Goal: Task Accomplishment & Management: Complete application form

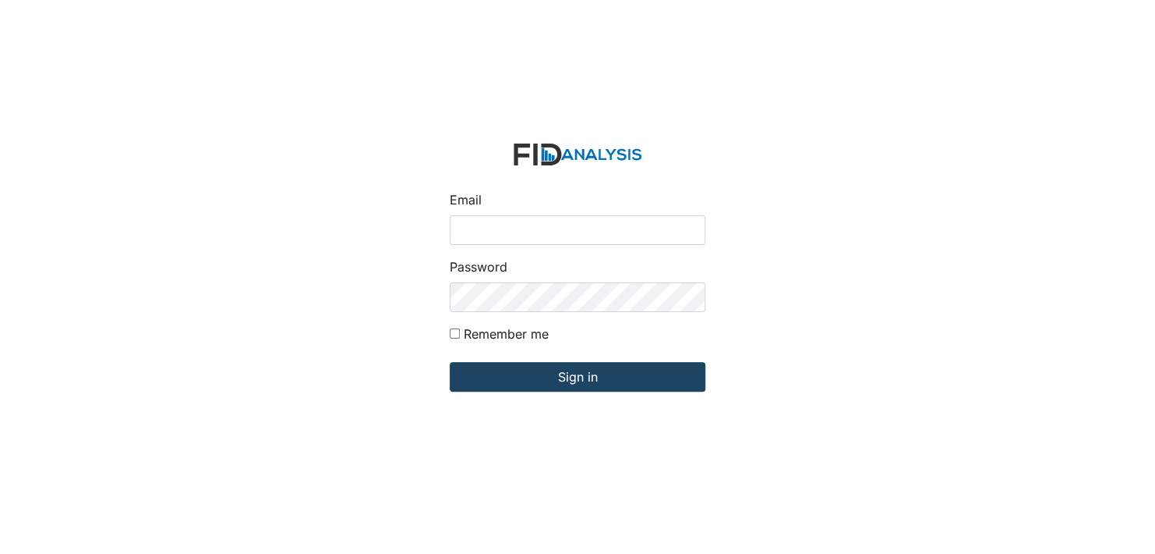
type input "[EMAIL_ADDRESS][DOMAIN_NAME]"
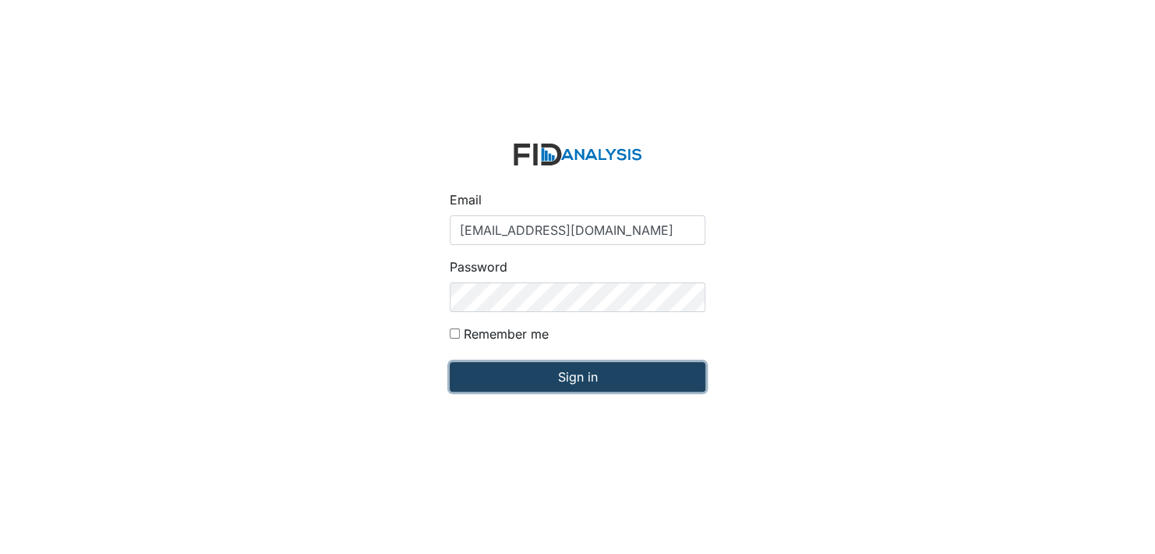
click at [588, 373] on input "Sign in" at bounding box center [578, 377] width 256 height 30
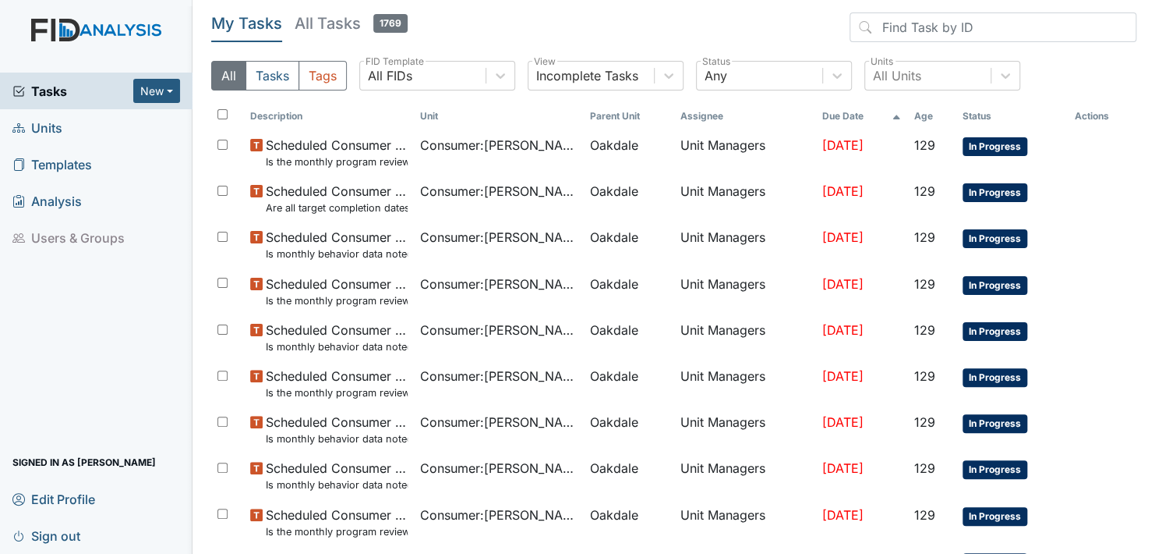
click at [39, 122] on span "Units" at bounding box center [37, 127] width 50 height 24
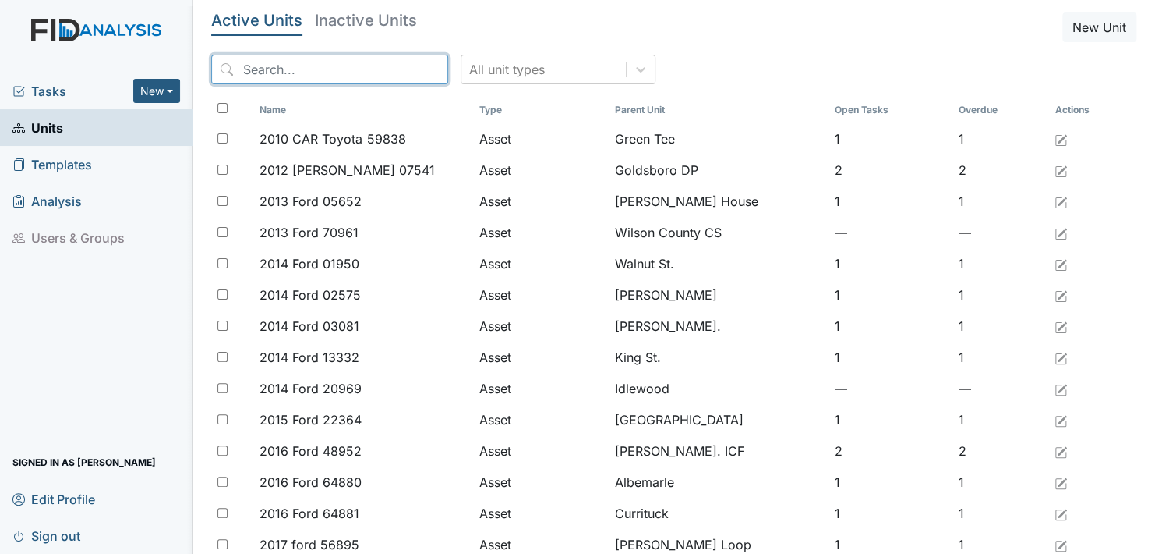
click at [331, 73] on input "search" at bounding box center [329, 70] width 237 height 30
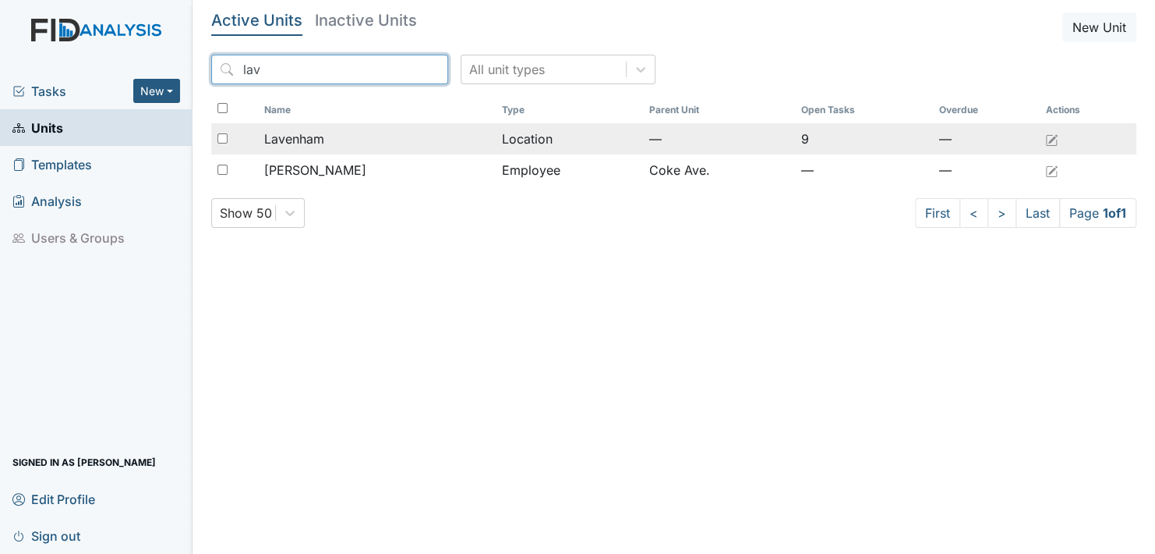
type input "lav"
click at [341, 133] on div "Lavenham" at bounding box center [376, 138] width 225 height 19
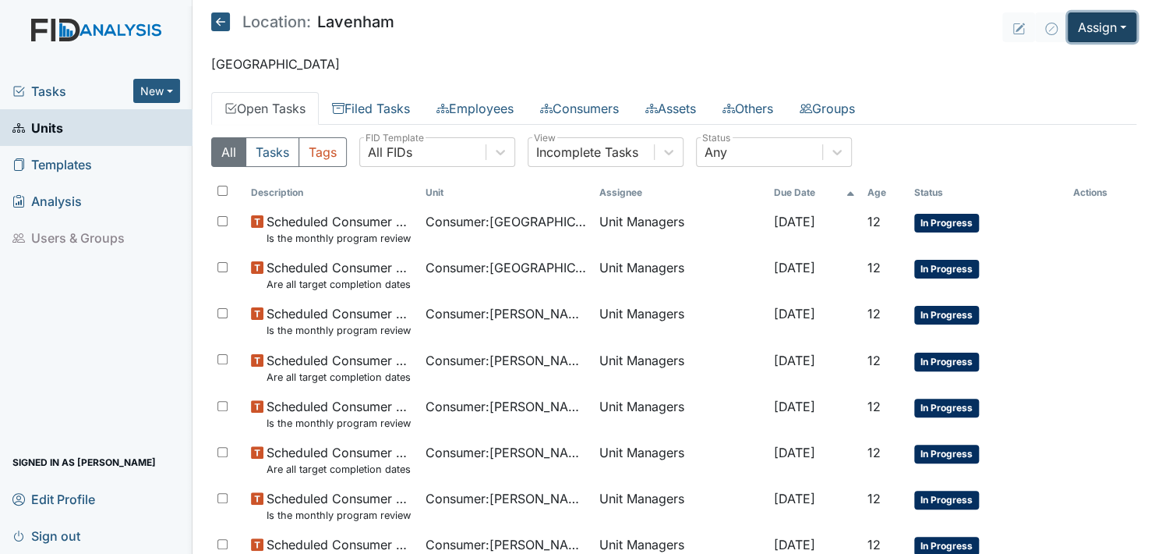
click at [1108, 26] on button "Assign" at bounding box center [1102, 27] width 69 height 30
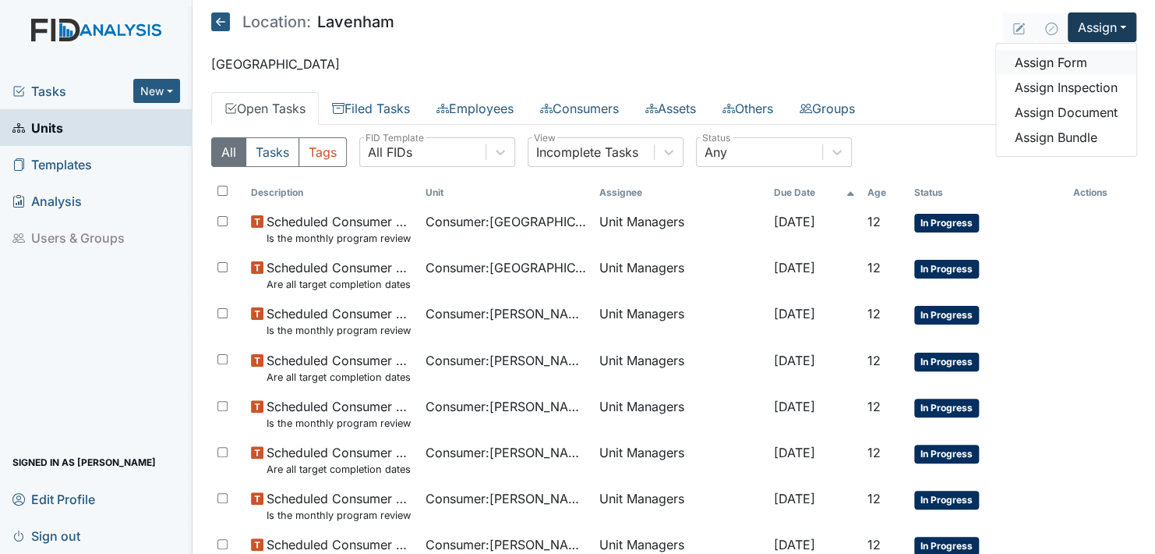
click at [1052, 61] on link "Assign Form" at bounding box center [1066, 62] width 140 height 25
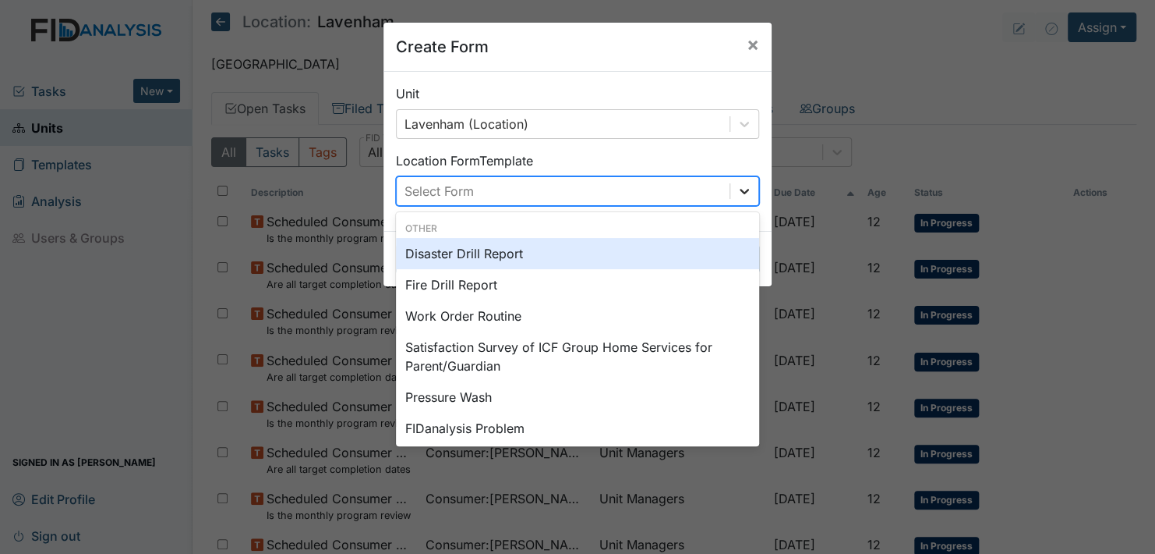
click at [740, 189] on icon at bounding box center [745, 191] width 16 height 16
click at [472, 253] on div "Disaster Drill Report" at bounding box center [577, 253] width 363 height 31
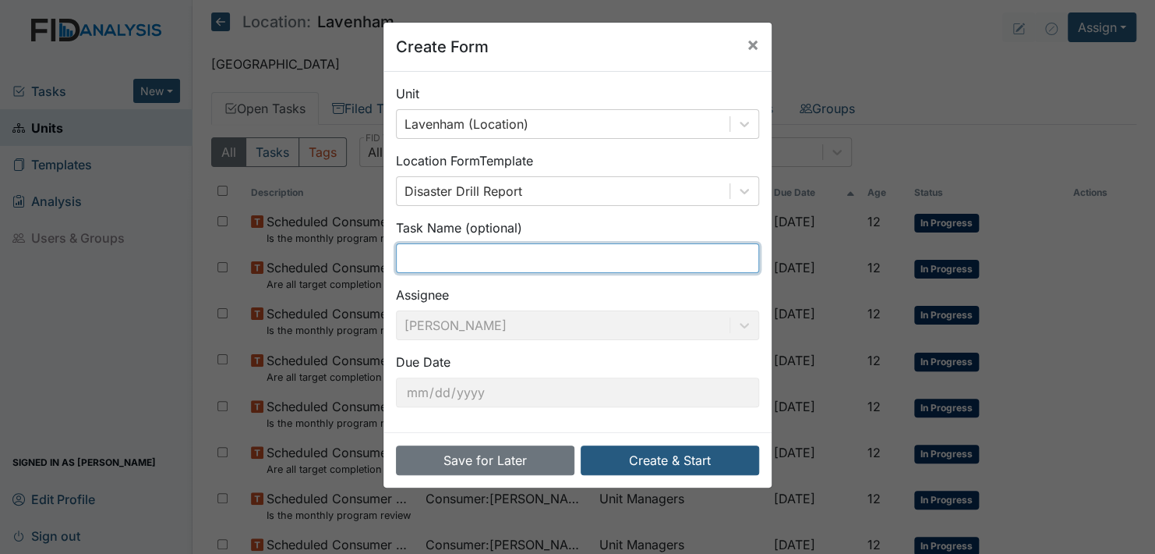
click at [416, 260] on input "text" at bounding box center [577, 258] width 363 height 30
type input "1st shift disaster drill"
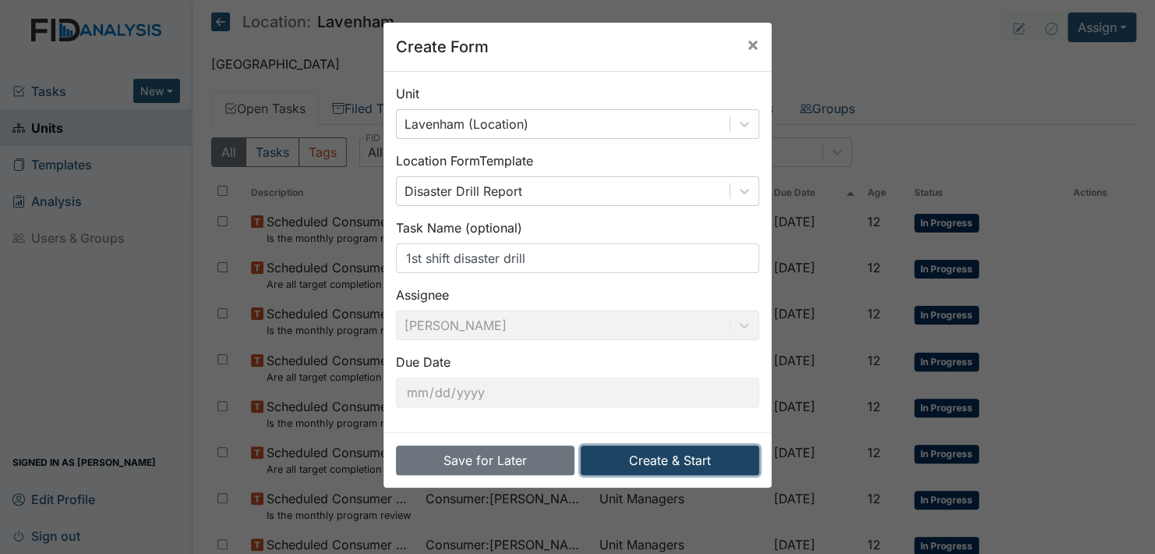
click at [649, 463] on button "Create & Start" at bounding box center [670, 460] width 179 height 30
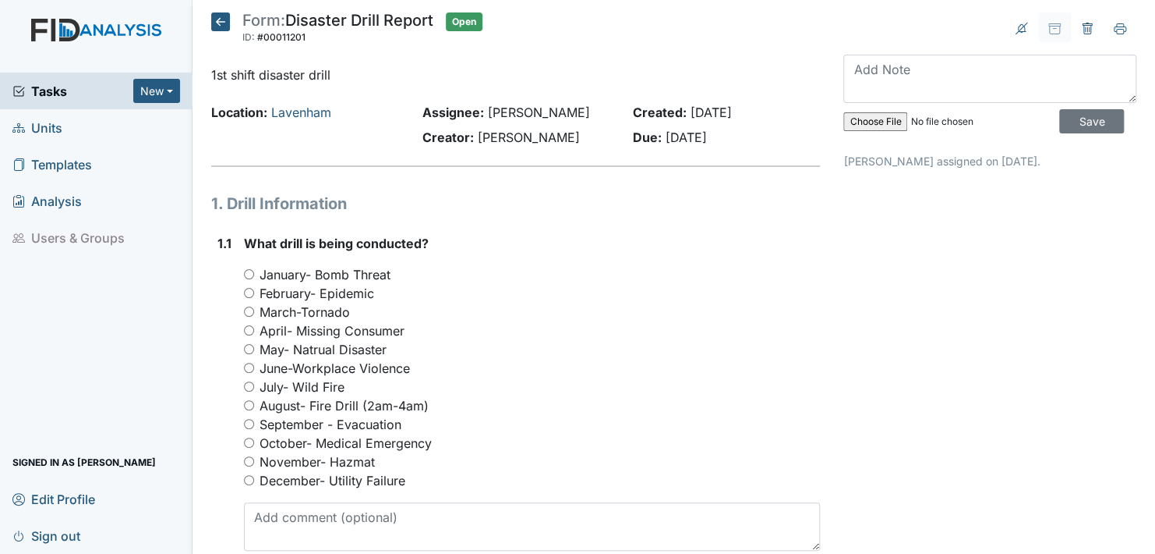
click at [251, 439] on input "October- Medical Emergency" at bounding box center [249, 442] width 10 height 10
radio input "true"
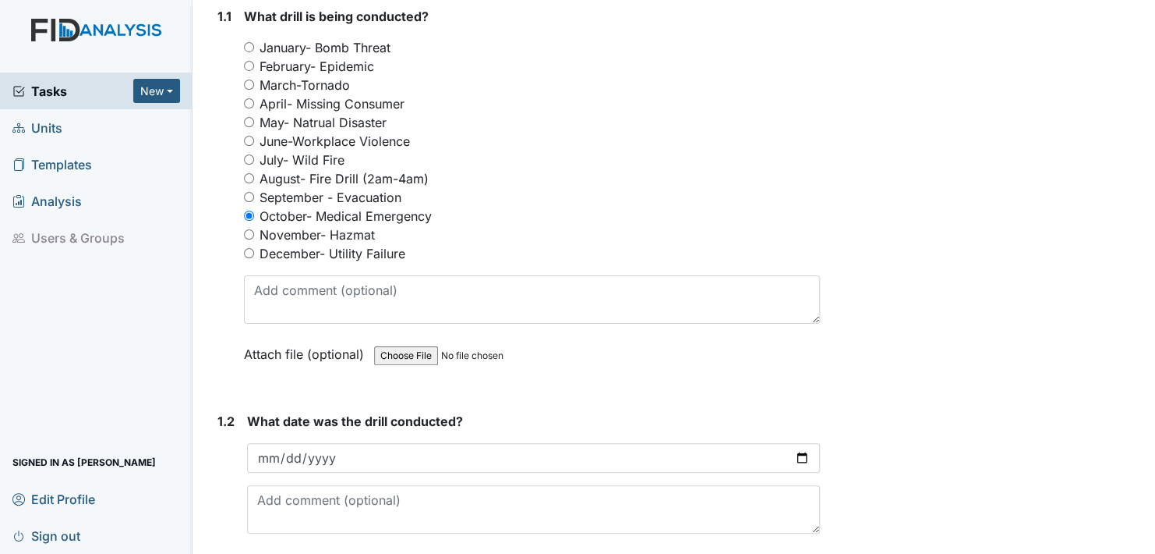
scroll to position [234, 0]
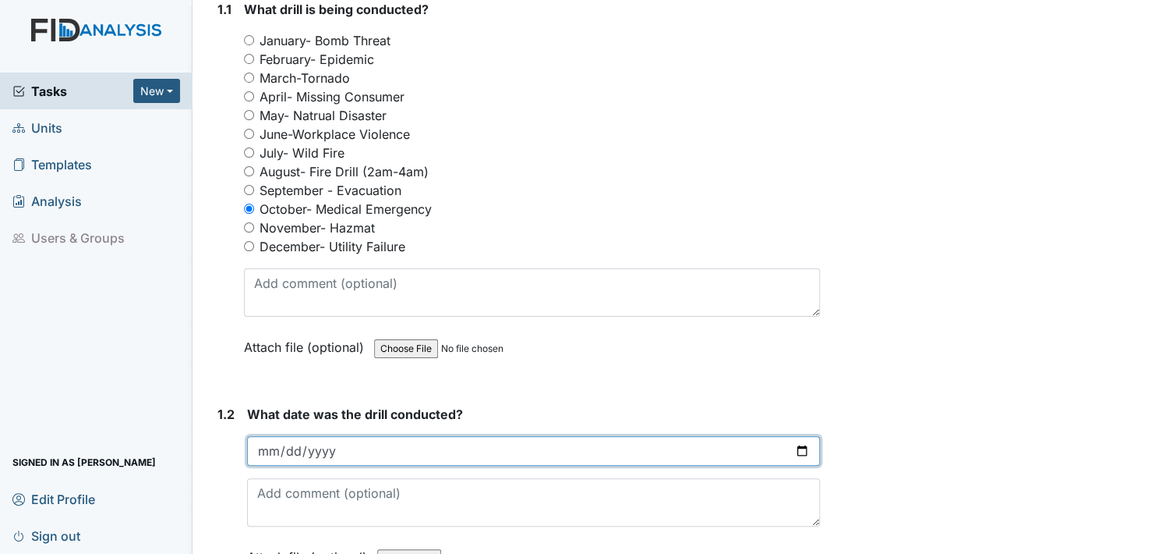
click at [798, 451] on input "date" at bounding box center [533, 451] width 573 height 30
type input "[DATE]"
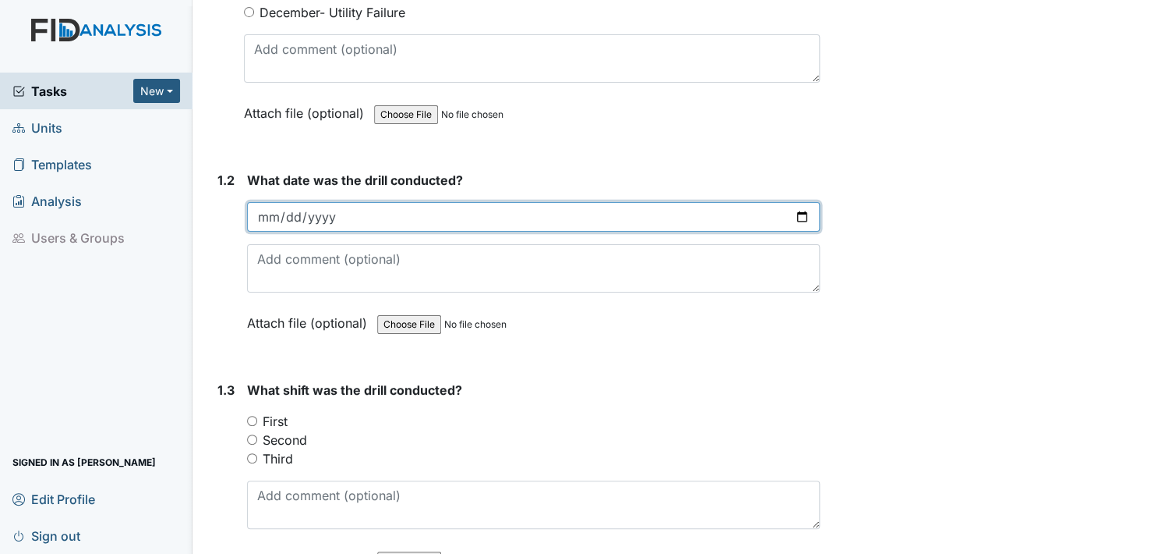
scroll to position [546, 0]
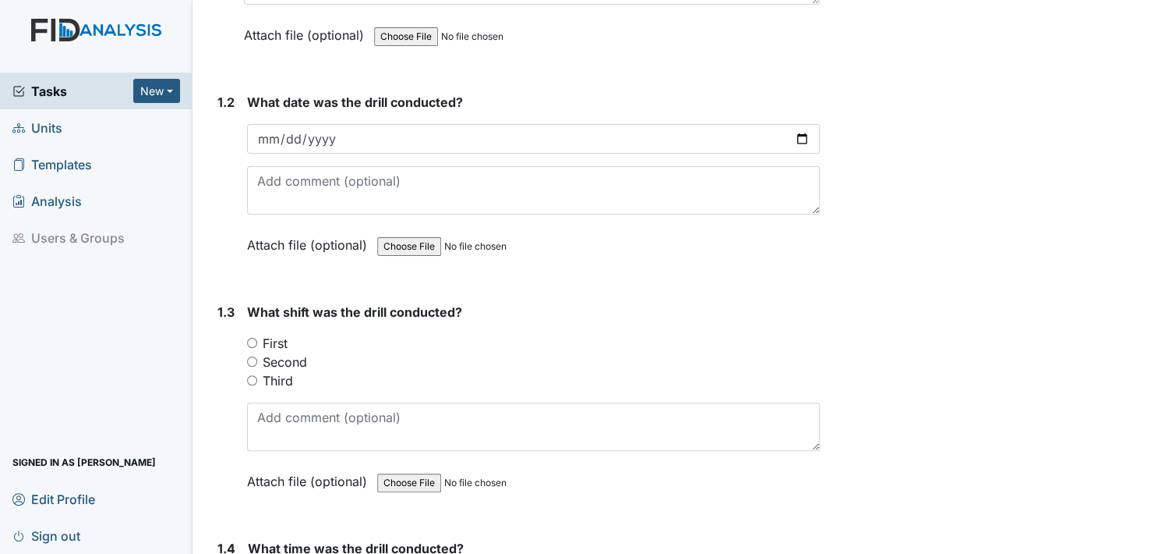
click at [251, 341] on input "First" at bounding box center [252, 343] width 10 height 10
radio input "true"
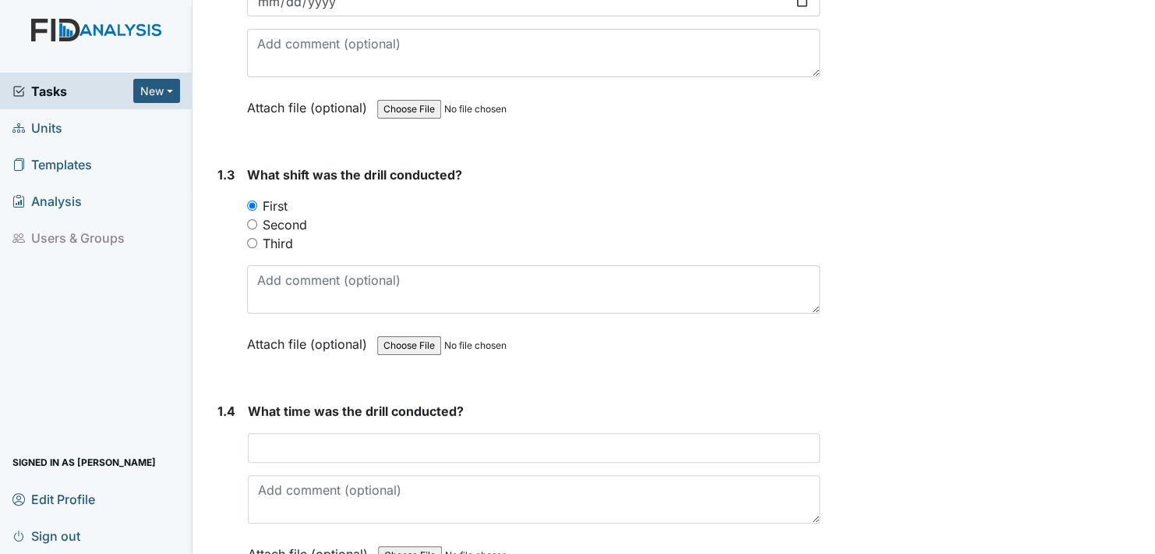
scroll to position [702, 0]
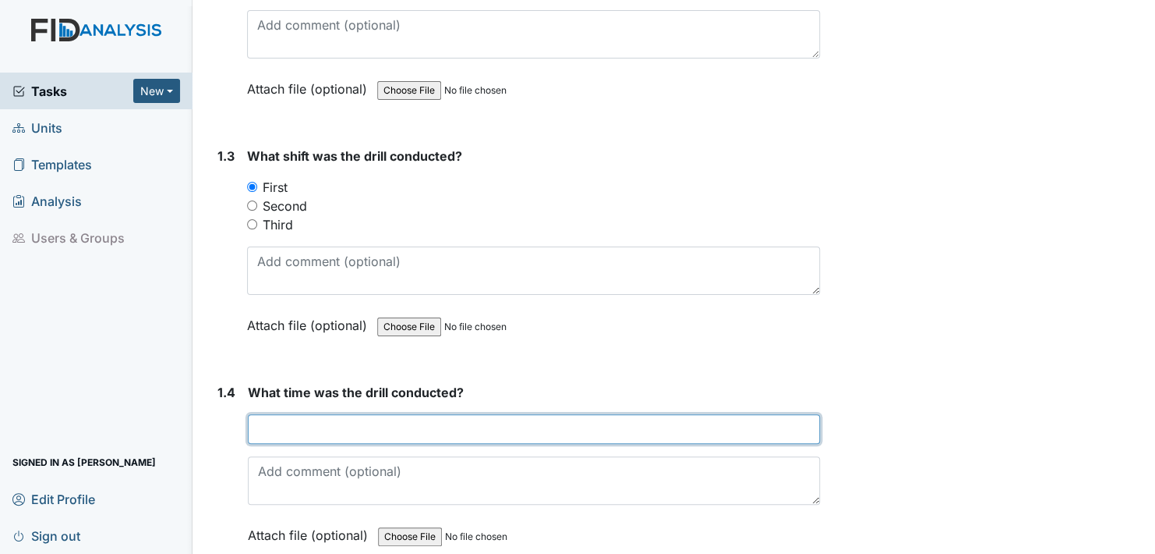
click at [263, 427] on input "text" at bounding box center [534, 429] width 572 height 30
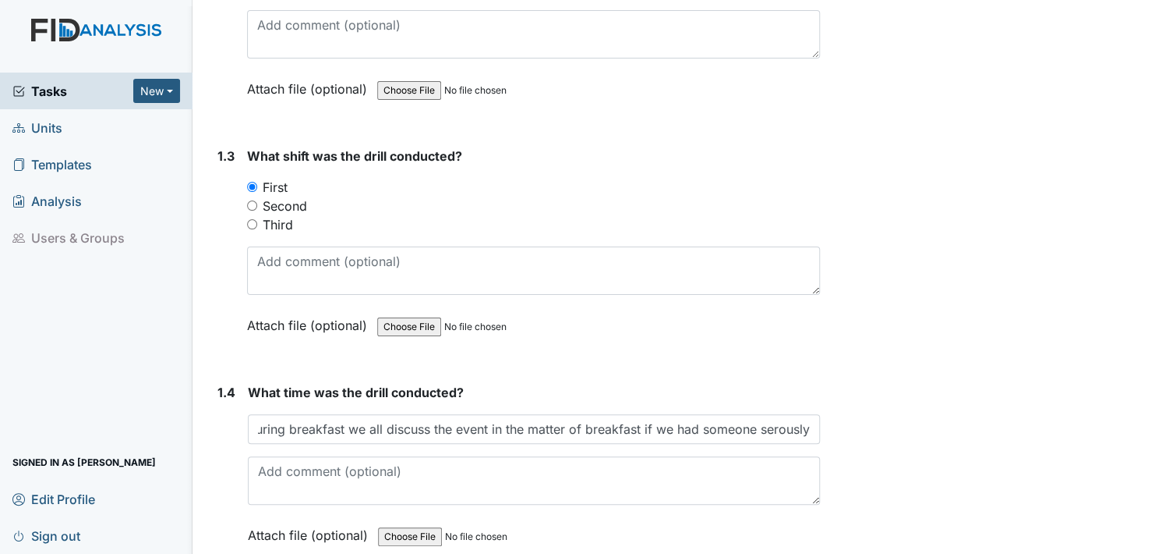
scroll to position [0, 0]
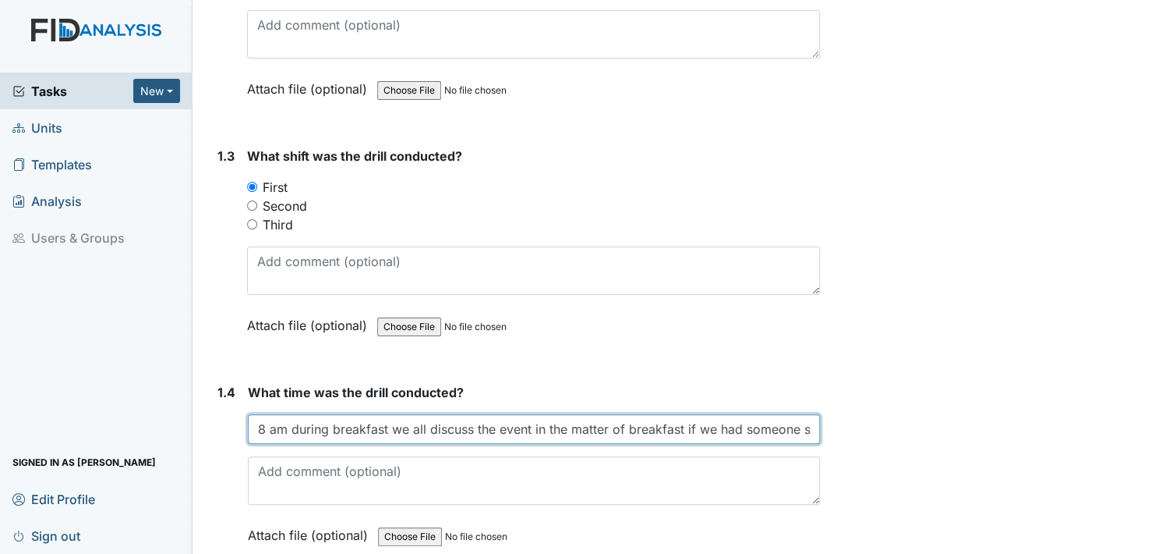
click at [812, 423] on div "8 am during breakfast we all discuss the event in the matter of breakfast if we…" at bounding box center [534, 429] width 572 height 30
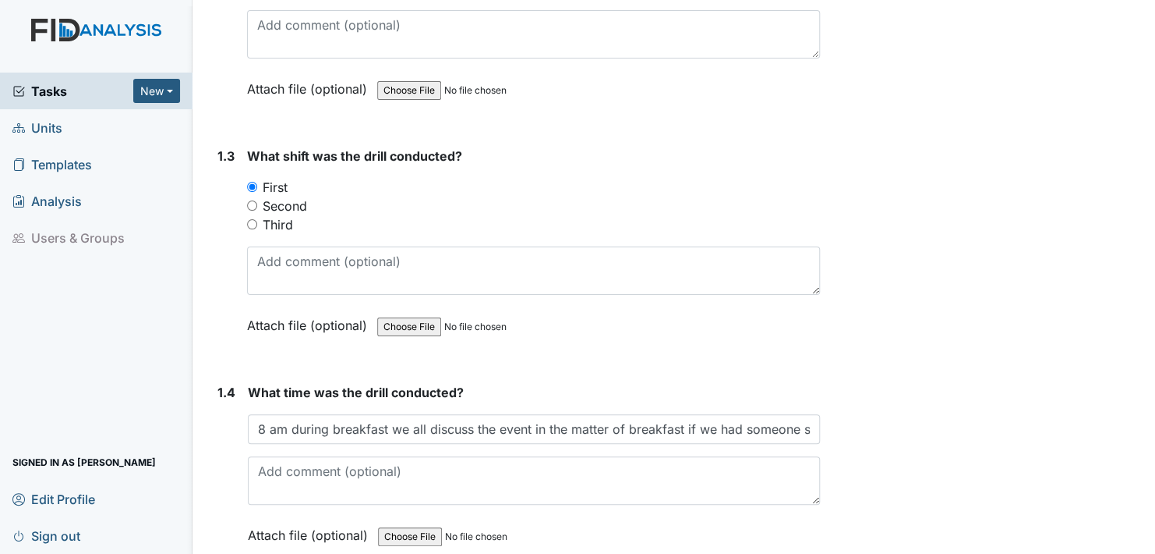
click at [812, 423] on div "8 am during breakfast we all discuss the event in the matter of breakfast if we…" at bounding box center [534, 429] width 572 height 30
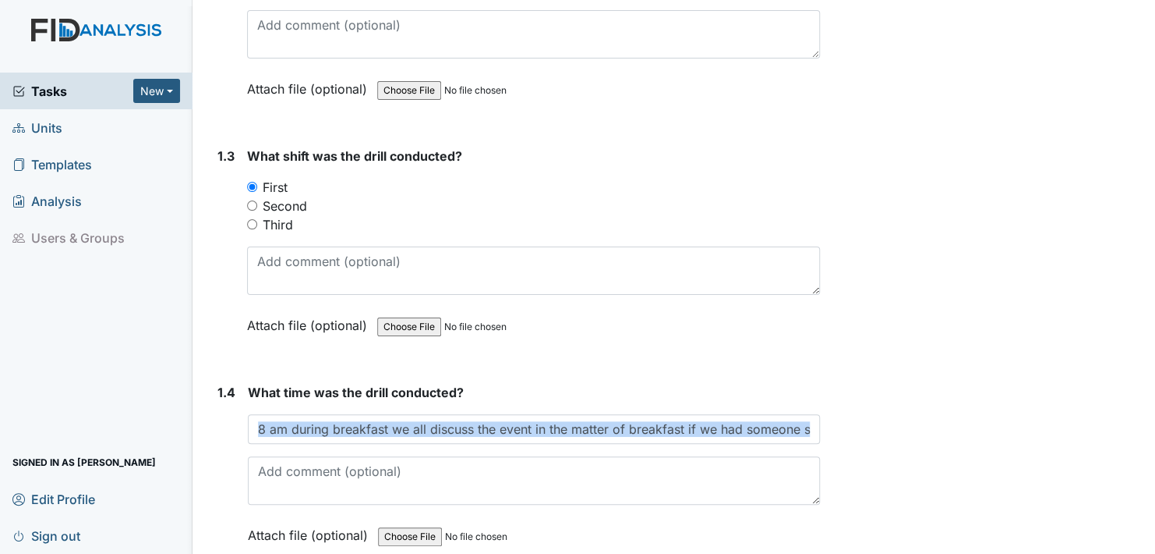
click at [812, 423] on div "8 am during breakfast we all discuss the event in the matter of breakfast if we…" at bounding box center [534, 429] width 572 height 30
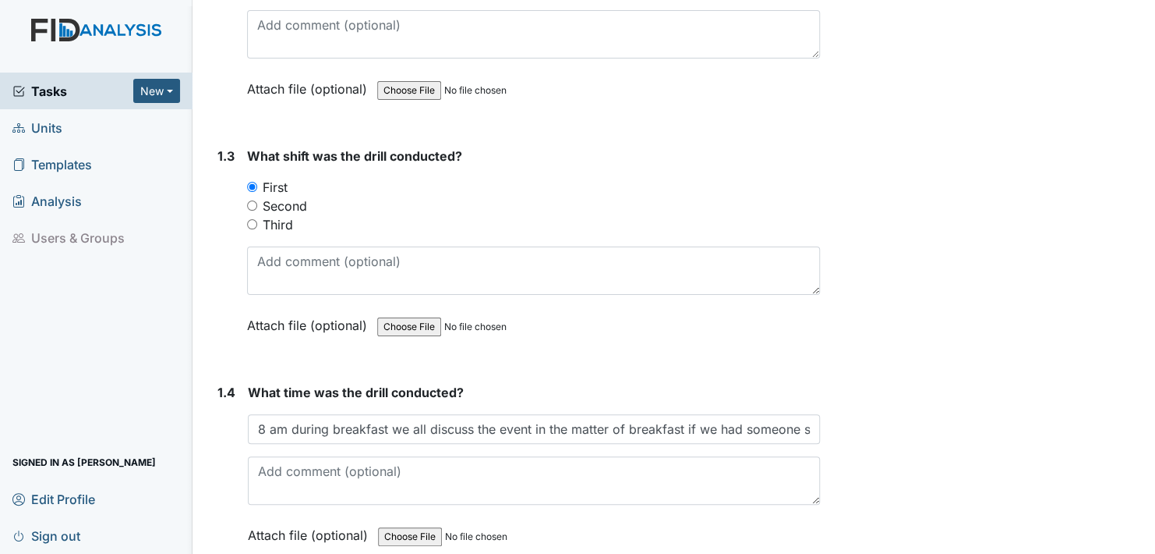
drag, startPoint x: 812, startPoint y: 423, endPoint x: 837, endPoint y: 420, distance: 25.8
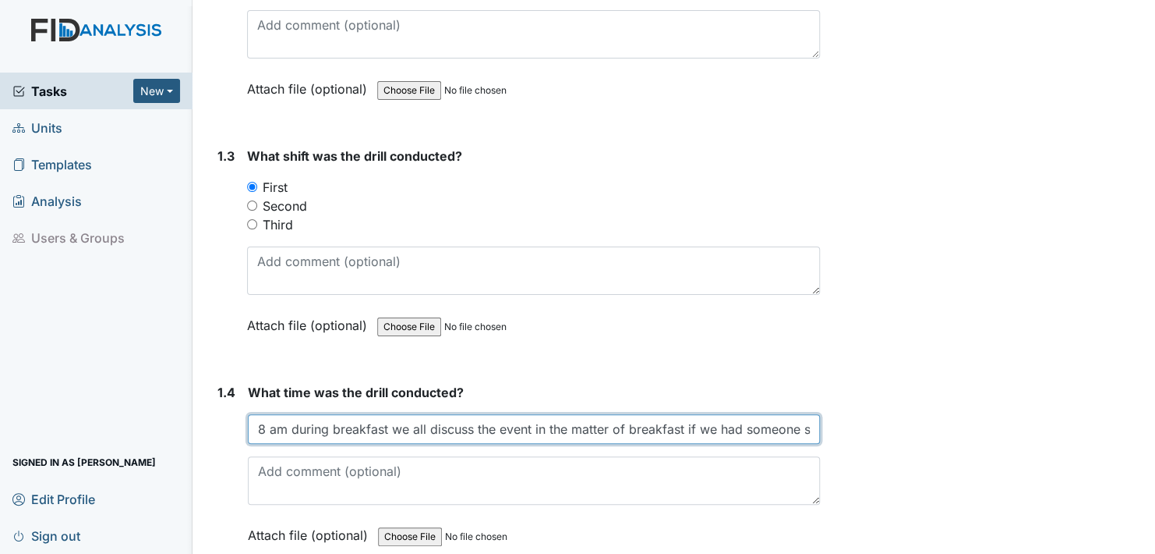
click at [802, 423] on input "8 am during breakfast we all discuss the event in the matter of breakfast if we…" at bounding box center [534, 429] width 572 height 30
click at [801, 426] on input "8 am during breakfast we all discuss the event in the matter of breakfast if we…" at bounding box center [534, 429] width 572 height 30
click at [798, 428] on input "8 am during breakfast we all discuss the event in the matter of breakfast if we…" at bounding box center [534, 429] width 572 height 30
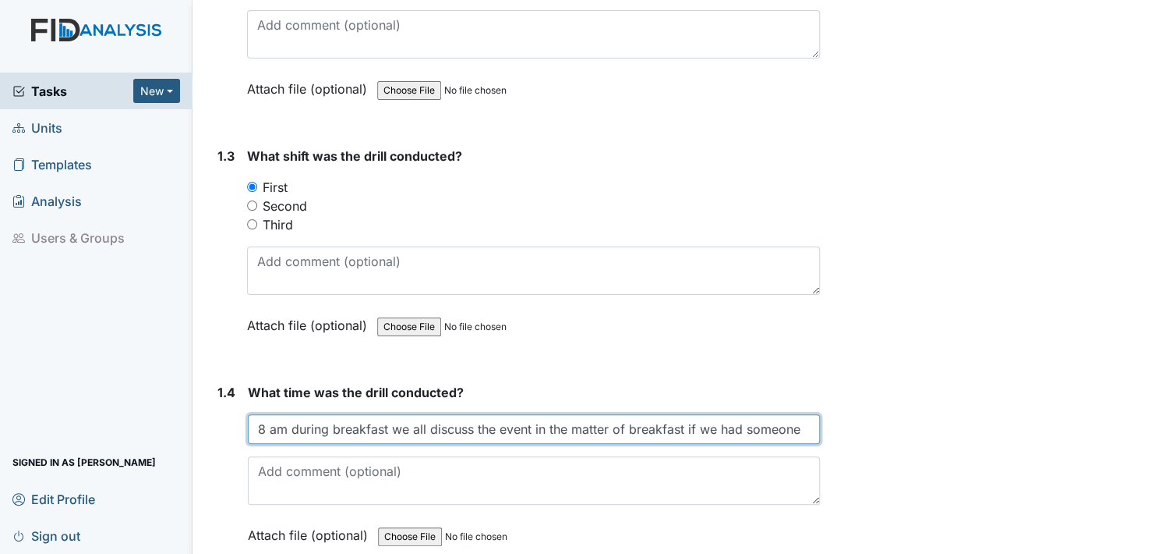
scroll to position [0, 22]
click at [777, 428] on input "8 am during breakfast we all discuss the event in the matter of breakfast if we…" at bounding box center [534, 429] width 572 height 30
click at [780, 423] on input "8 am during breakfast we all discuss the event in the matter of breakfast if we…" at bounding box center [534, 429] width 572 height 30
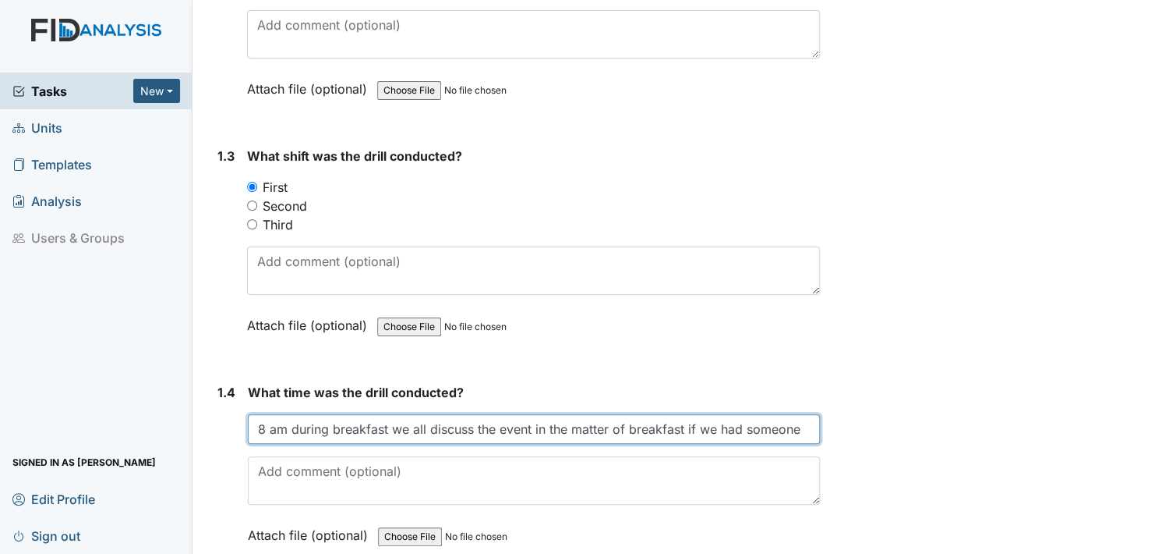
click at [812, 425] on input "8 am during breakfast we all discuss the event in the matter of breakfast if we…" at bounding box center [534, 429] width 572 height 30
click at [812, 424] on input "8 am during breakfast we all discuss the event in the matter of breakfast if we…" at bounding box center [534, 429] width 572 height 30
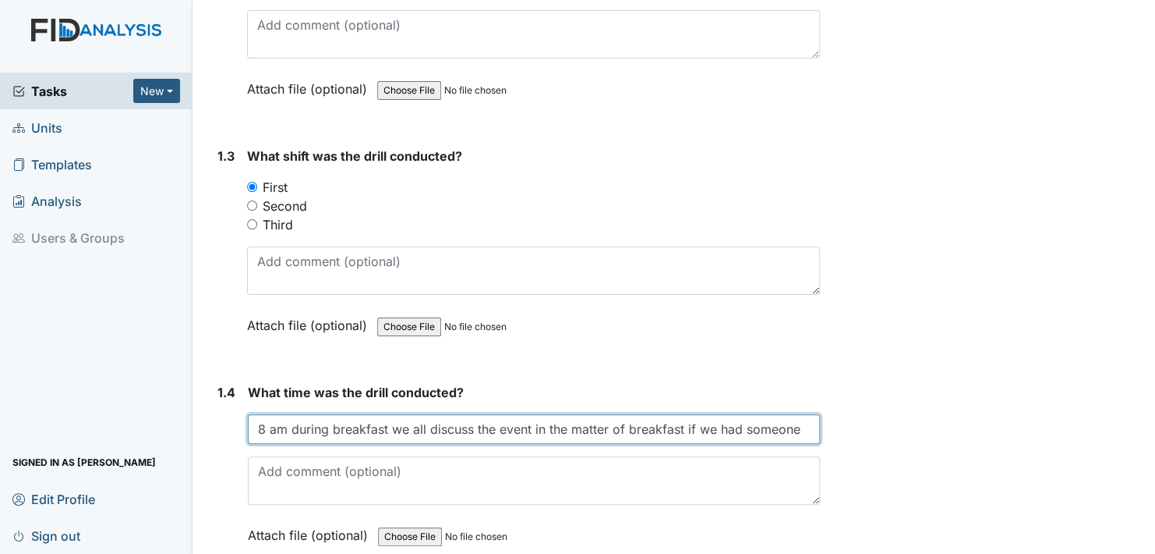
click at [802, 430] on input "8 am during breakfast we all discuss the event in the matter of breakfast if we…" at bounding box center [534, 429] width 572 height 30
click at [804, 429] on input "8 am during breakfast we all discuss the event in the matter of breakfast if we…" at bounding box center [534, 429] width 572 height 30
click at [794, 426] on input "8 am during breakfast we all discuss the event in the matter of breakfast if we…" at bounding box center [534, 429] width 572 height 30
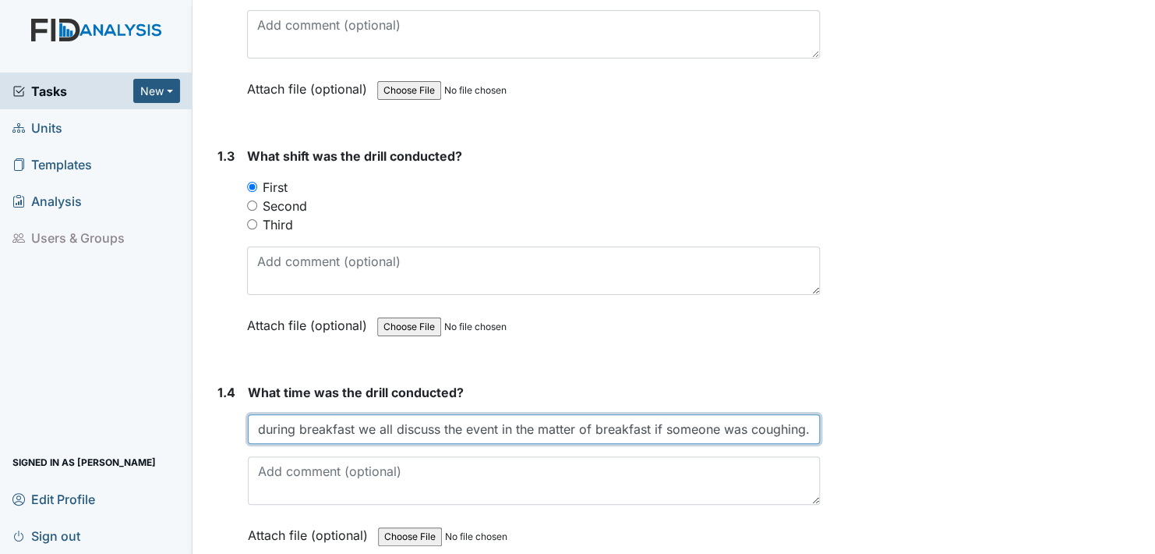
scroll to position [0, 41]
type input "8 am during breakfast we all discuss the event in the matter of breakfast if so…"
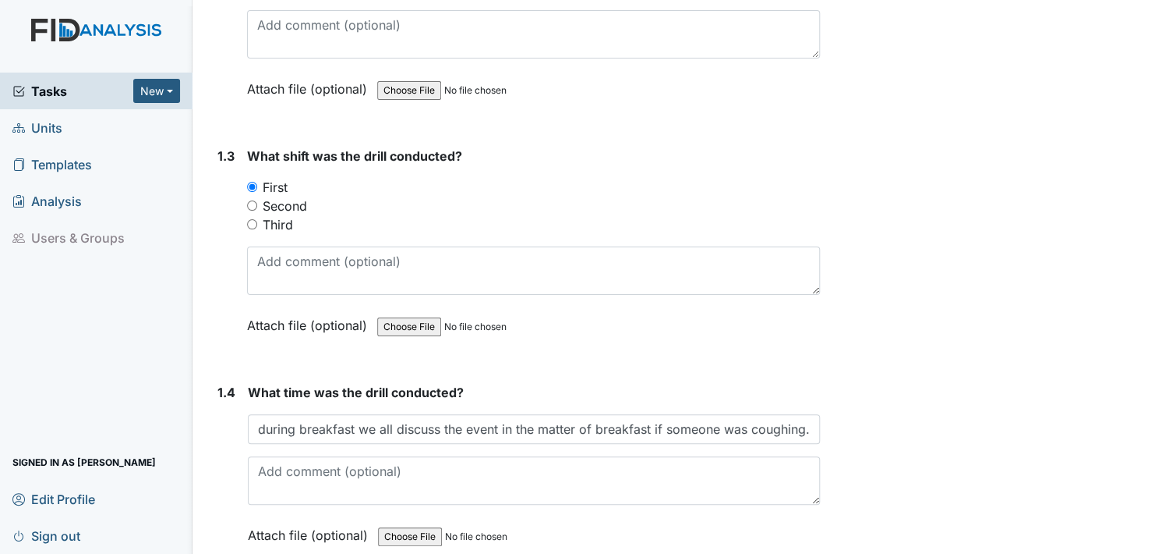
scroll to position [0, 0]
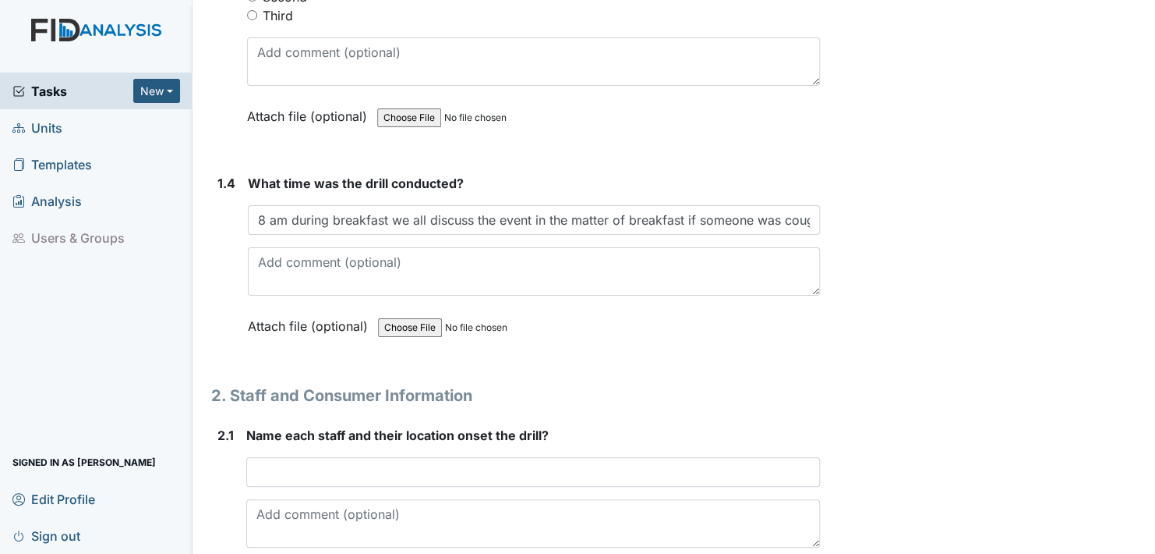
scroll to position [936, 0]
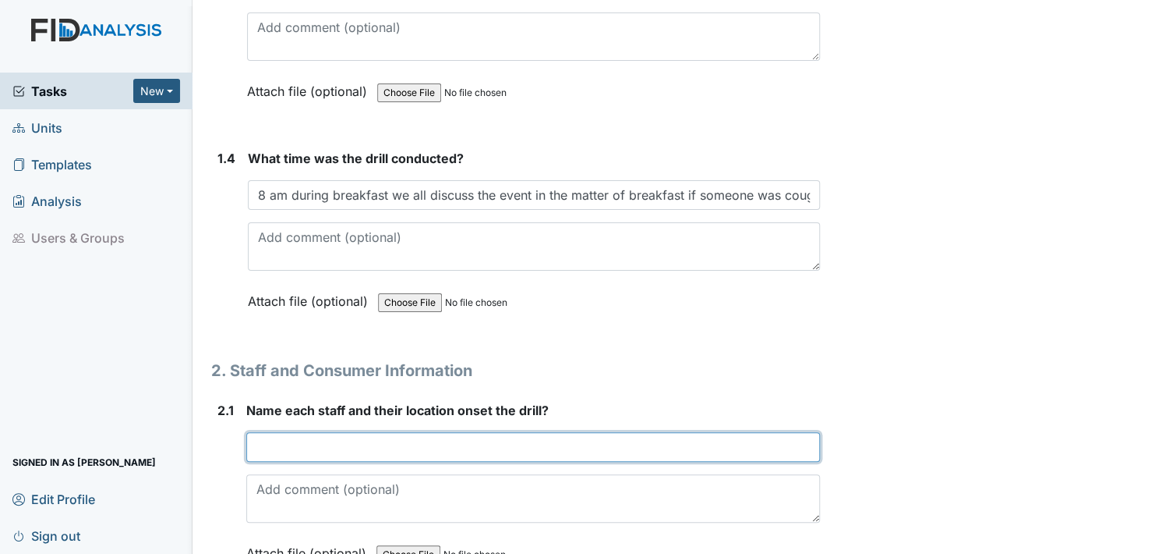
click at [271, 444] on input "text" at bounding box center [533, 447] width 574 height 30
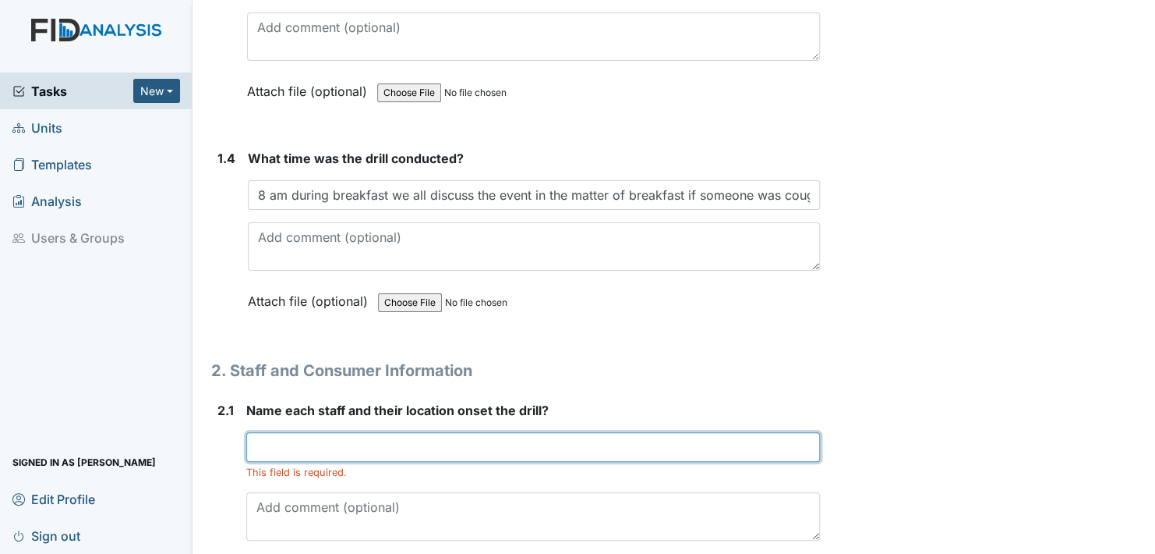
click at [271, 443] on input "text" at bounding box center [533, 447] width 574 height 30
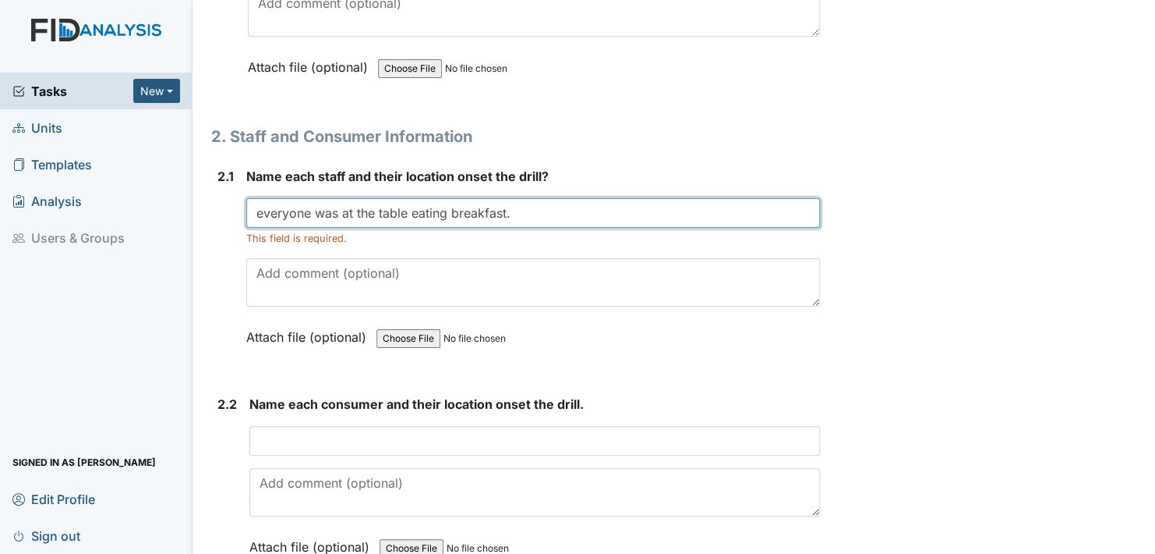
scroll to position [1247, 0]
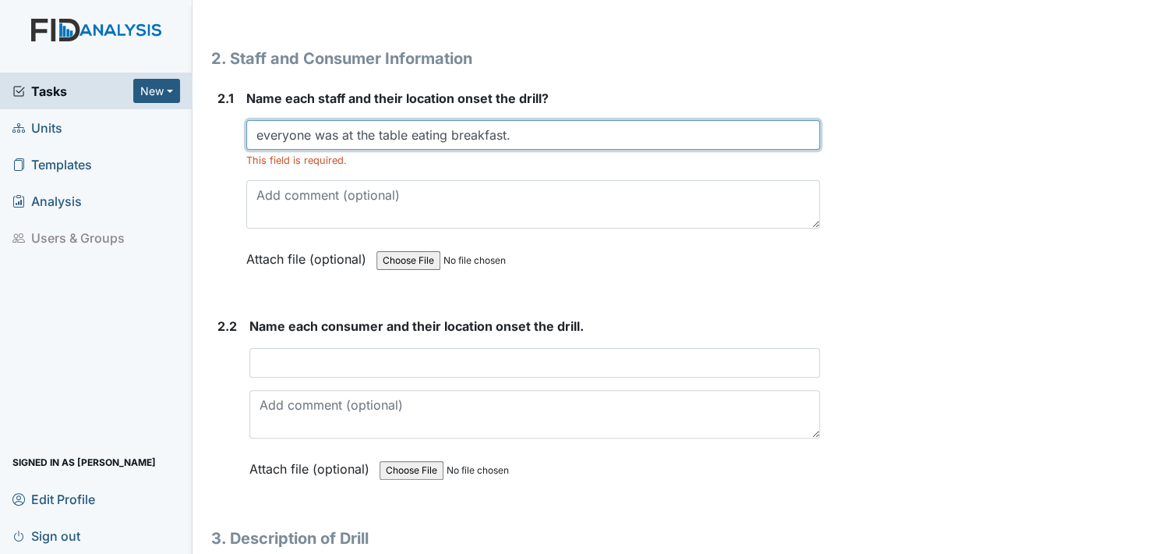
type input "everyone was at the table eating breakfast."
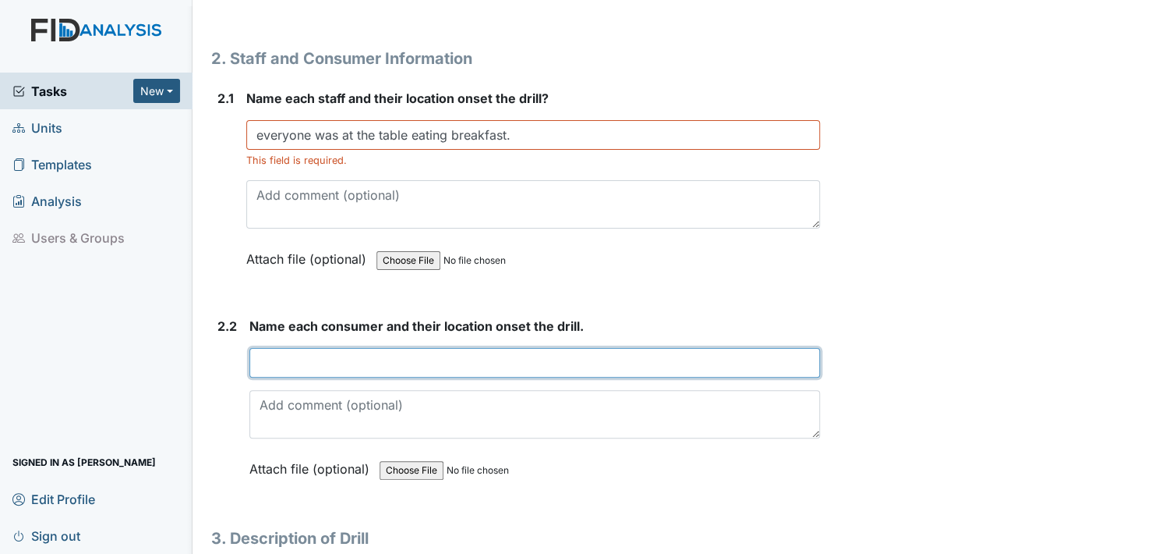
click at [266, 360] on input "text" at bounding box center [534, 363] width 571 height 30
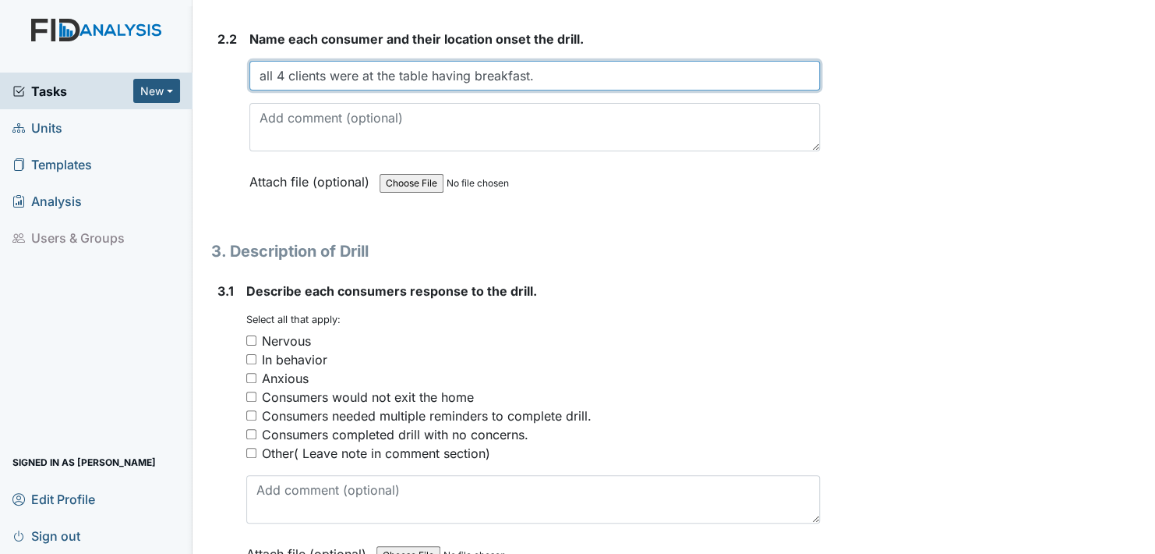
scroll to position [1559, 0]
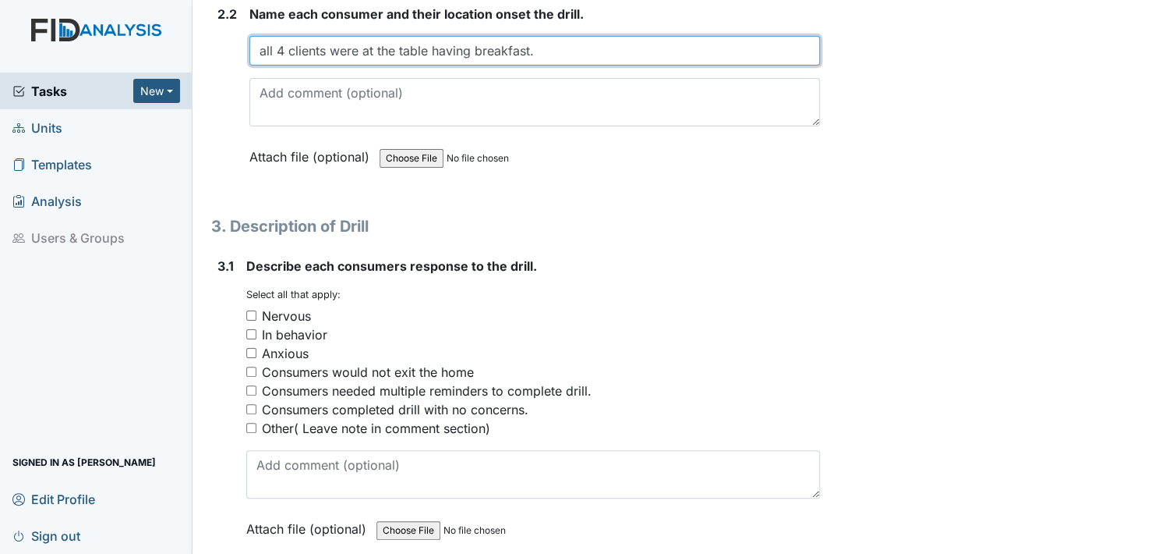
type input "all 4 clients were at the table having breakfast."
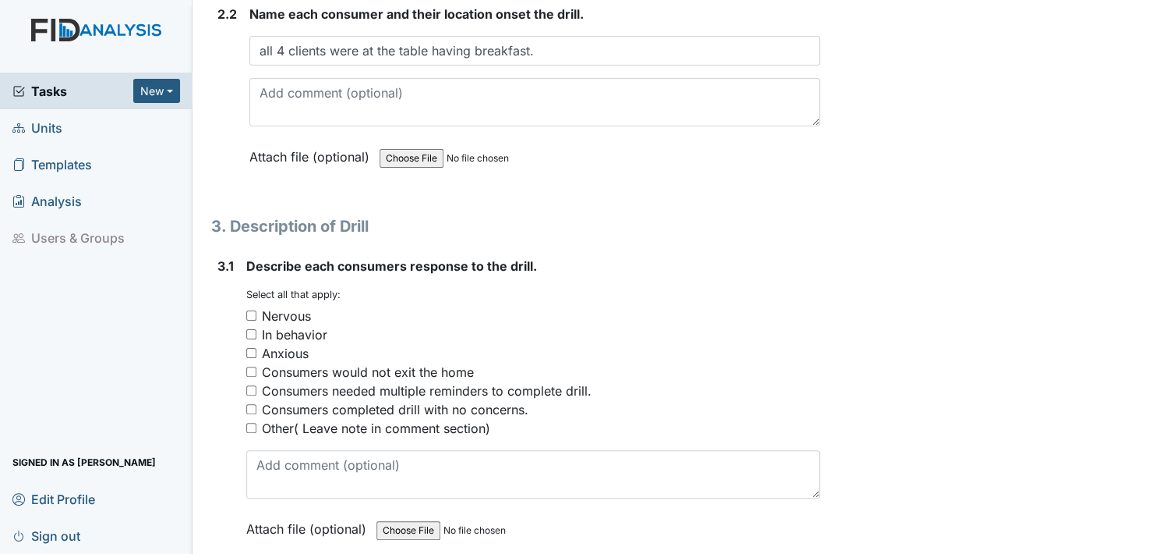
click at [253, 423] on input "Other( Leave note in comment section)" at bounding box center [251, 428] width 10 height 10
checkbox input "true"
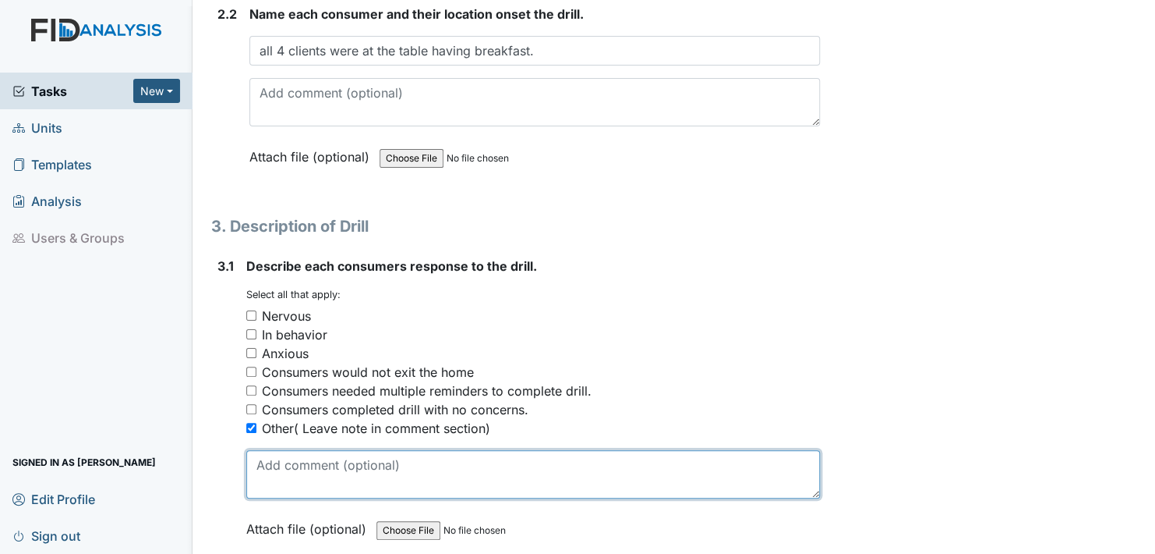
click at [260, 477] on textarea at bounding box center [533, 474] width 574 height 48
type textarea "n"
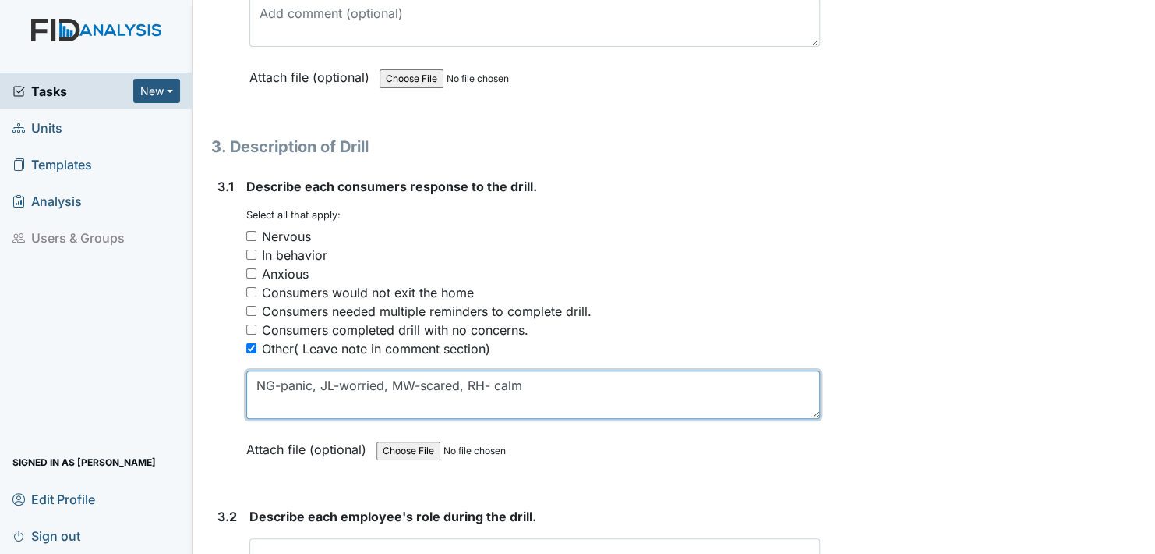
scroll to position [1715, 0]
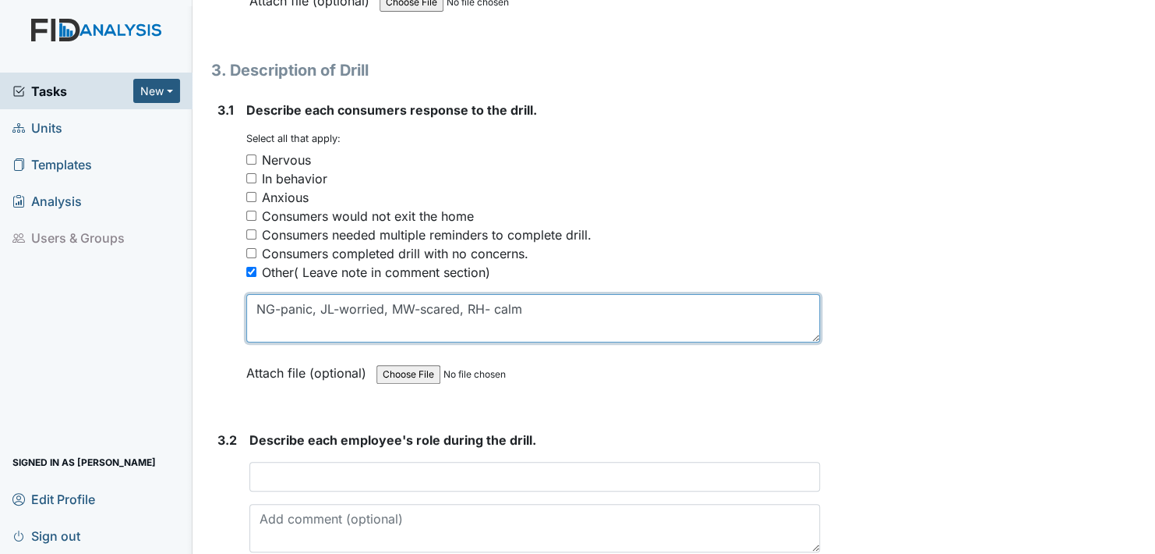
type textarea "NG-panic, JL-worried, MW-scared, RH- calm"
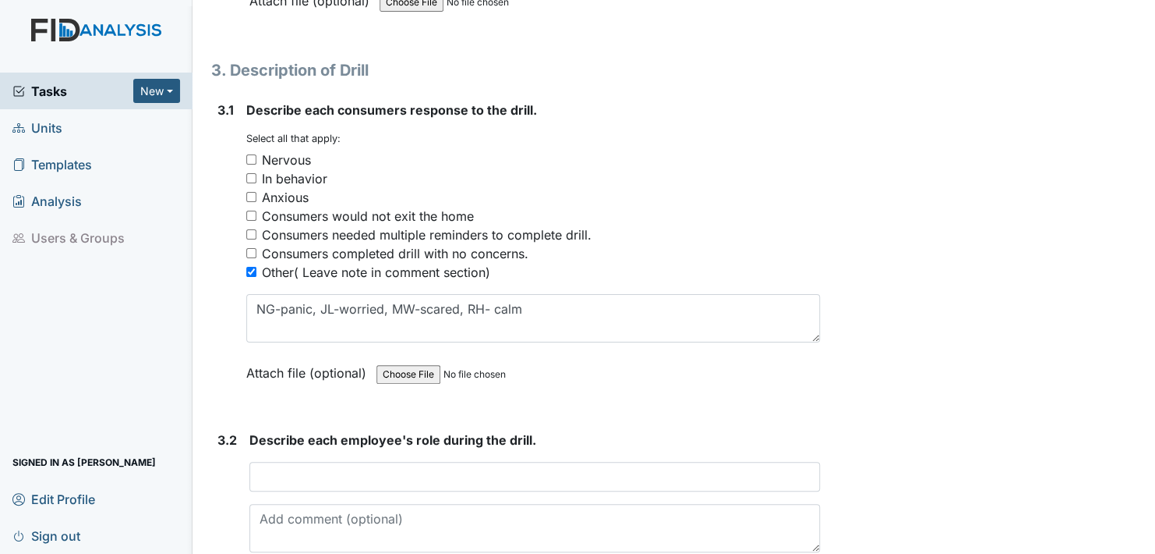
click at [267, 365] on label "Attach file (optional)" at bounding box center [309, 368] width 126 height 27
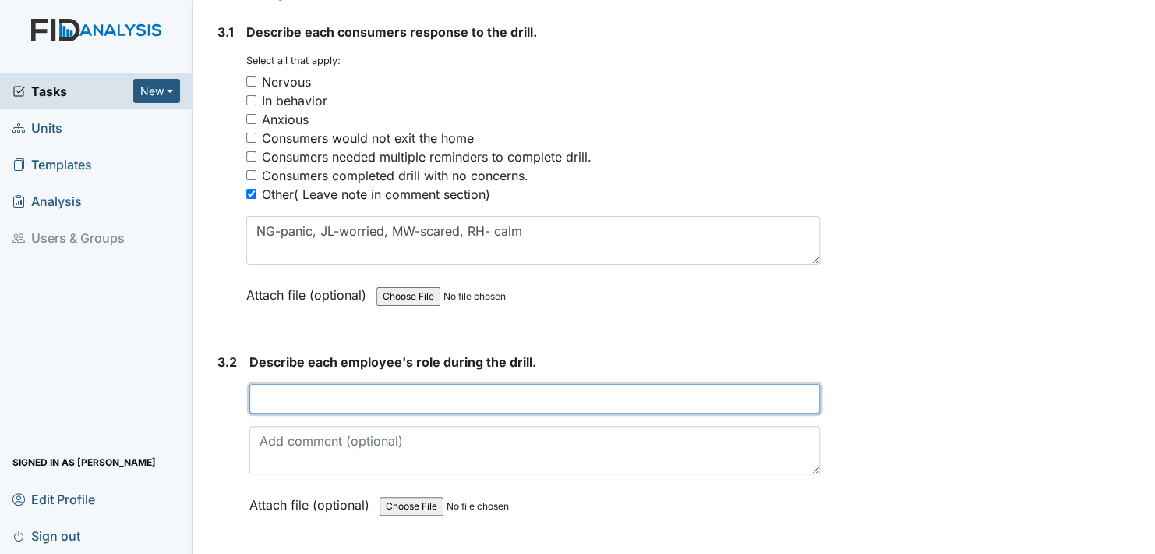
click at [271, 395] on input "text" at bounding box center [534, 399] width 571 height 30
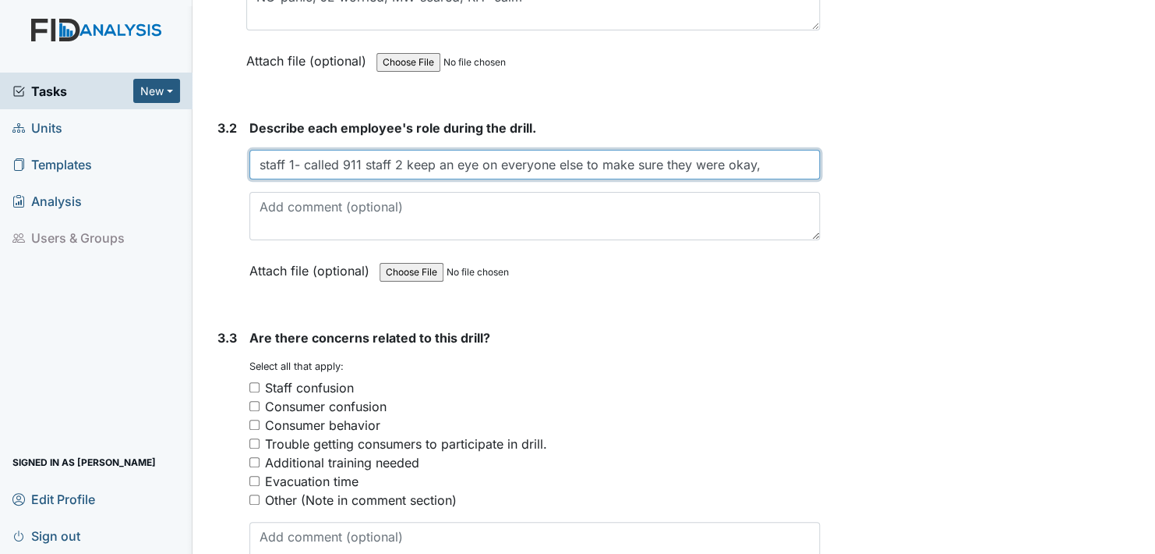
scroll to position [2105, 0]
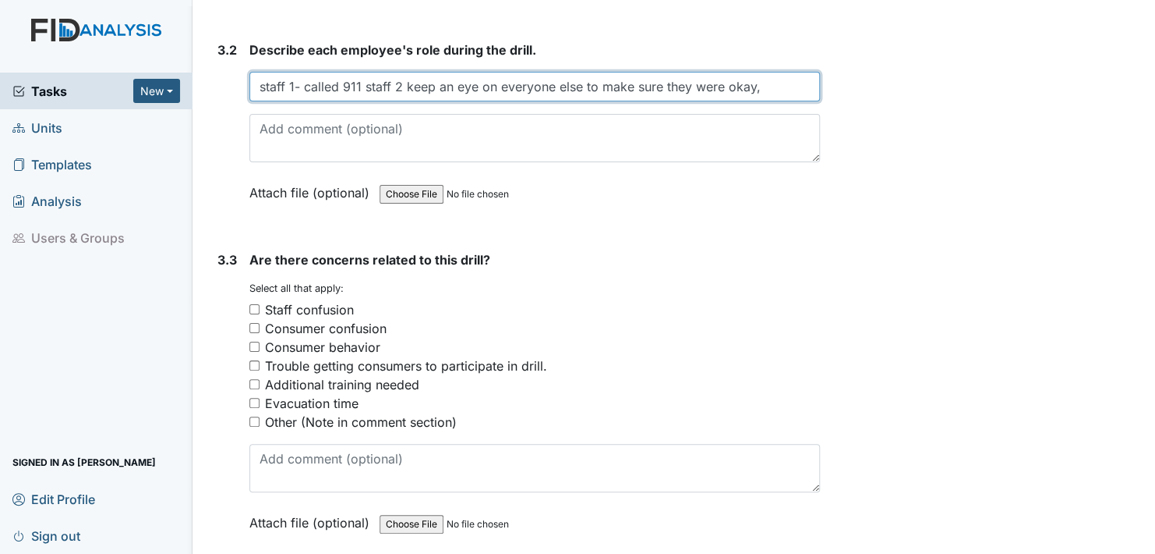
type input "staff 1- called 911 staff 2 keep an eye on everyone else to make sure they were…"
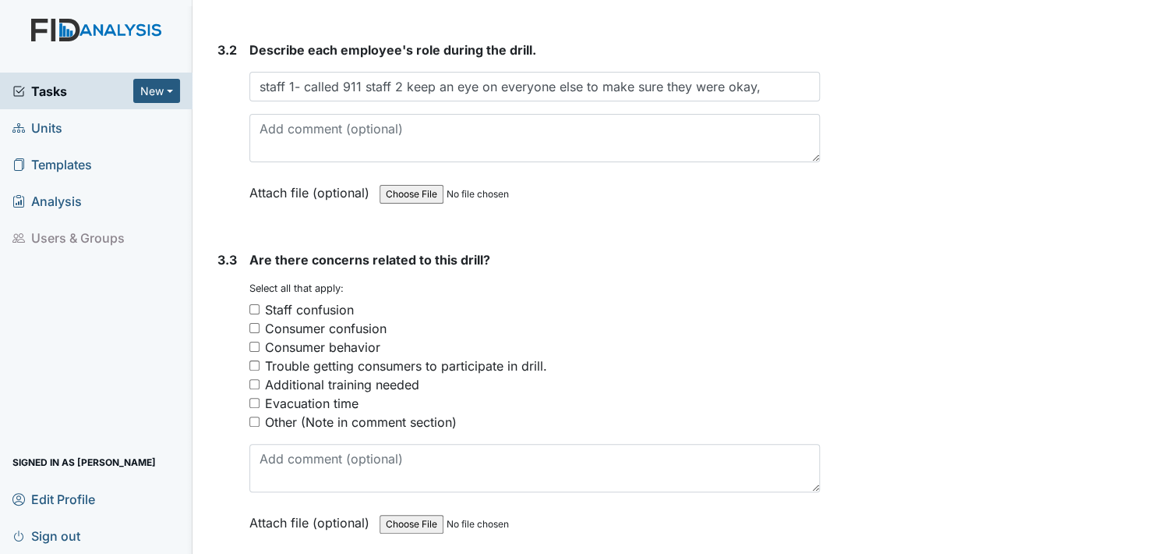
click at [252, 419] on div "Other (Note in comment section)" at bounding box center [534, 421] width 571 height 19
click at [253, 416] on input "Other (Note in comment section)" at bounding box center [254, 421] width 10 height 10
checkbox input "true"
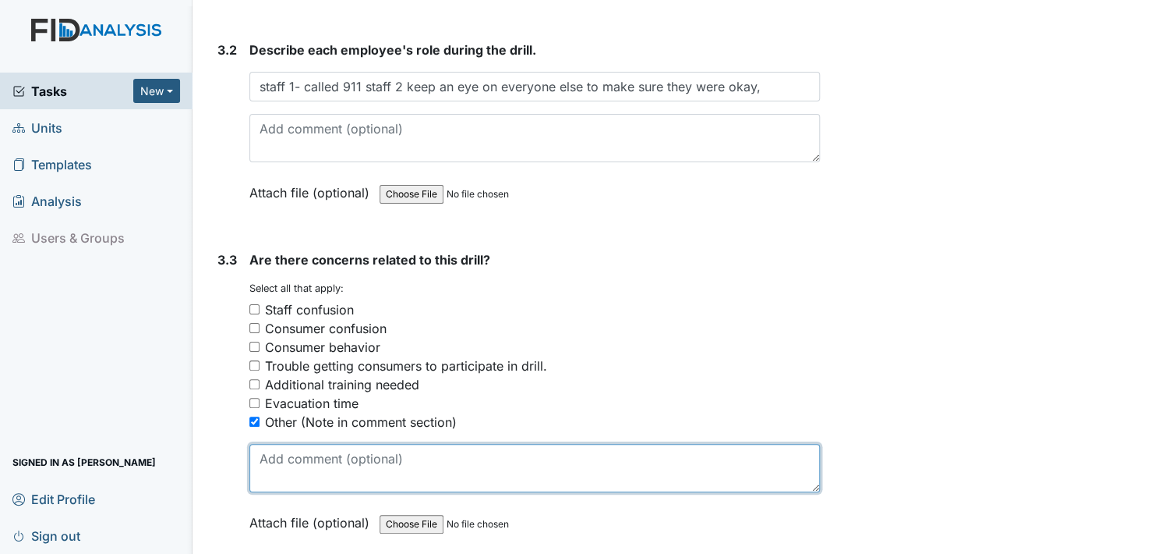
click at [265, 473] on textarea at bounding box center [534, 468] width 571 height 48
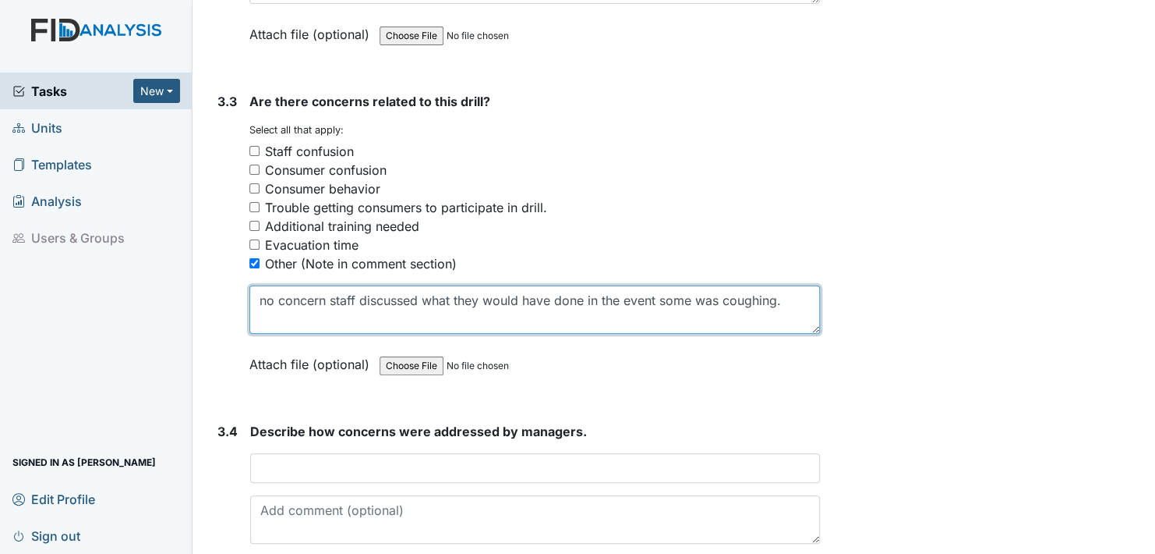
scroll to position [2339, 0]
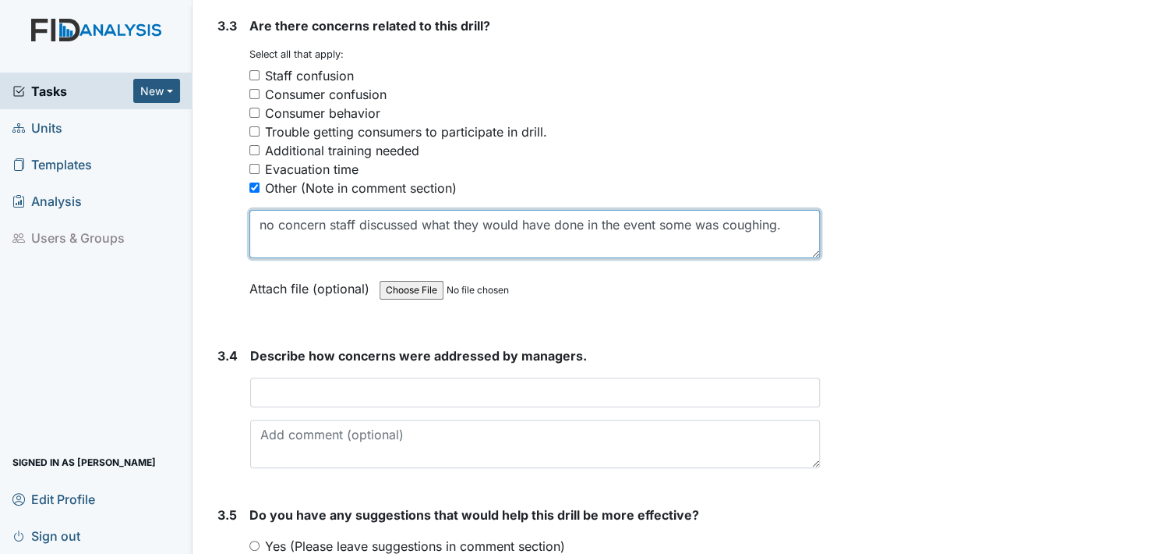
type textarea "no concern staff discussed what they would have done in the event some was coug…"
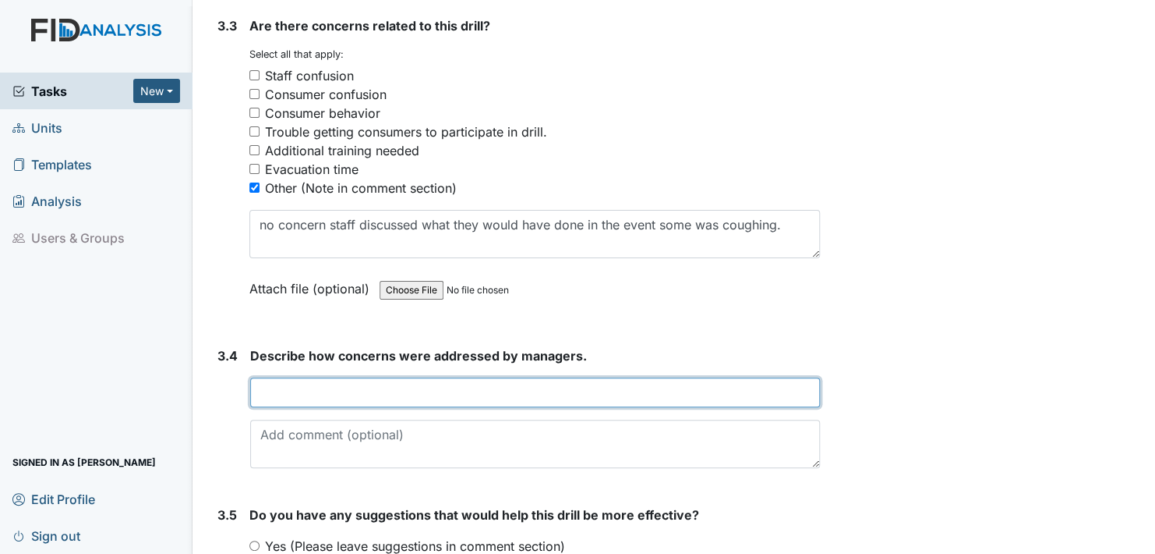
click at [260, 380] on input "text" at bounding box center [535, 392] width 570 height 30
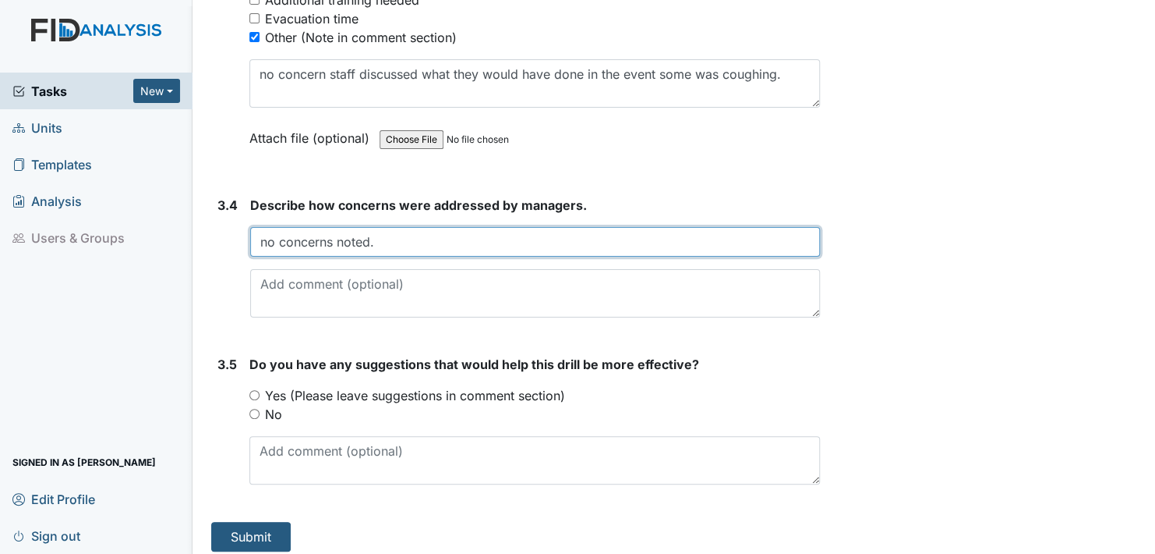
scroll to position [2491, 0]
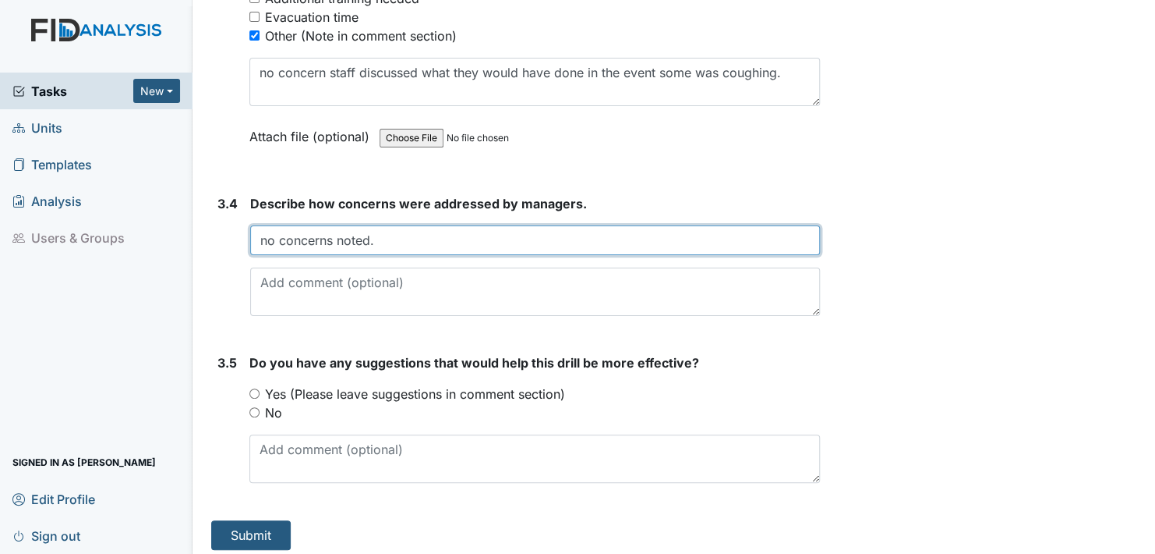
type input "no concerns noted."
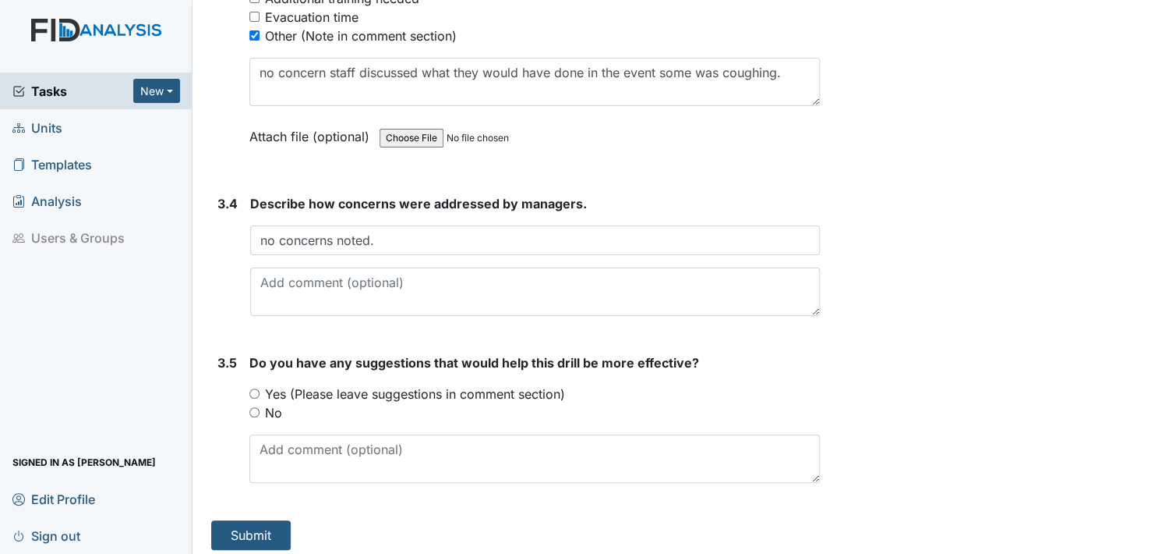
click at [256, 407] on input "No" at bounding box center [254, 412] width 10 height 10
radio input "true"
click at [250, 532] on button "Submit" at bounding box center [251, 535] width 80 height 30
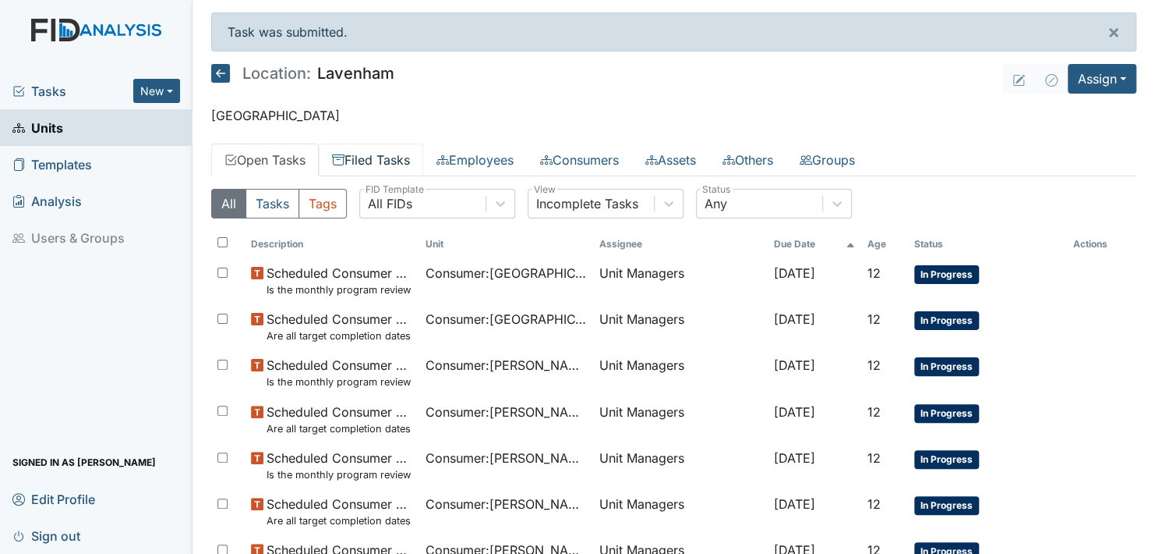
click at [381, 155] on link "Filed Tasks" at bounding box center [371, 159] width 104 height 33
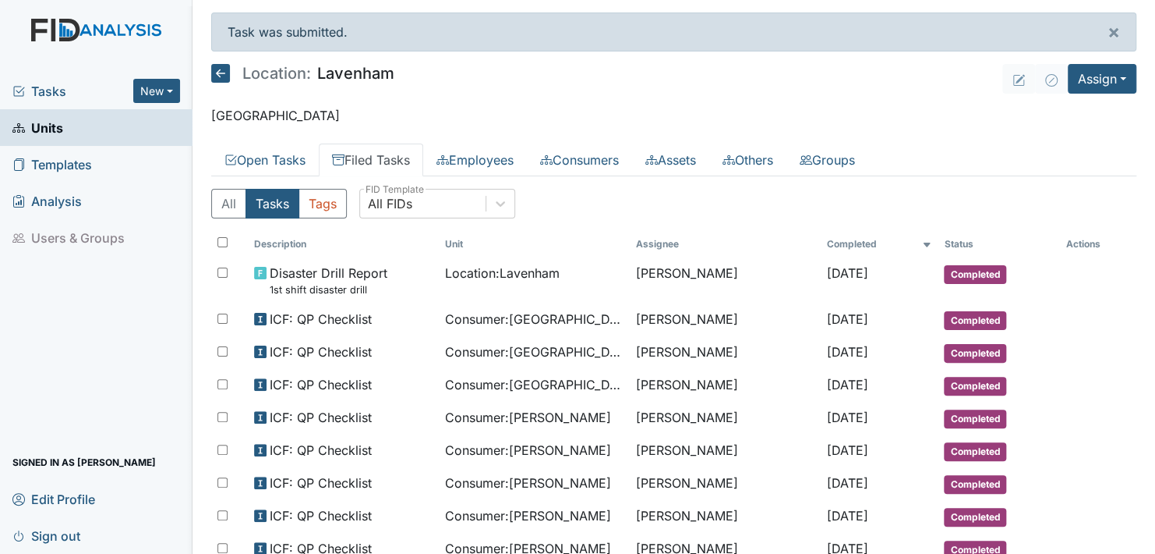
click at [221, 78] on icon at bounding box center [220, 73] width 19 height 19
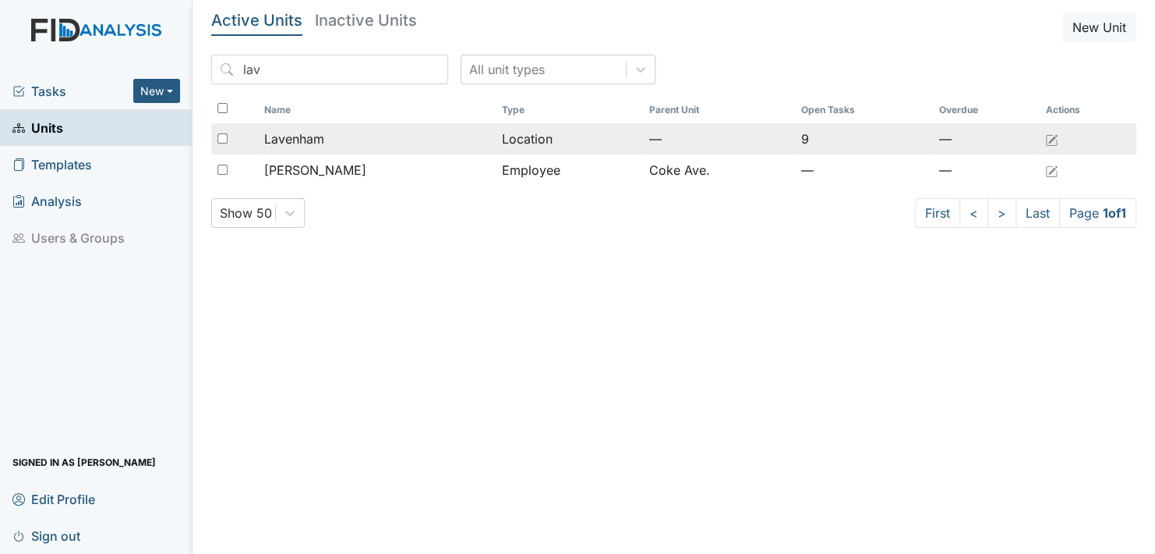
click at [285, 143] on span "Lavenham" at bounding box center [294, 138] width 60 height 19
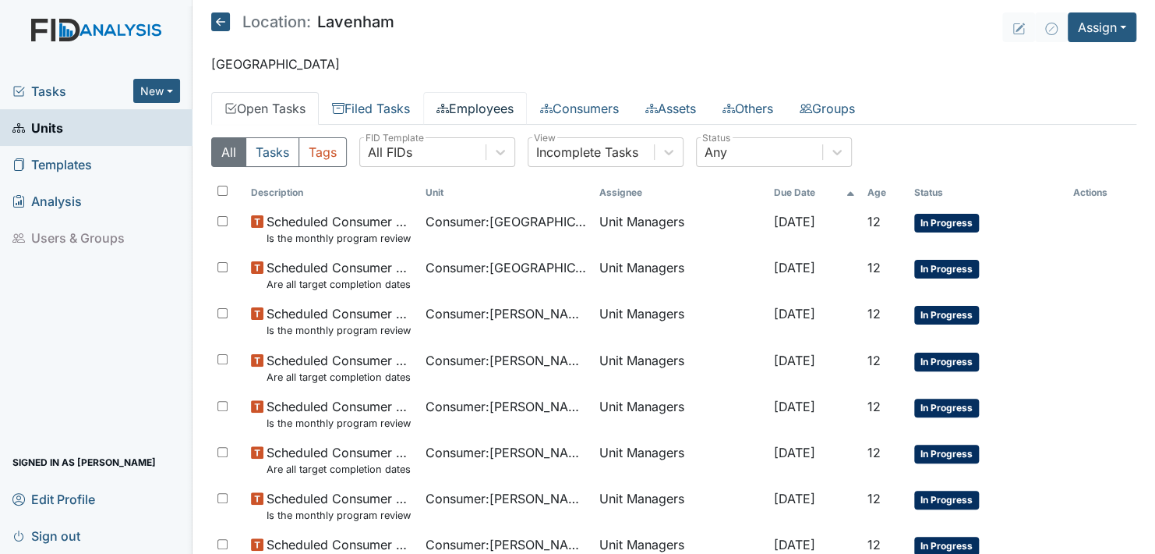
click at [496, 108] on link "Employees" at bounding box center [475, 108] width 104 height 33
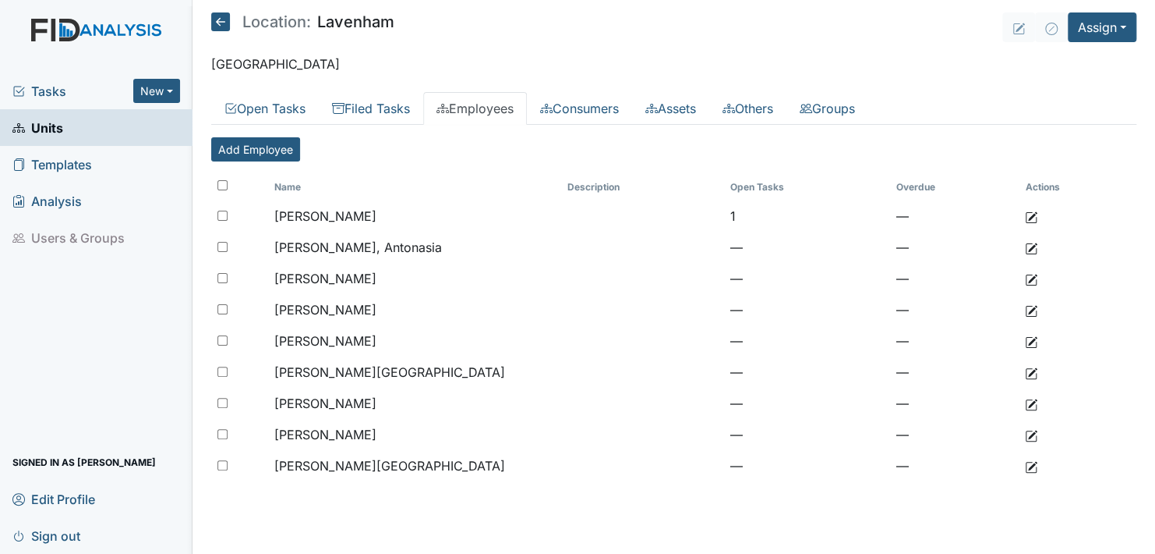
click at [221, 19] on icon at bounding box center [220, 21] width 19 height 19
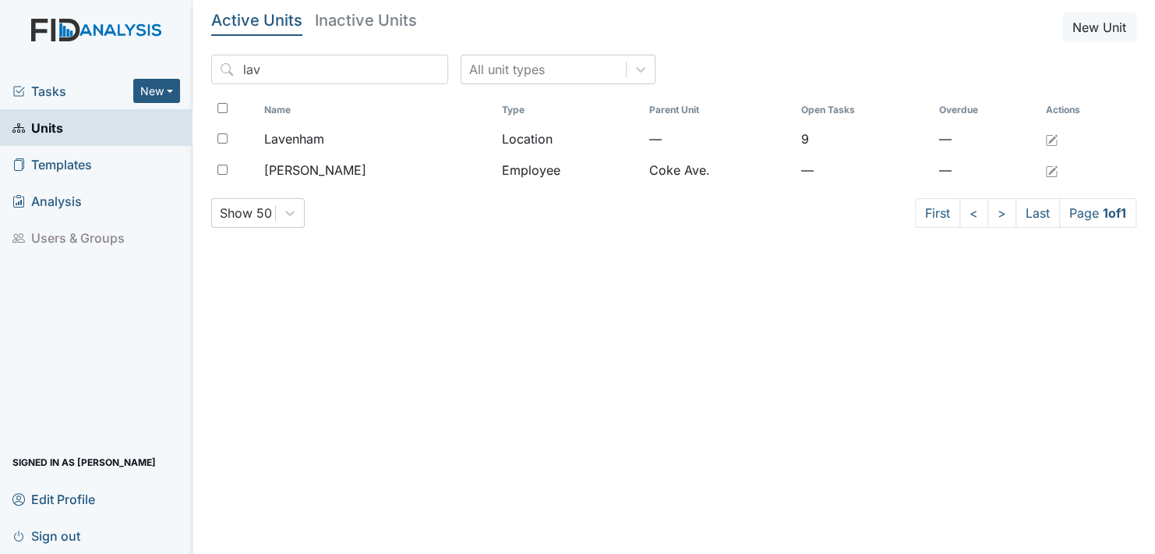
click at [50, 124] on span "Units" at bounding box center [37, 127] width 51 height 24
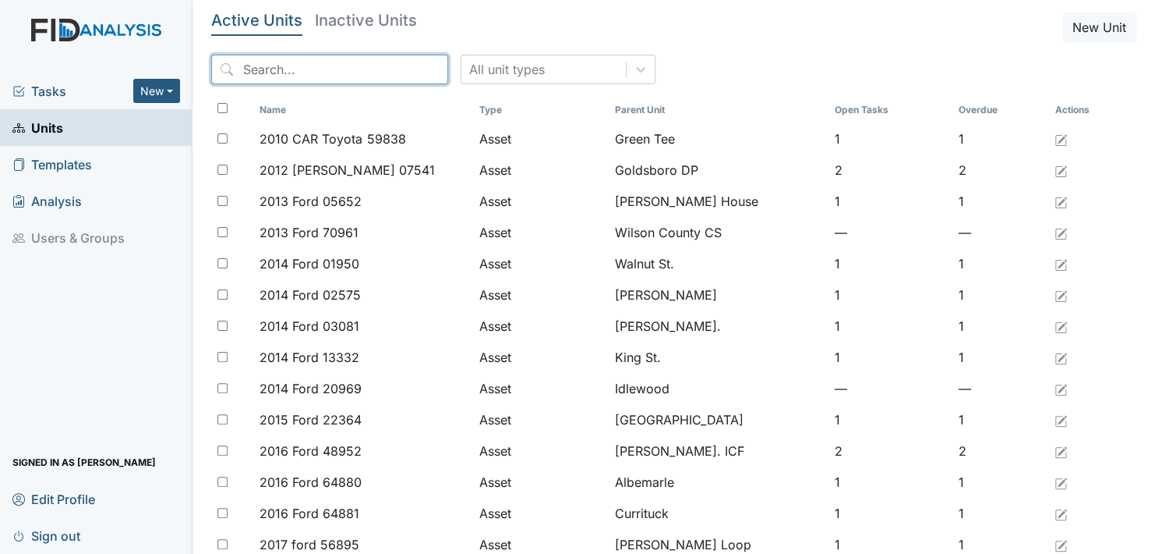
click at [309, 69] on input "search" at bounding box center [329, 70] width 237 height 30
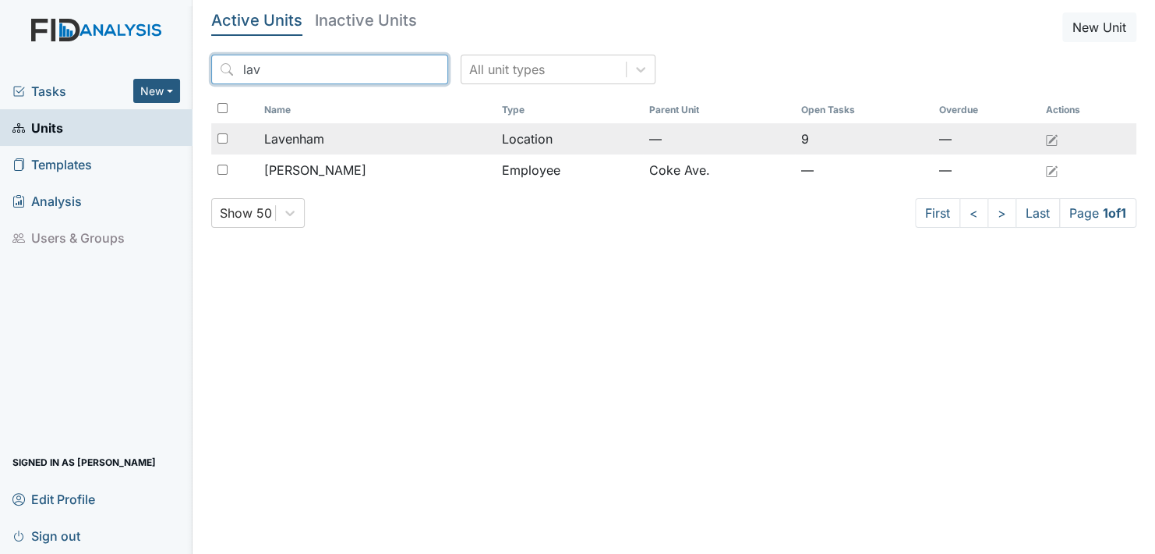
type input "lav"
click at [321, 133] on span "Lavenham" at bounding box center [294, 138] width 60 height 19
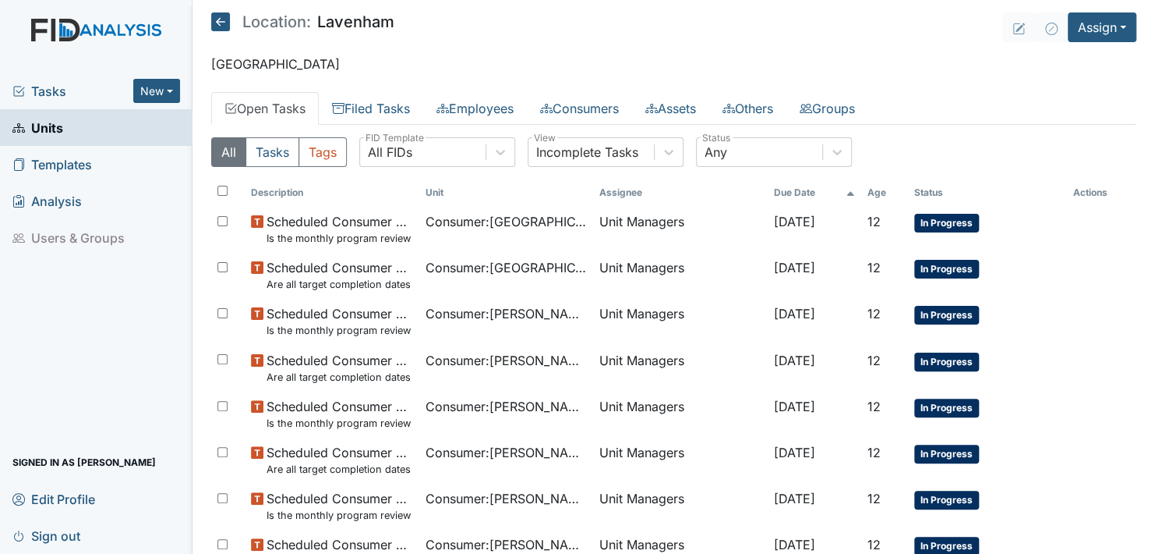
click at [44, 122] on span "Units" at bounding box center [37, 127] width 51 height 24
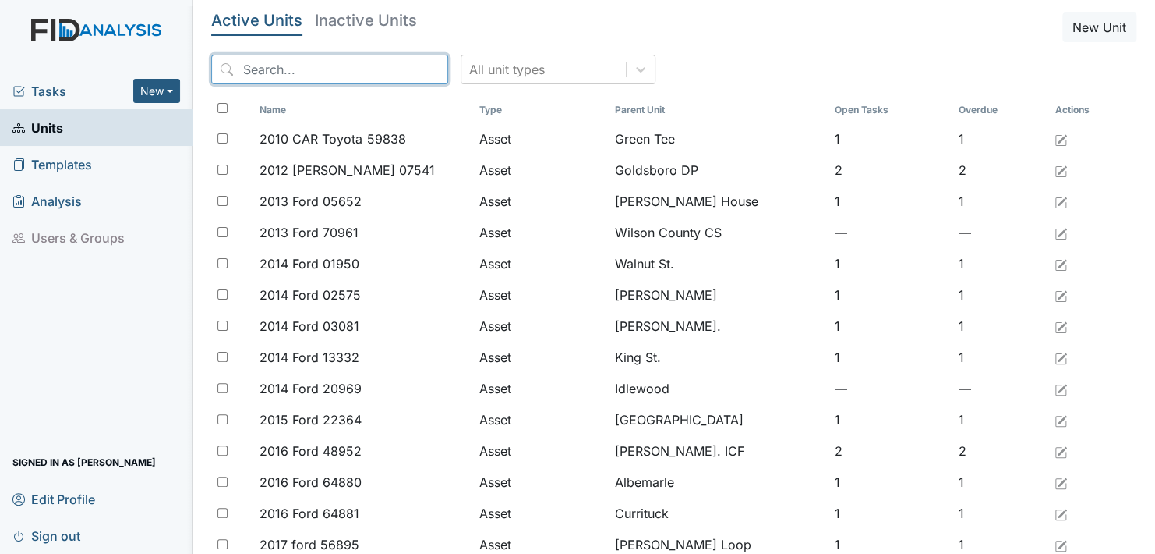
click at [363, 67] on input "search" at bounding box center [329, 70] width 237 height 30
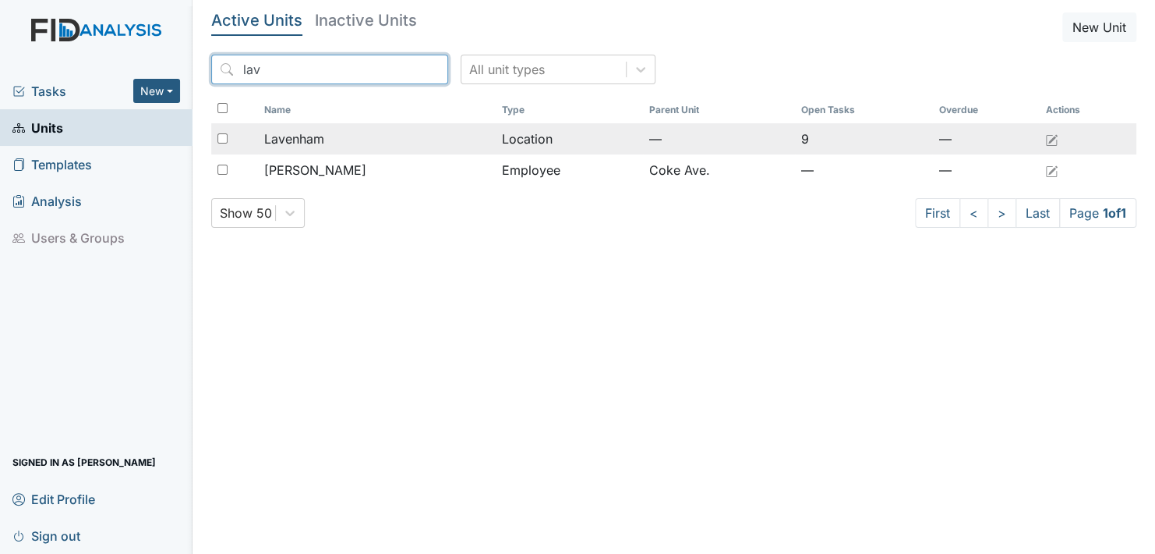
type input "lav"
click at [300, 132] on span "Lavenham" at bounding box center [294, 138] width 60 height 19
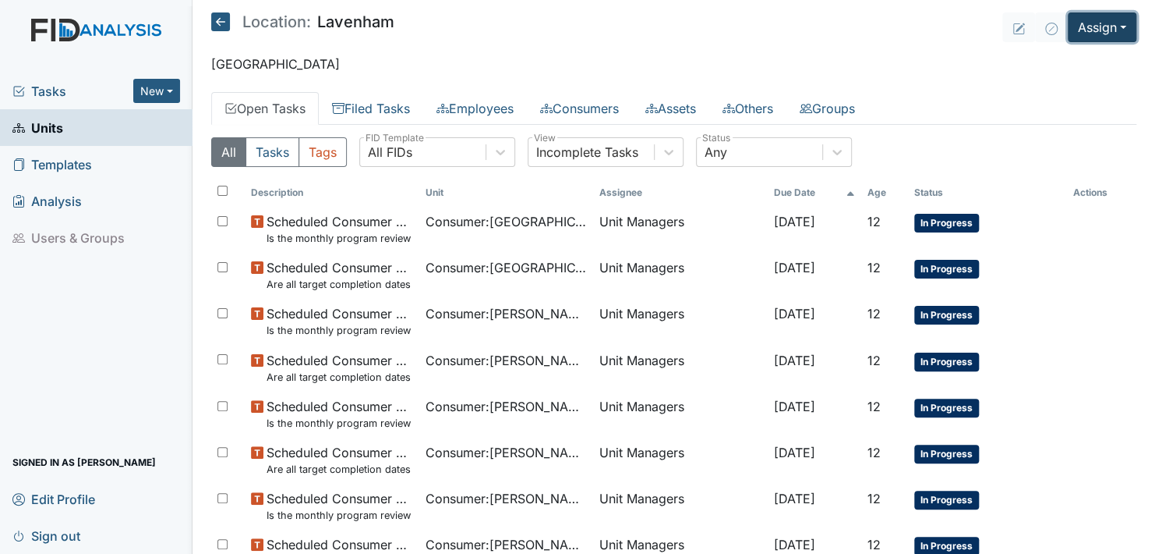
click at [1111, 25] on button "Assign" at bounding box center [1102, 27] width 69 height 30
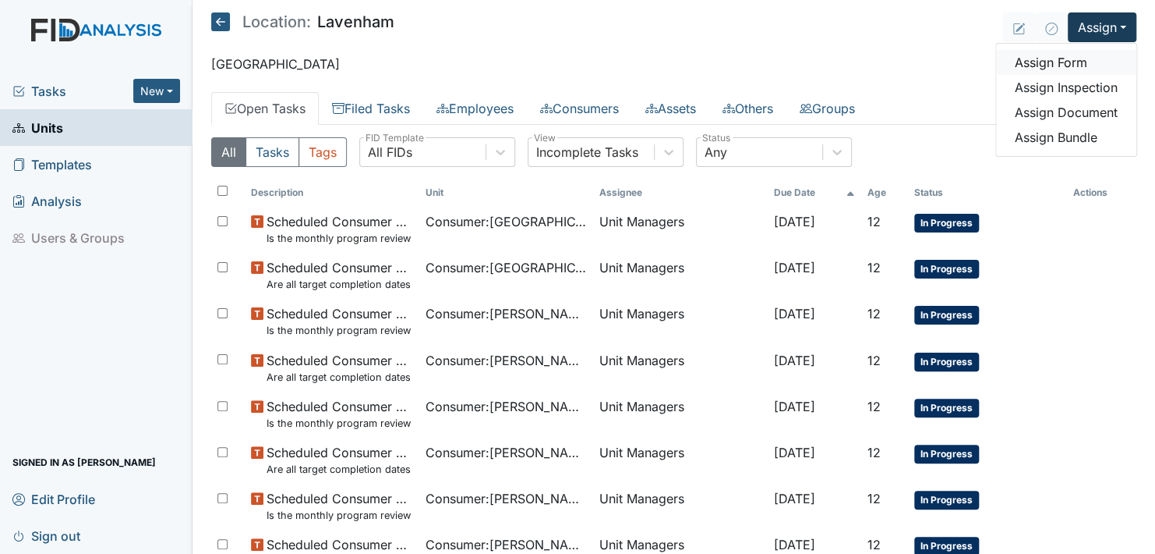
click at [1056, 61] on link "Assign Form" at bounding box center [1066, 62] width 140 height 25
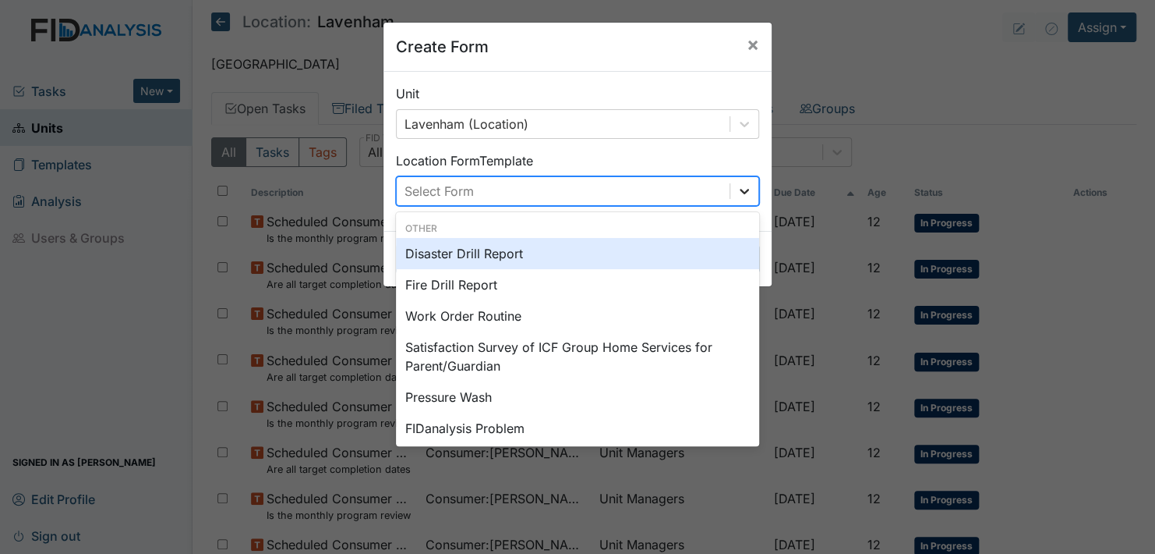
click at [738, 189] on icon at bounding box center [745, 191] width 16 height 16
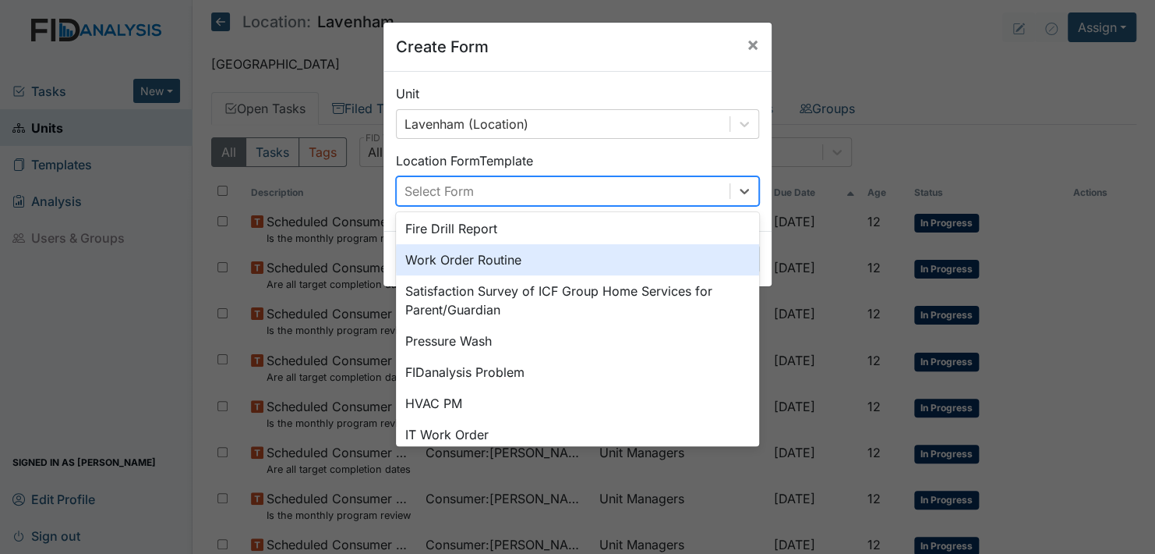
scroll to position [193, 0]
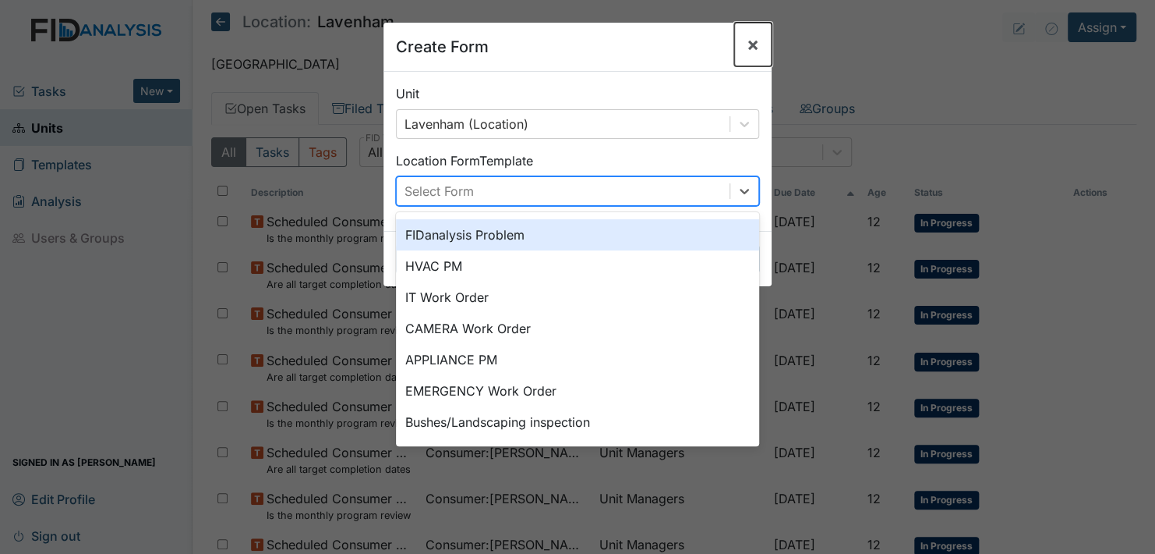
click at [747, 40] on span "×" at bounding box center [753, 44] width 12 height 23
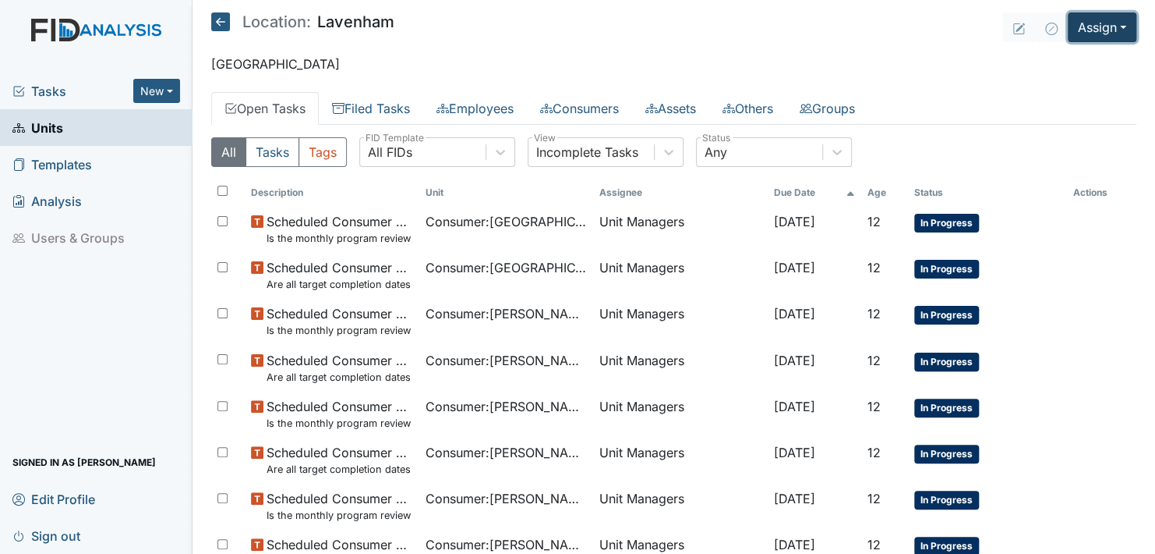
click at [1106, 27] on button "Assign" at bounding box center [1102, 27] width 69 height 30
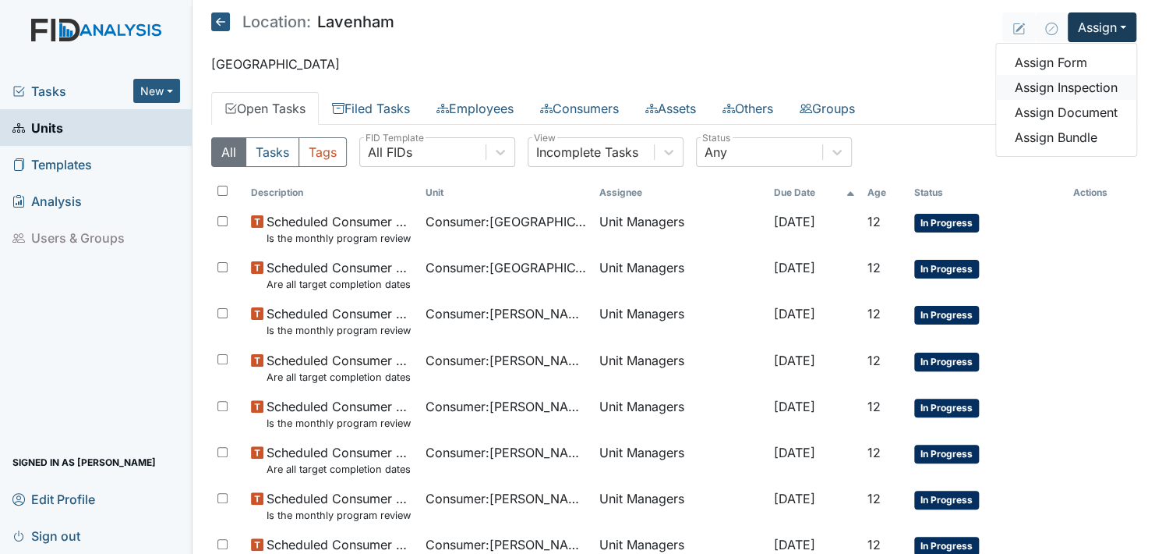
click at [1077, 82] on link "Assign Inspection" at bounding box center [1066, 87] width 140 height 25
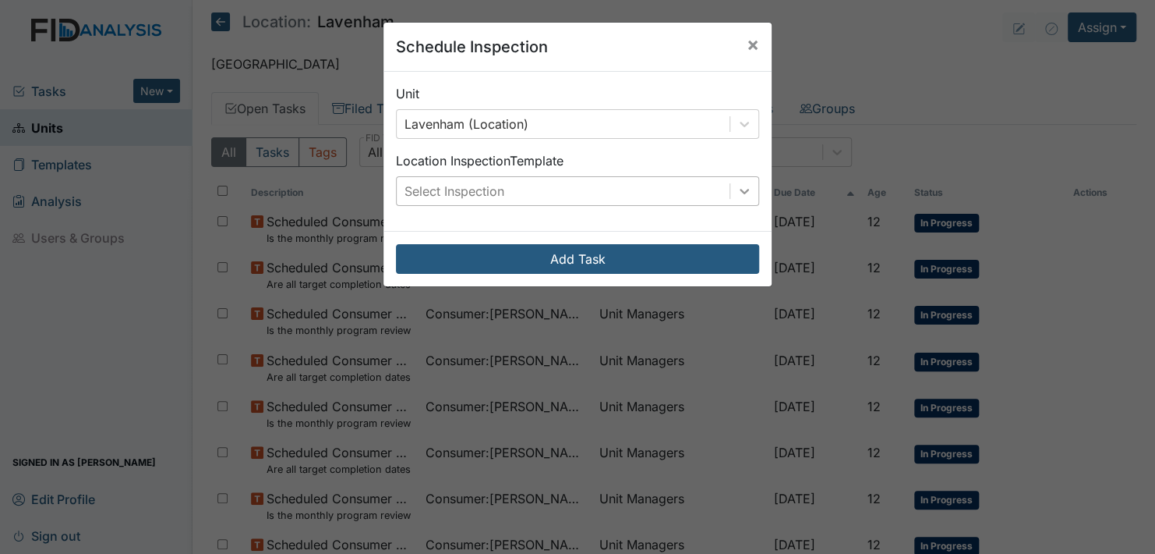
click at [739, 185] on icon at bounding box center [745, 191] width 16 height 16
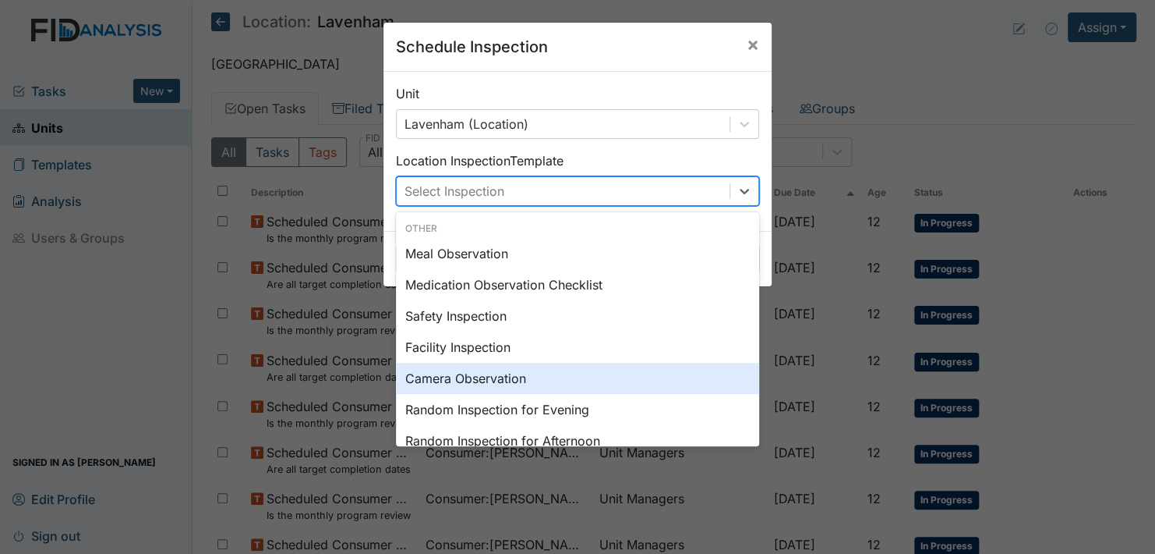
click at [472, 378] on div "Camera Observation" at bounding box center [577, 378] width 363 height 31
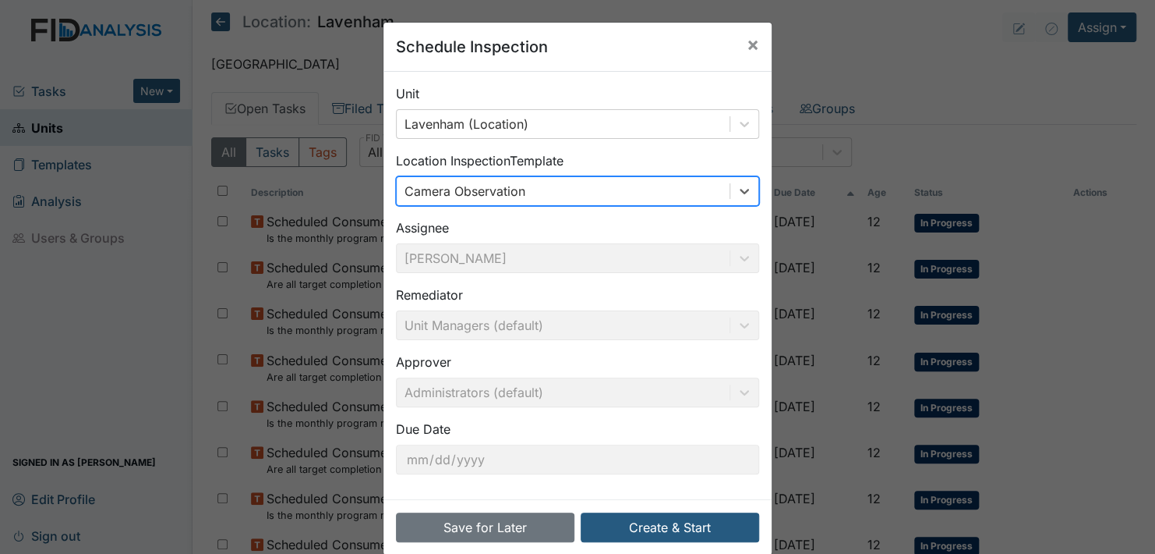
scroll to position [22, 0]
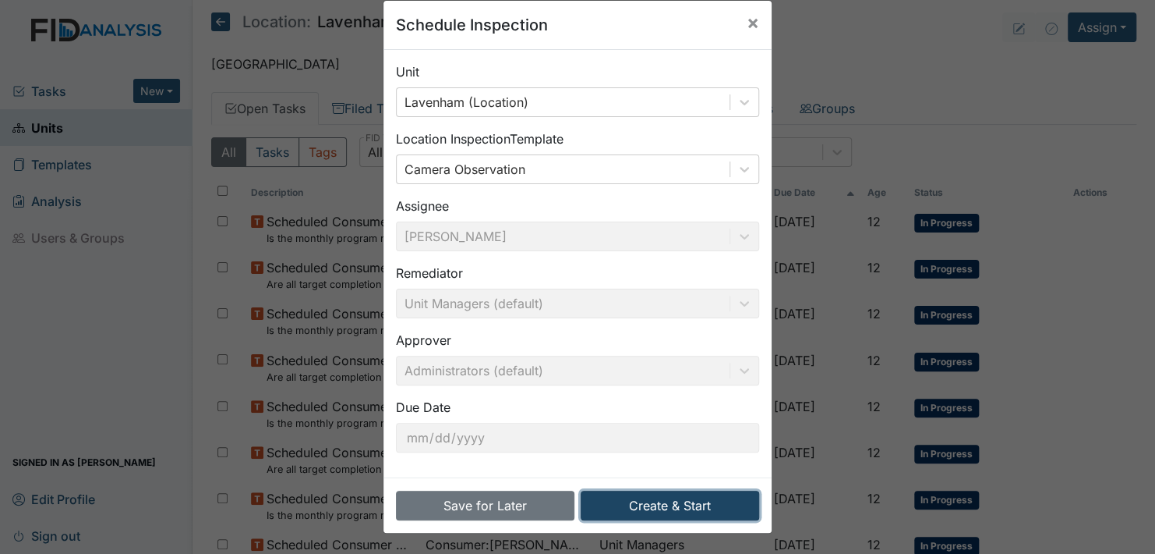
click at [664, 497] on button "Create & Start" at bounding box center [670, 505] width 179 height 30
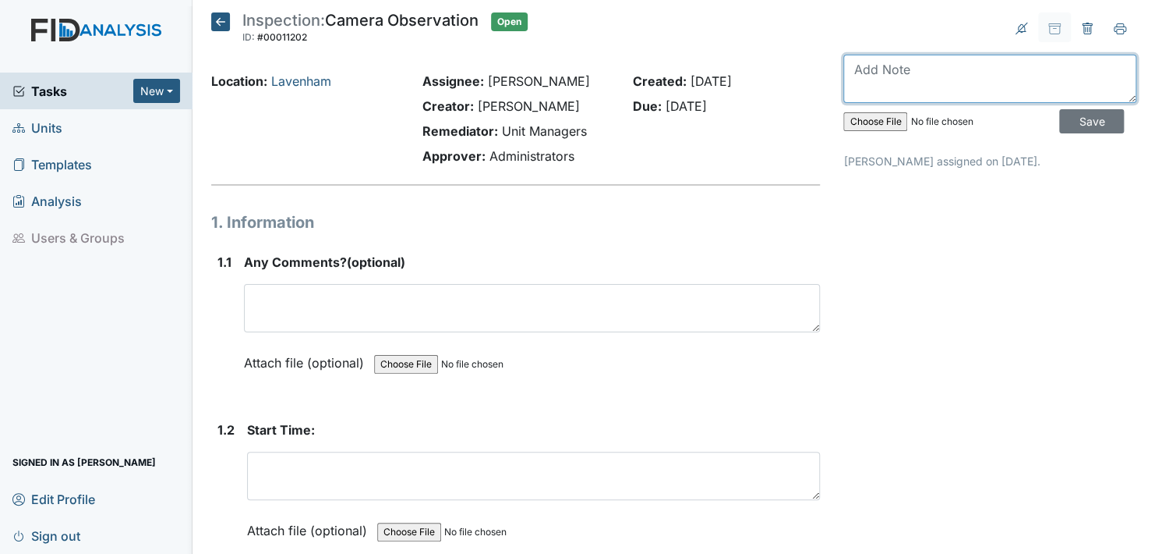
click at [925, 84] on textarea at bounding box center [990, 79] width 293 height 48
type textarea "this camera observation was done 10/8/25"
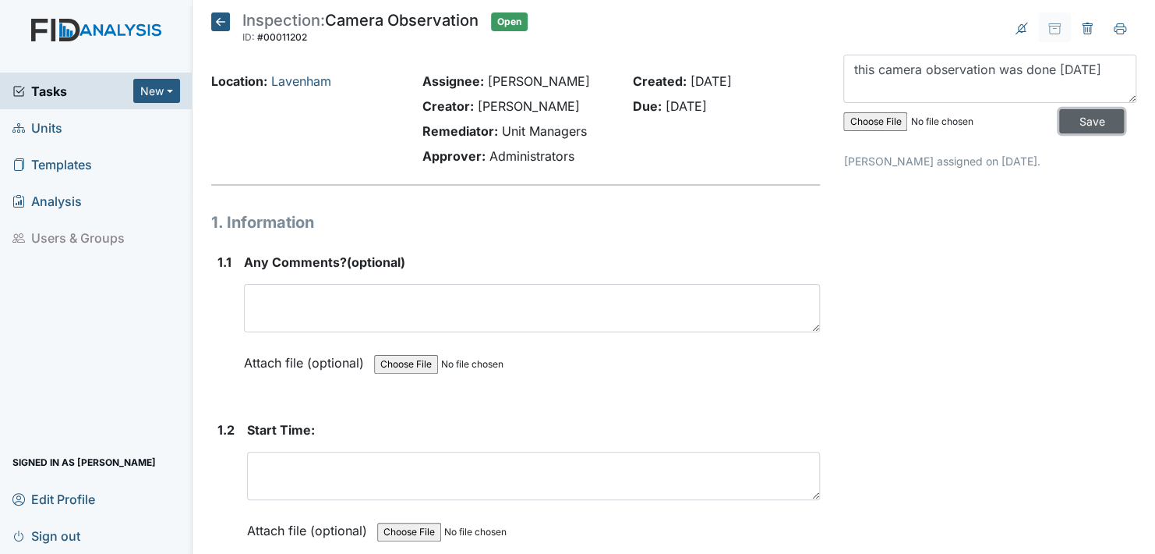
click at [1077, 115] on input "Save" at bounding box center [1092, 121] width 65 height 24
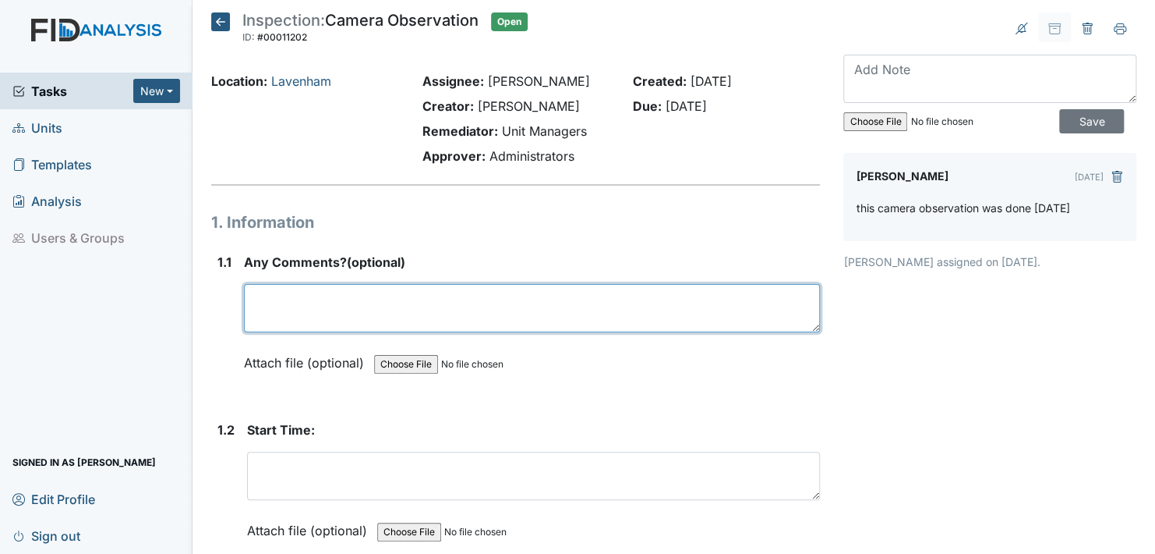
click at [257, 314] on textarea at bounding box center [532, 308] width 576 height 48
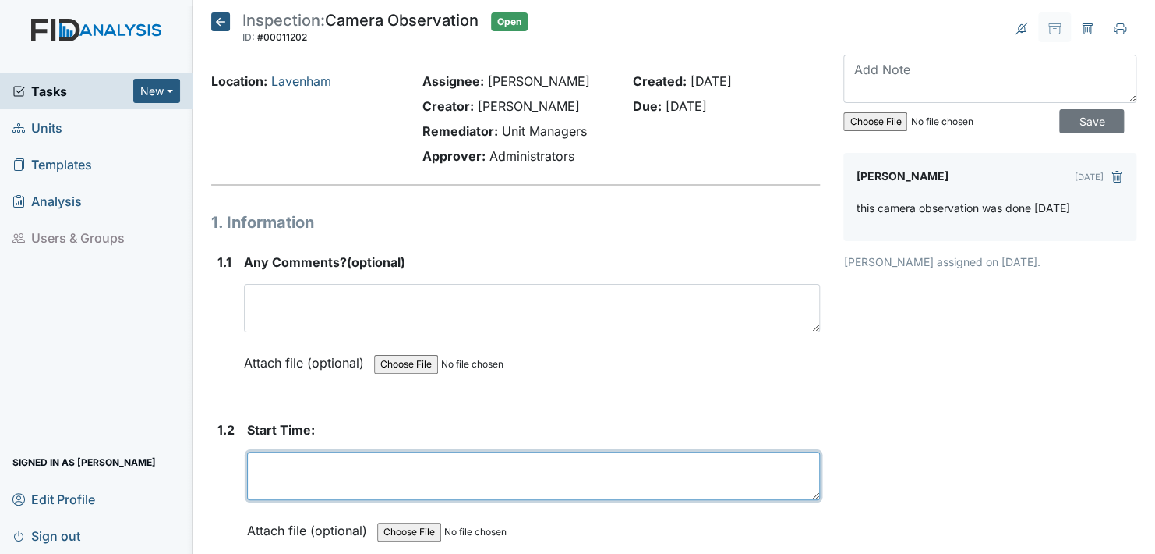
click at [271, 476] on textarea at bounding box center [533, 475] width 573 height 48
click at [338, 486] on textarea "55800 am" at bounding box center [533, 475] width 573 height 48
click at [264, 466] on textarea "55800 am" at bounding box center [533, 475] width 573 height 48
click at [300, 462] on textarea "5:5800 am" at bounding box center [533, 475] width 573 height 48
type textarea "5:58 am"
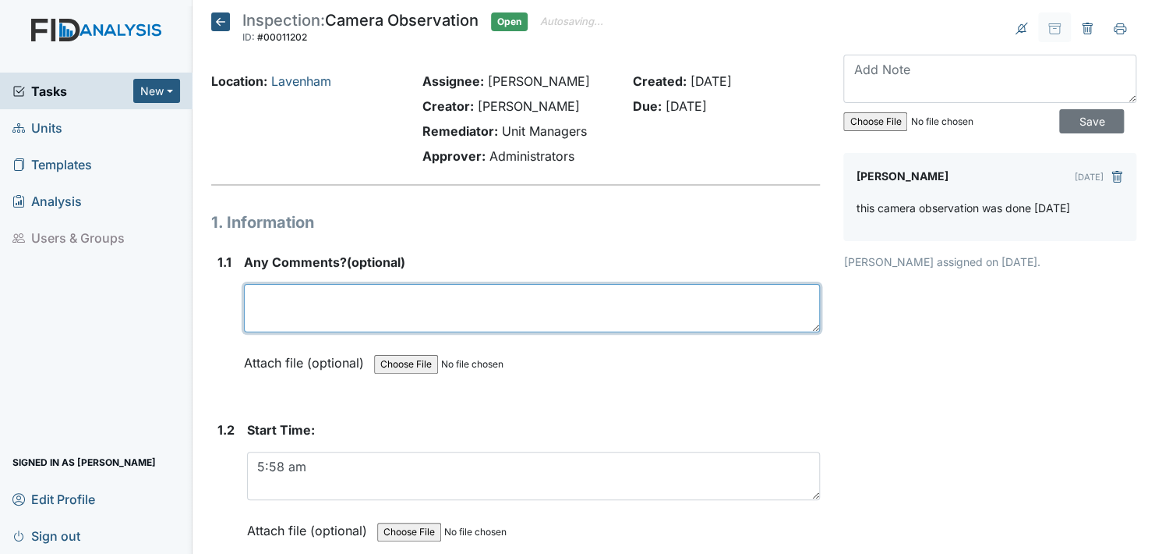
click at [257, 317] on textarea at bounding box center [532, 308] width 576 height 48
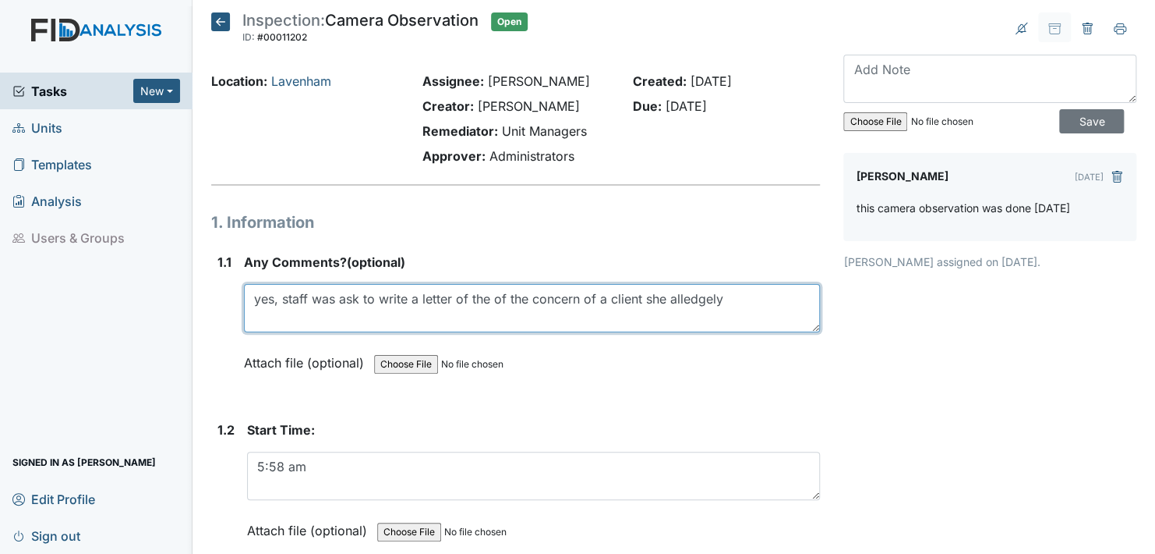
click at [725, 299] on textarea "yes, staff was ask to write a letter of the of the concern of a client she alle…" at bounding box center [532, 308] width 576 height 48
click at [802, 298] on textarea "yes, staff was ask to write a letter of the of the concern of a client she alle…" at bounding box center [532, 308] width 576 height 48
click at [801, 292] on textarea "yes, staff was ask to write a letter of the of the concern of a client she alle…" at bounding box center [532, 308] width 576 height 48
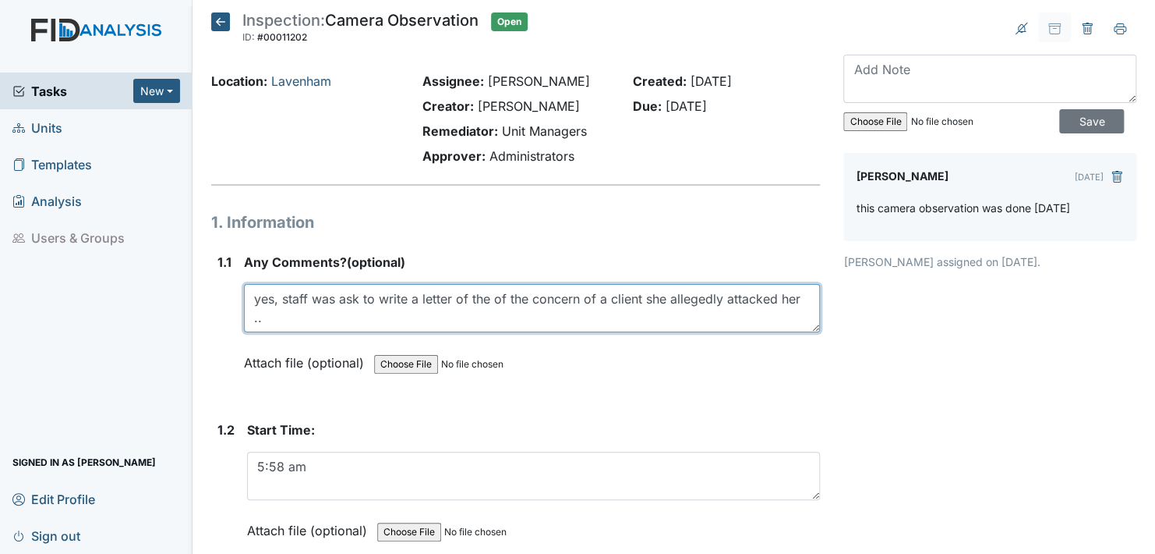
click at [799, 297] on textarea "yes, staff was ask to write a letter of the of the concern of a client she alle…" at bounding box center [532, 308] width 576 height 48
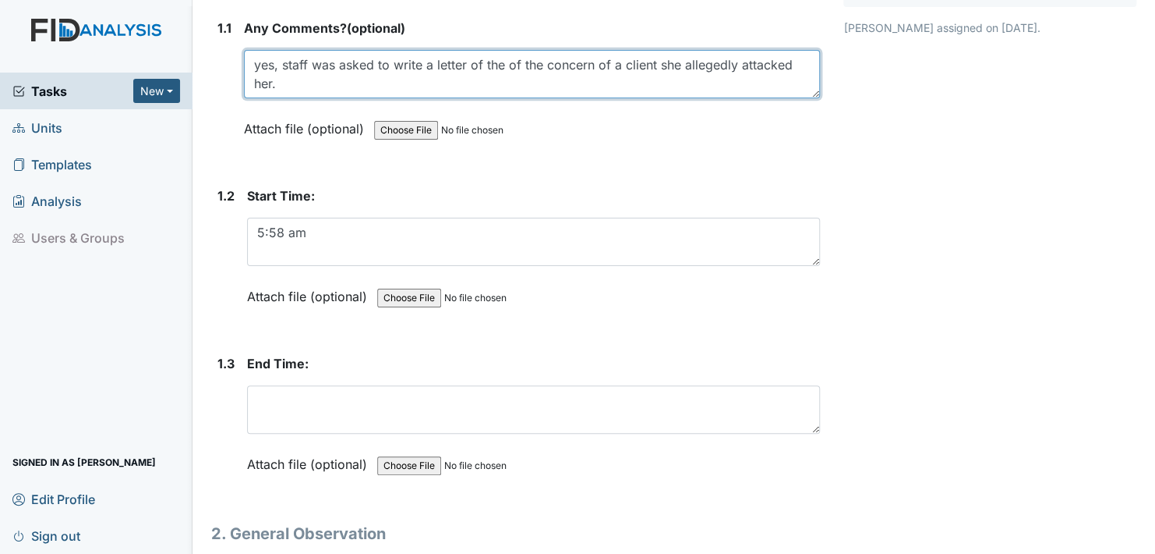
scroll to position [312, 0]
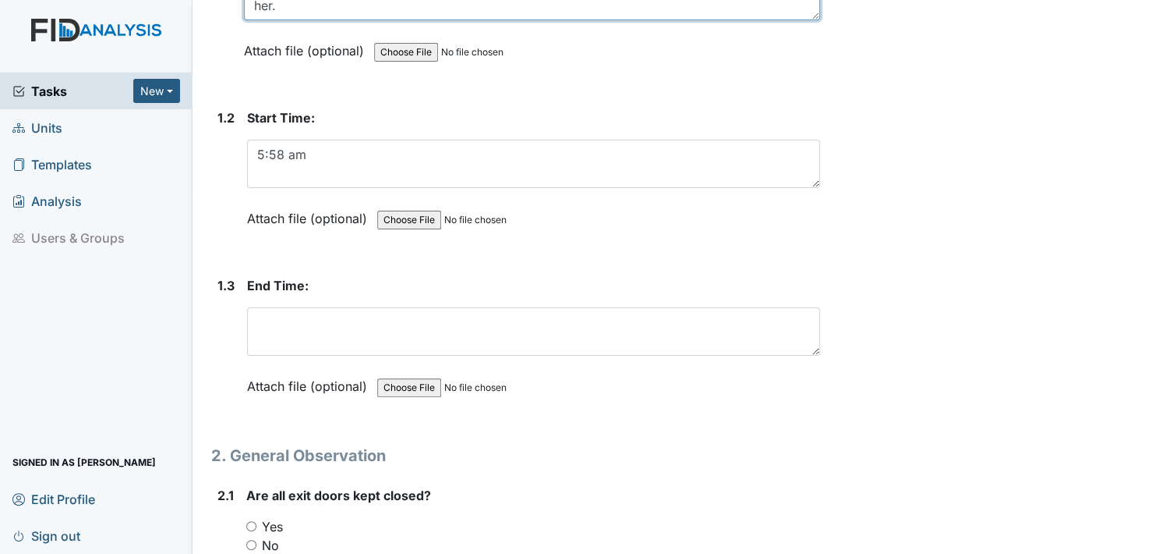
type textarea "yes, staff was asked to write a letter of the of the concern of a client she al…"
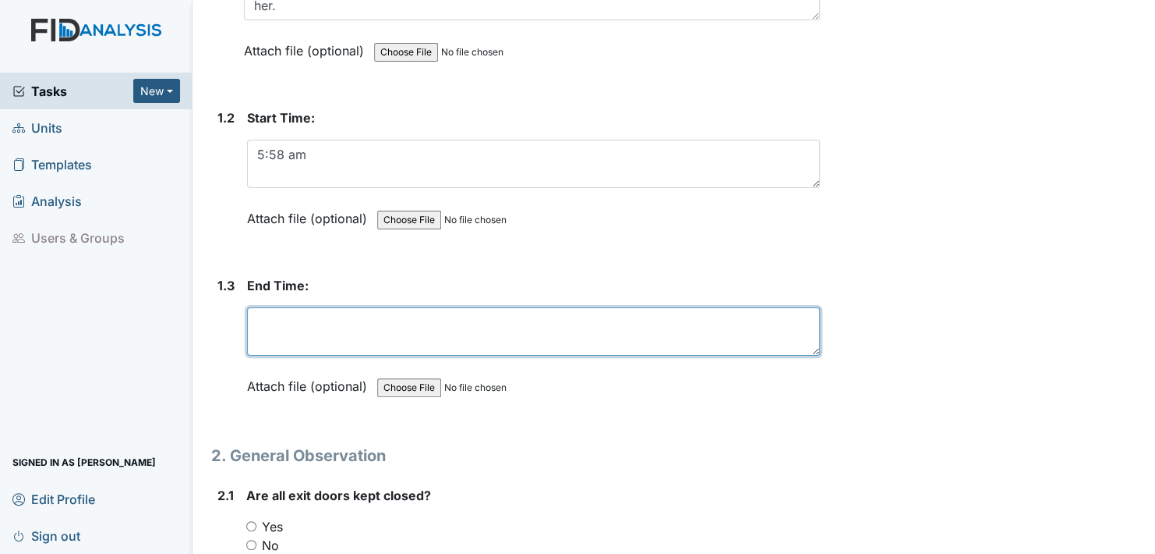
click at [259, 328] on textarea at bounding box center [533, 331] width 573 height 48
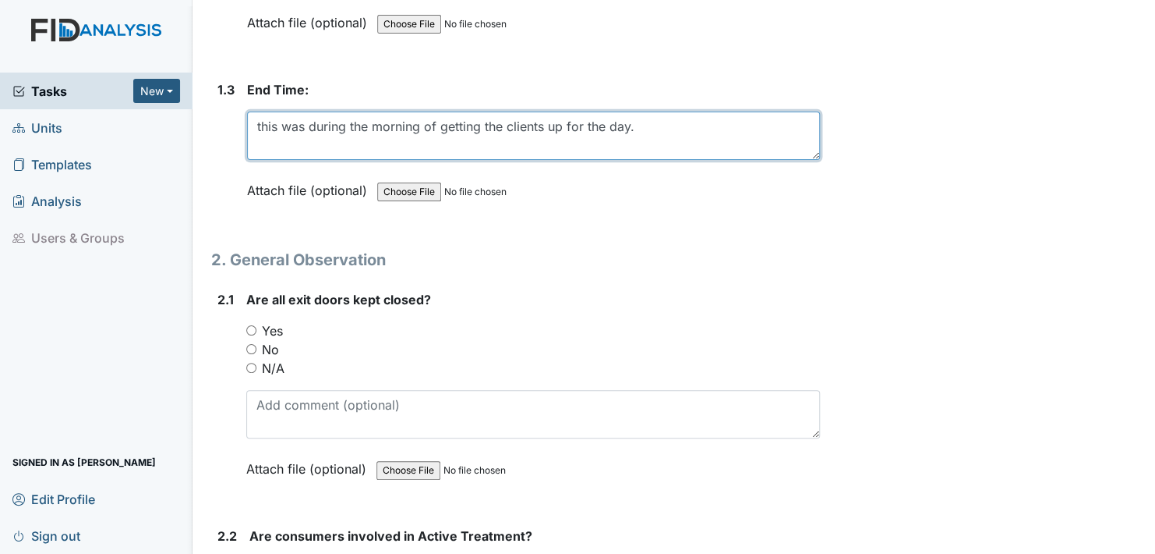
scroll to position [546, 0]
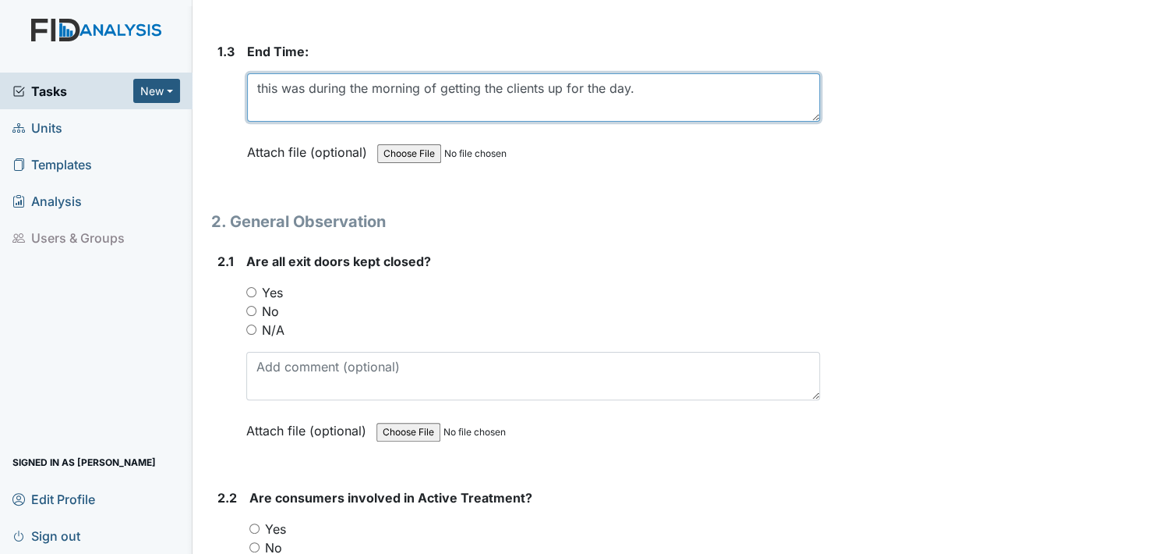
type textarea "this was during the morning of getting the clients up for the day."
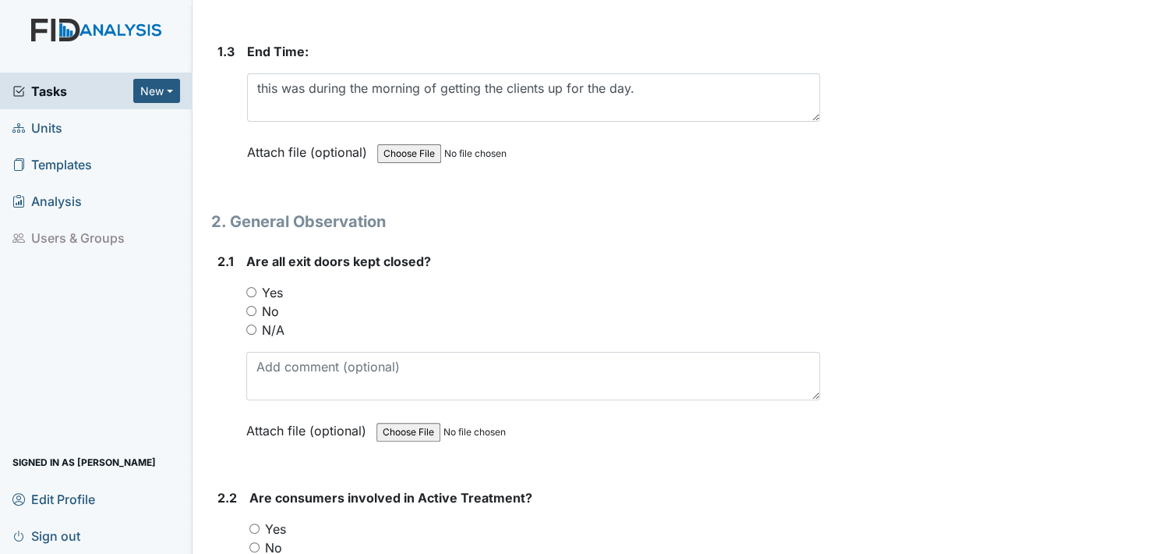
click at [250, 287] on input "Yes" at bounding box center [251, 292] width 10 height 10
radio input "true"
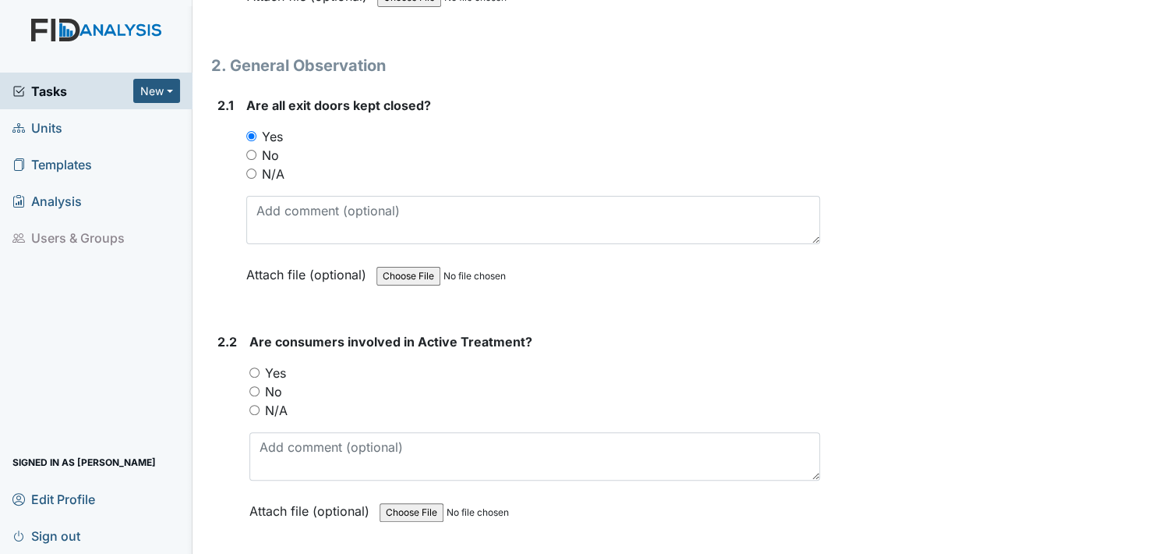
scroll to position [780, 0]
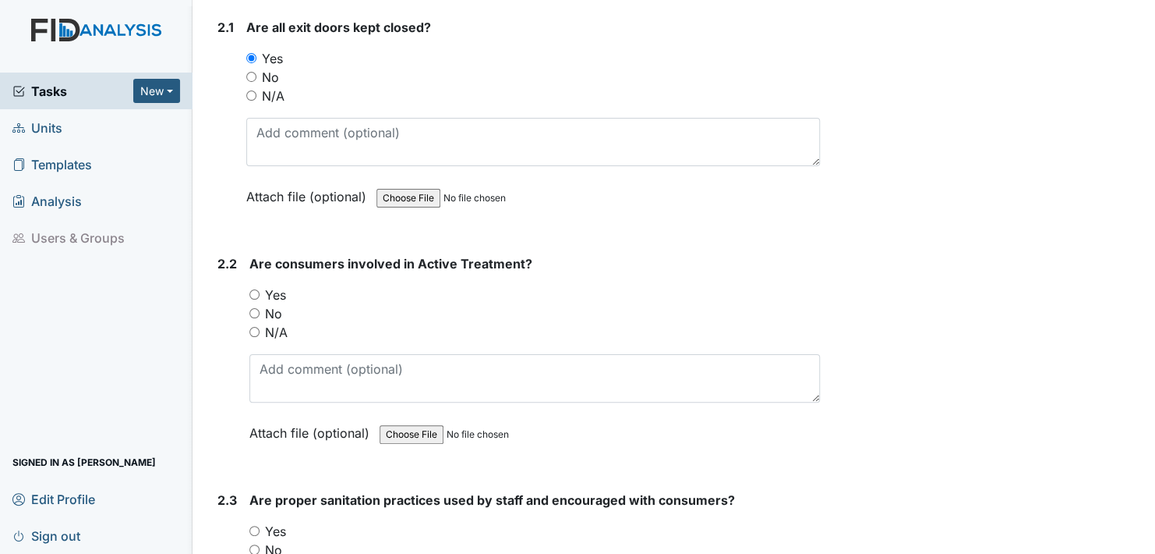
click at [253, 289] on input "Yes" at bounding box center [254, 294] width 10 height 10
radio input "true"
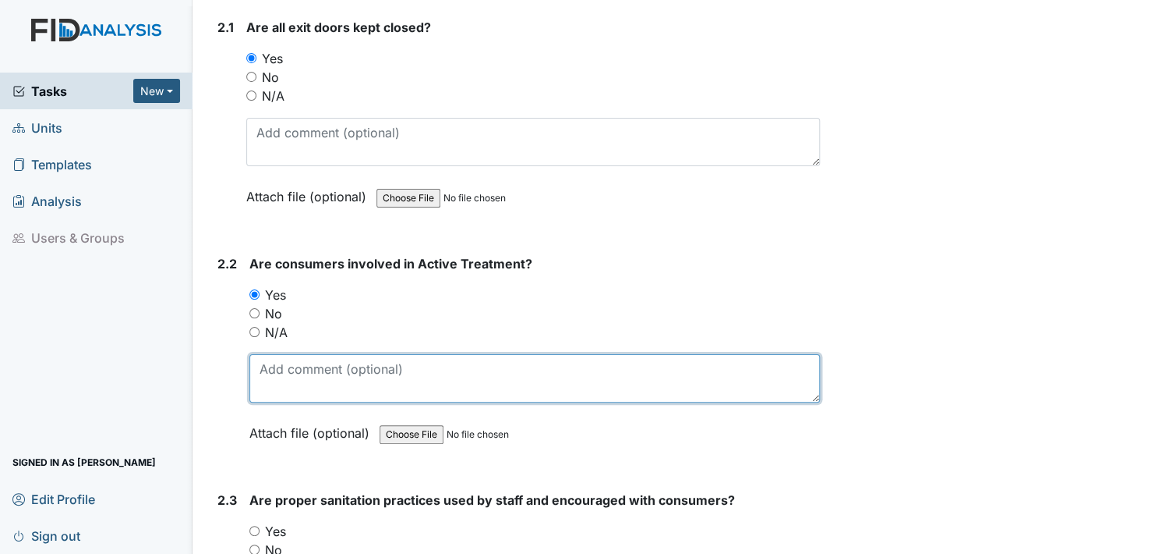
click at [263, 384] on textarea at bounding box center [534, 378] width 571 height 48
click at [430, 363] on textarea "the clients were being assist" at bounding box center [534, 378] width 571 height 48
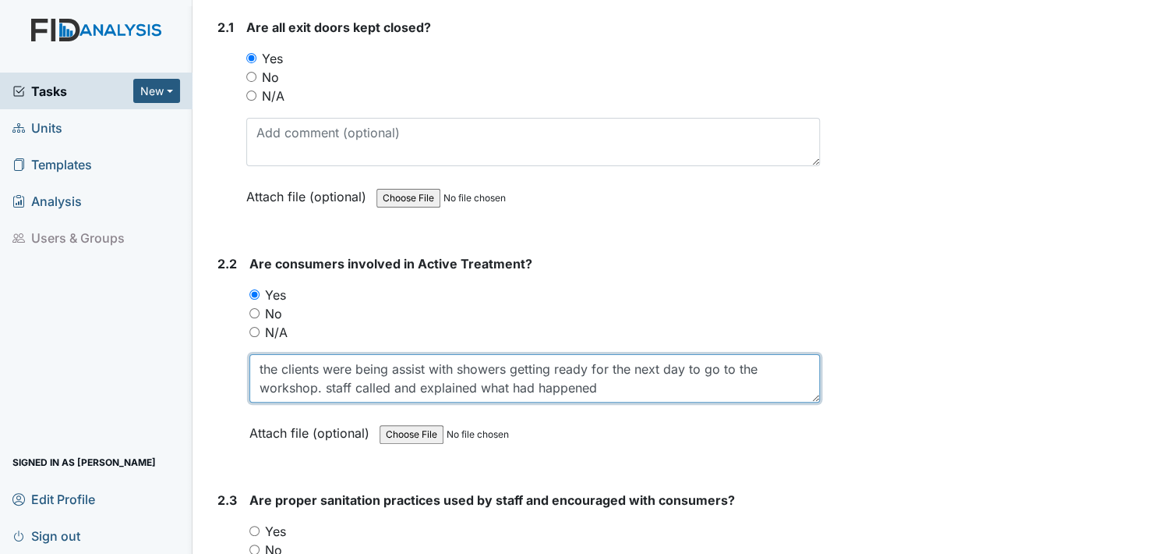
click at [600, 382] on textarea "the clients were being assist with showers getting ready for the next day to go…" at bounding box center [534, 378] width 571 height 48
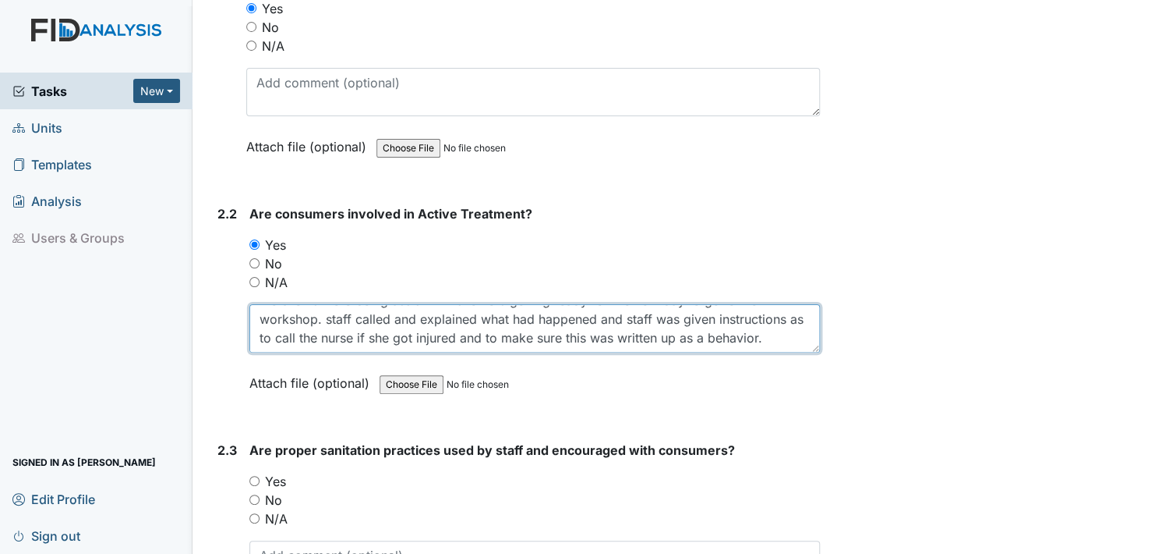
scroll to position [858, 0]
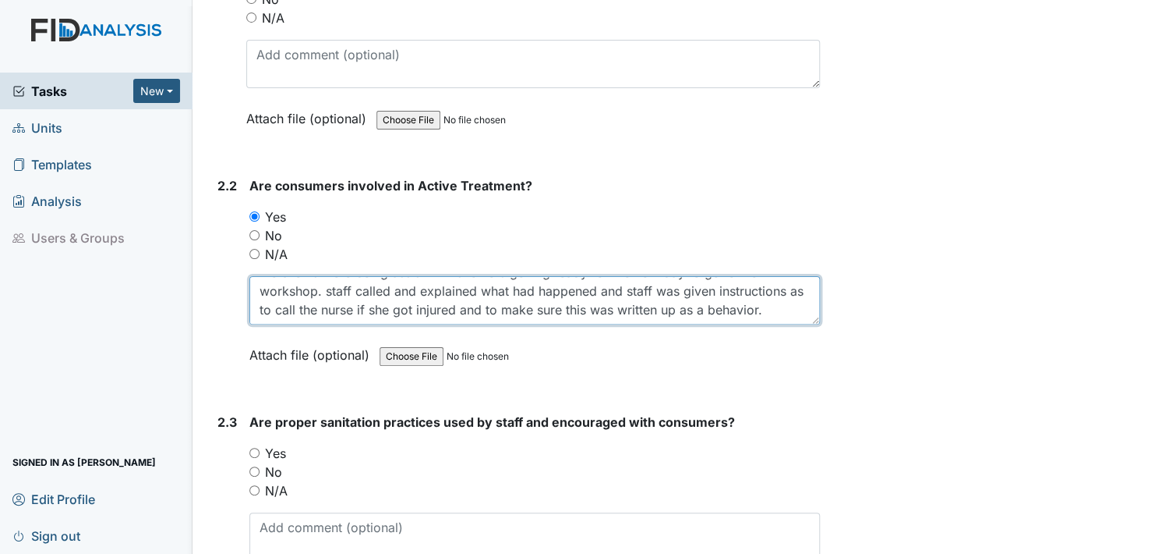
type textarea "the clients were being assist with showers getting ready for the next day to go…"
click at [266, 344] on label "Attach file (optional)" at bounding box center [312, 350] width 126 height 27
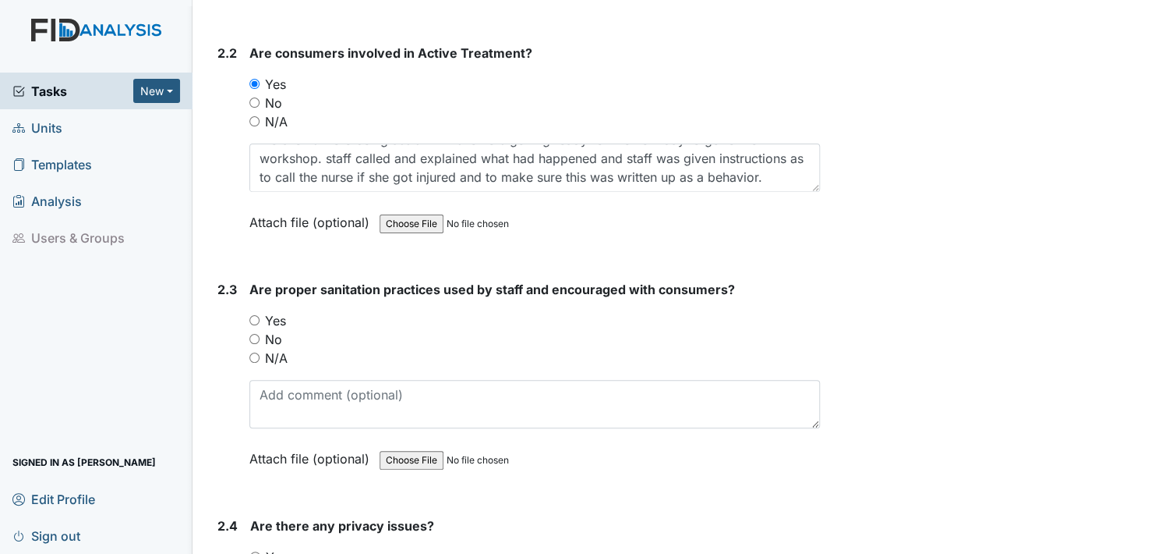
scroll to position [1014, 0]
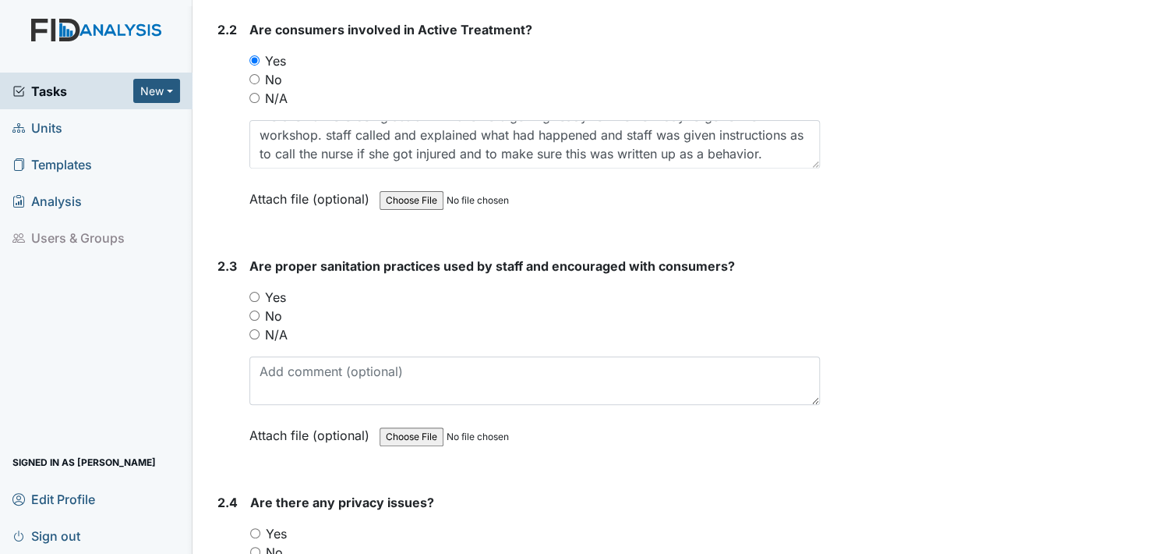
click at [254, 292] on input "Yes" at bounding box center [254, 297] width 10 height 10
radio input "true"
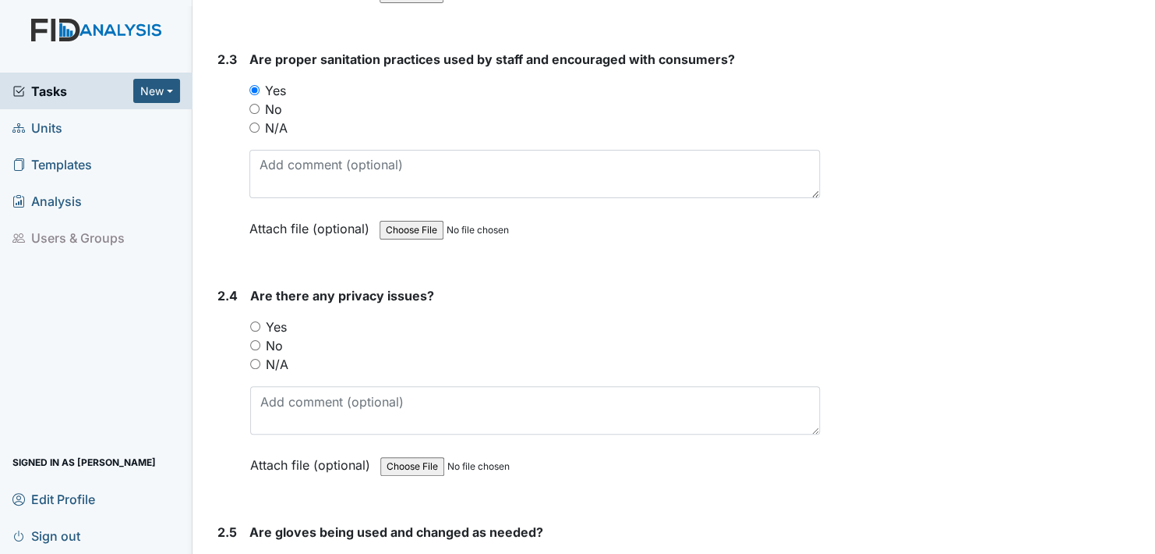
scroll to position [1247, 0]
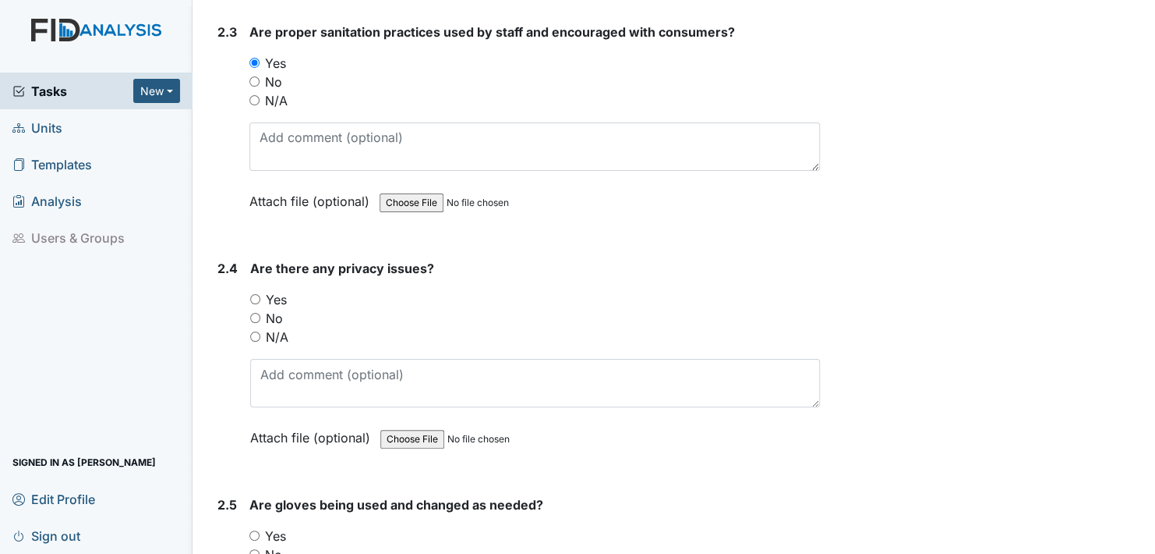
click at [253, 313] on input "No" at bounding box center [255, 318] width 10 height 10
radio input "true"
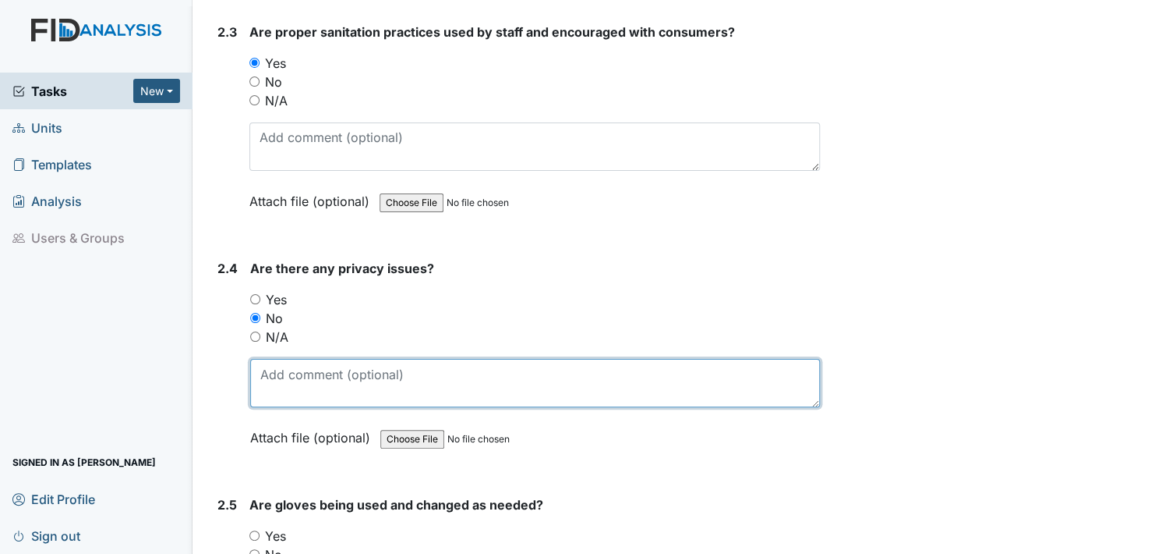
click at [275, 388] on textarea at bounding box center [535, 383] width 570 height 48
type textarea "none noted."
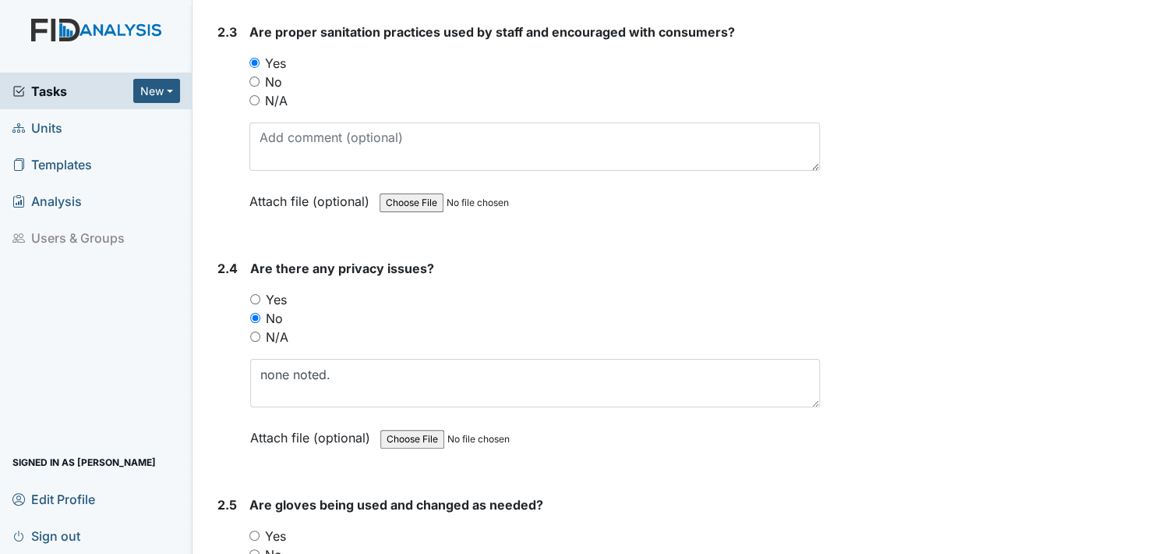
click at [269, 431] on label "Attach file (optional)" at bounding box center [313, 432] width 126 height 27
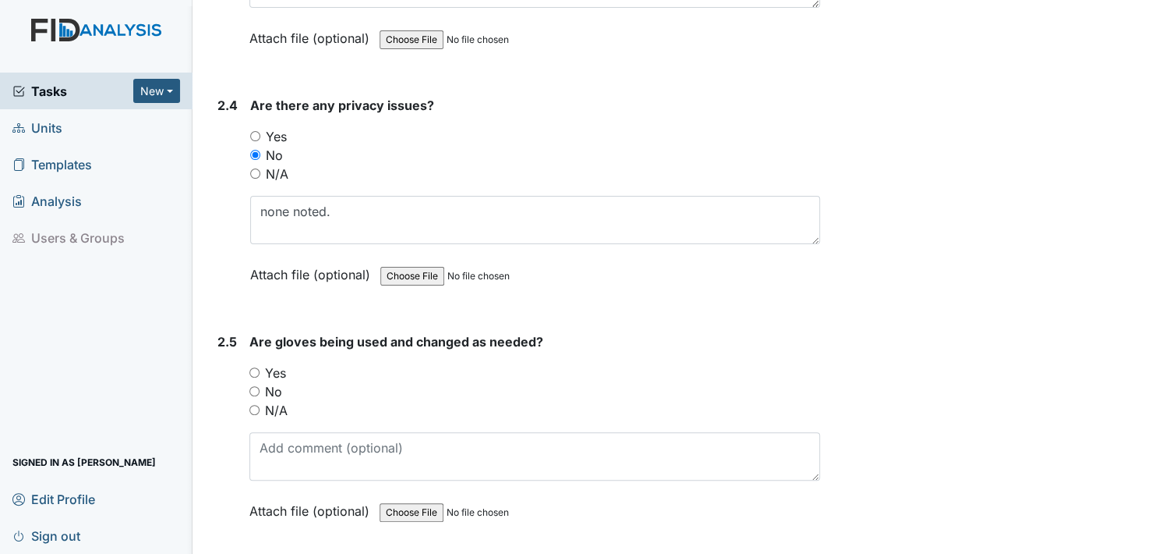
scroll to position [1481, 0]
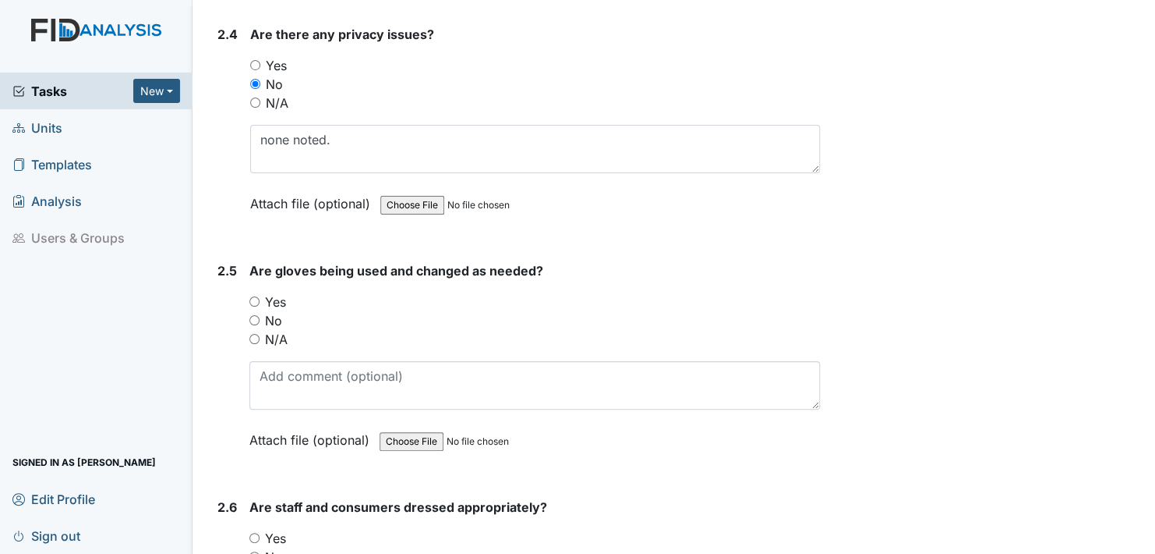
click at [253, 296] on input "Yes" at bounding box center [254, 301] width 10 height 10
radio input "true"
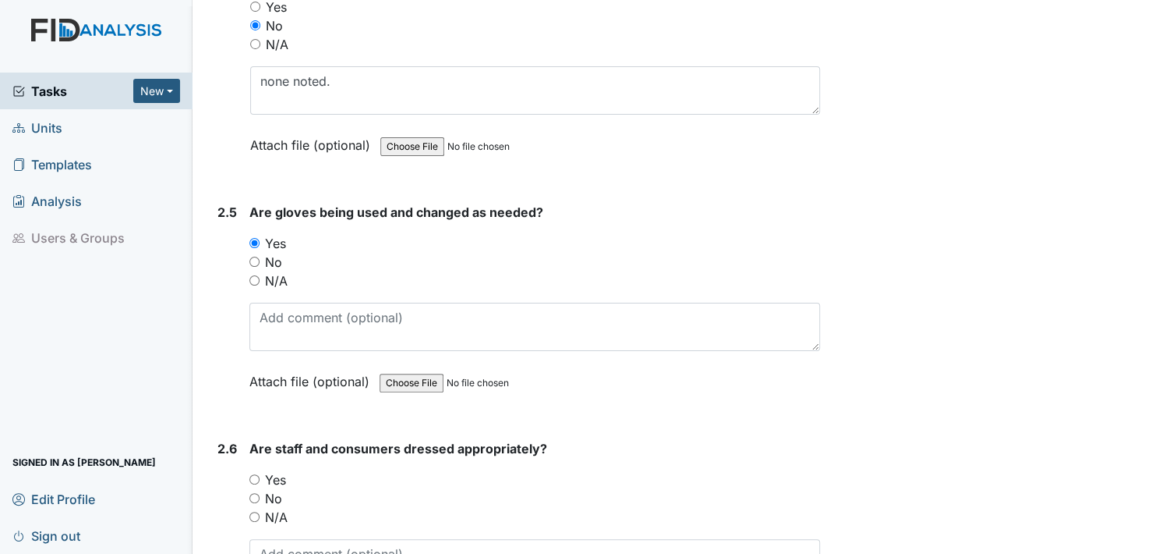
scroll to position [1637, 0]
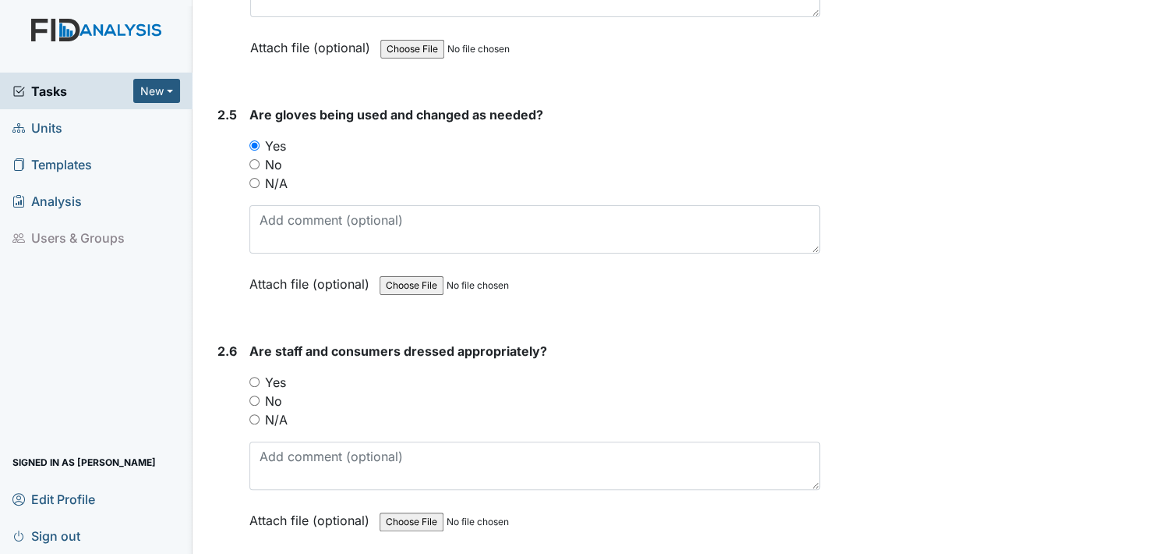
click at [256, 377] on input "Yes" at bounding box center [254, 382] width 10 height 10
radio input "true"
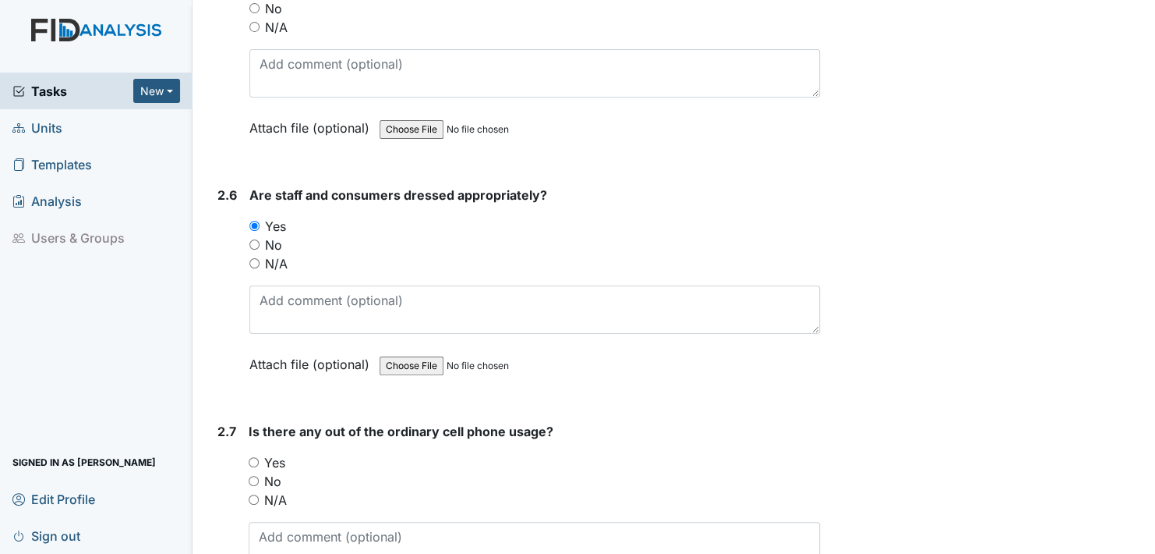
scroll to position [1871, 0]
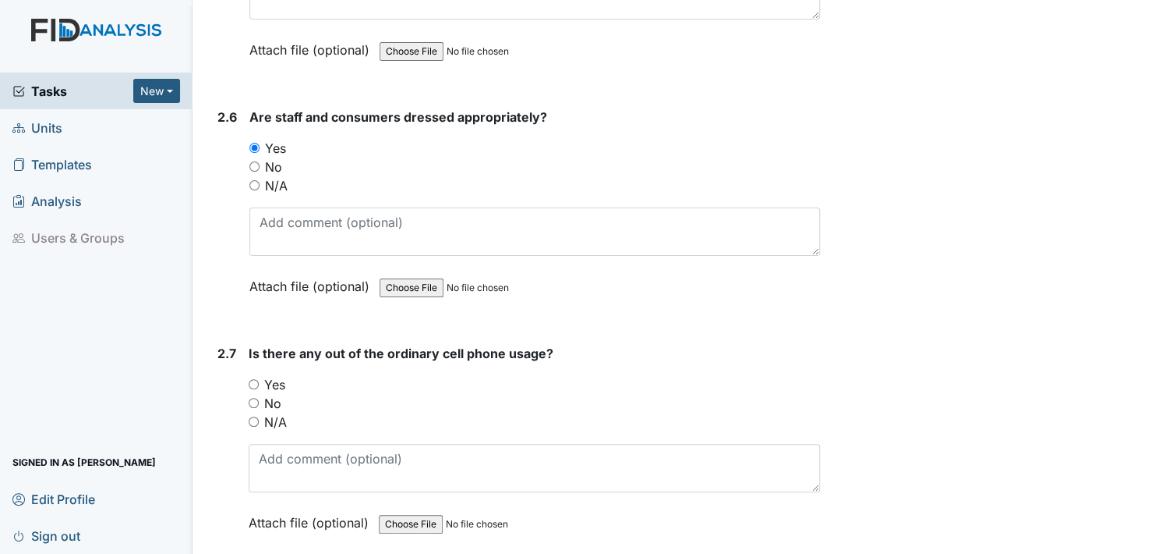
click at [251, 398] on input "No" at bounding box center [254, 403] width 10 height 10
radio input "true"
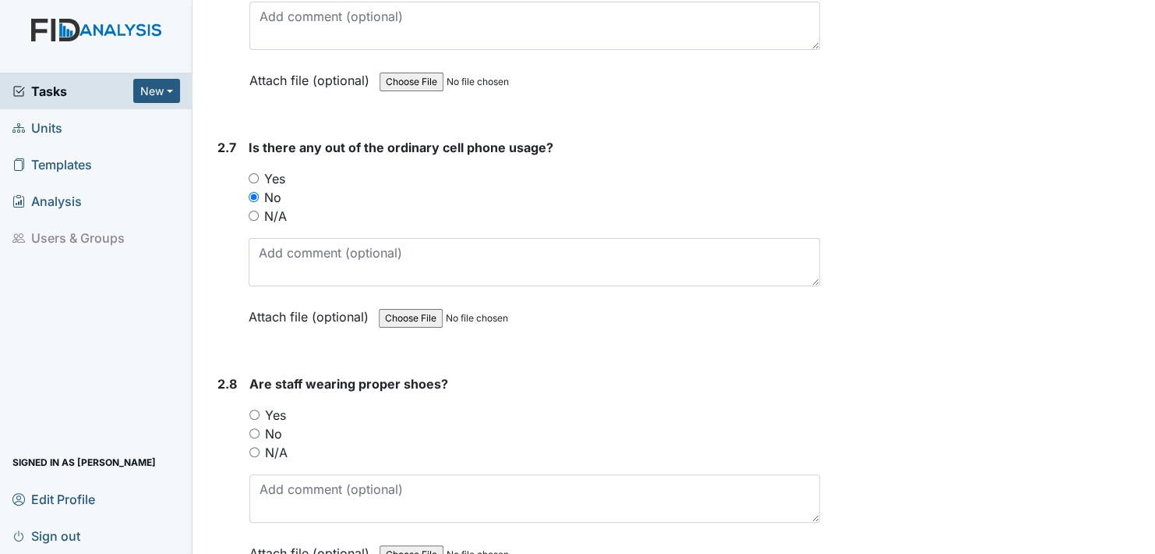
scroll to position [2105, 0]
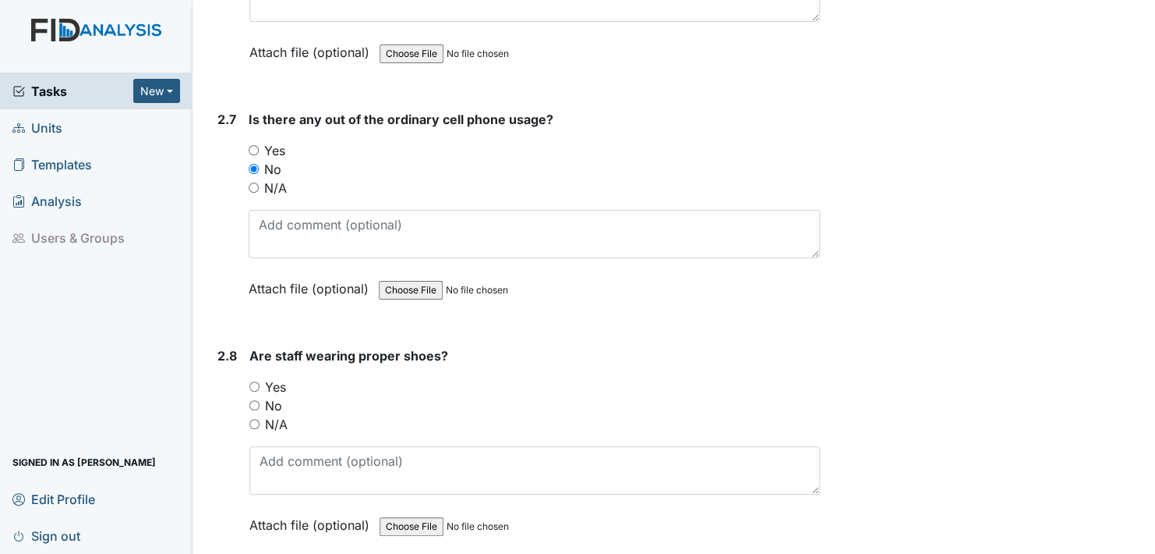
click at [253, 381] on input "Yes" at bounding box center [254, 386] width 10 height 10
radio input "true"
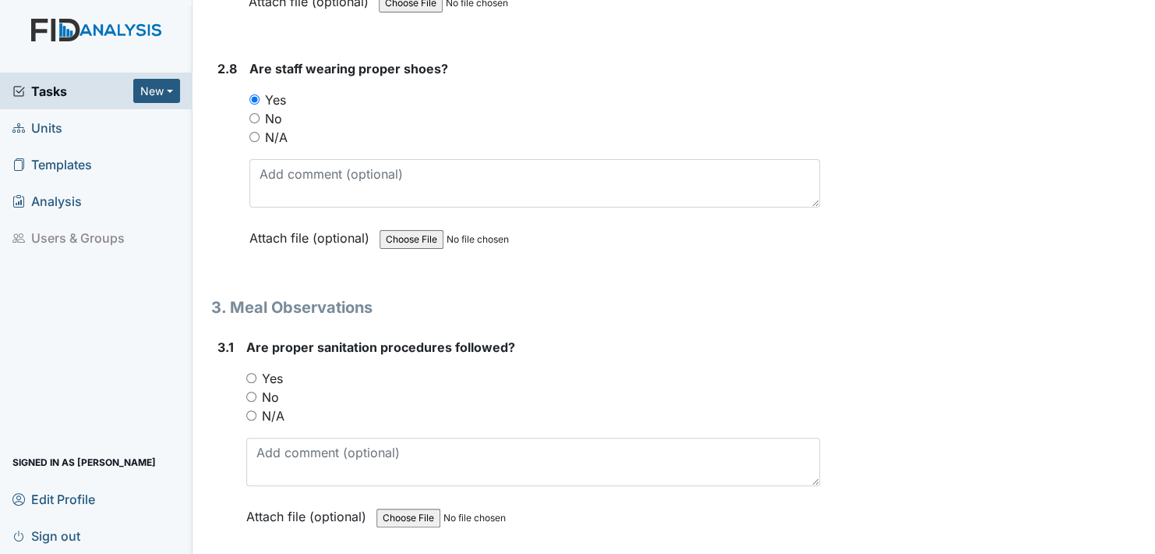
scroll to position [2417, 0]
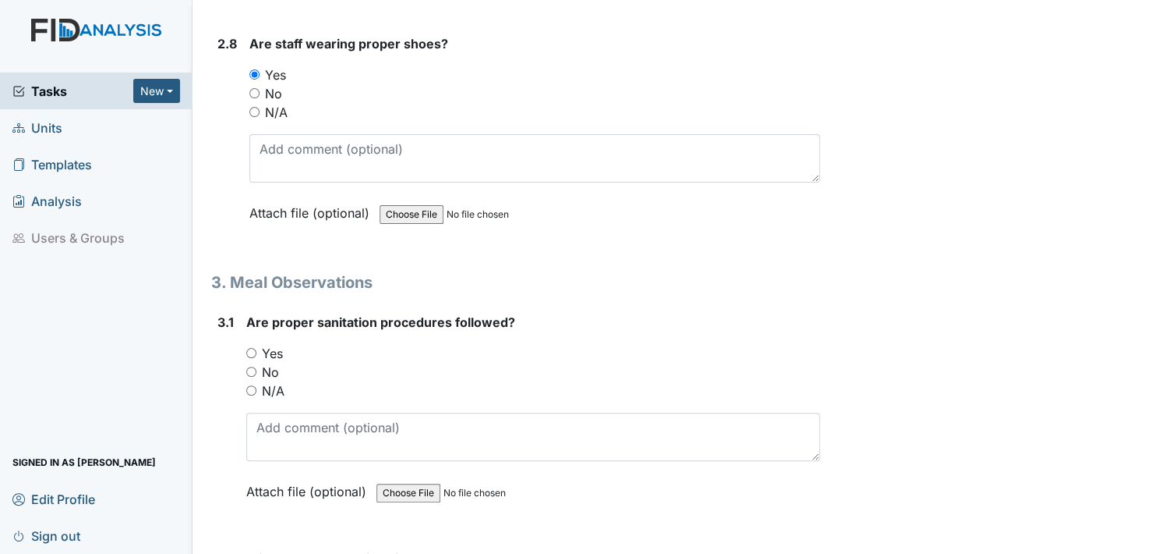
click at [253, 348] on input "Yes" at bounding box center [251, 353] width 10 height 10
radio input "true"
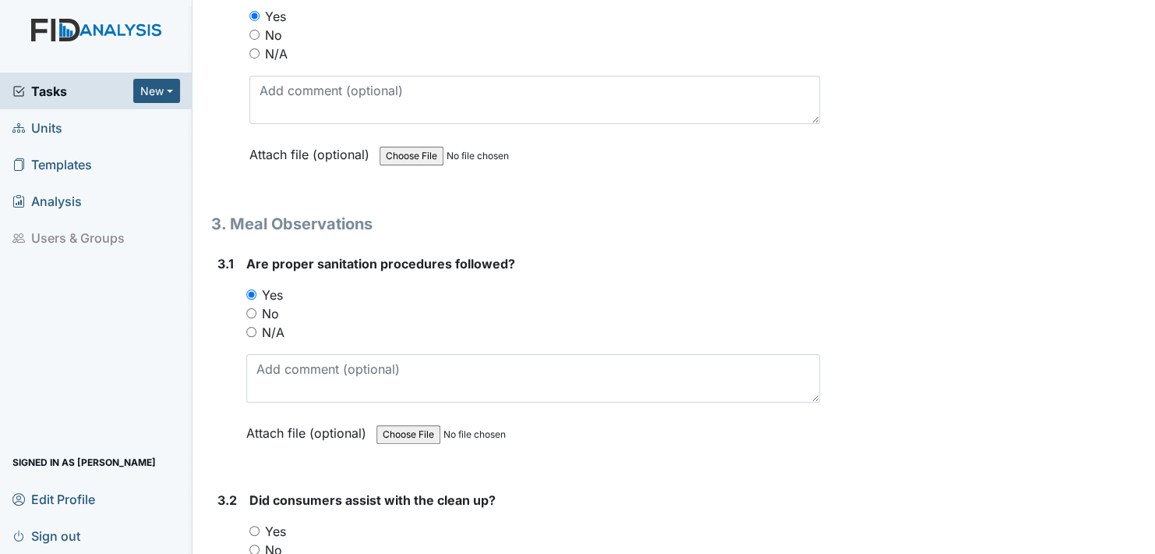
scroll to position [2651, 0]
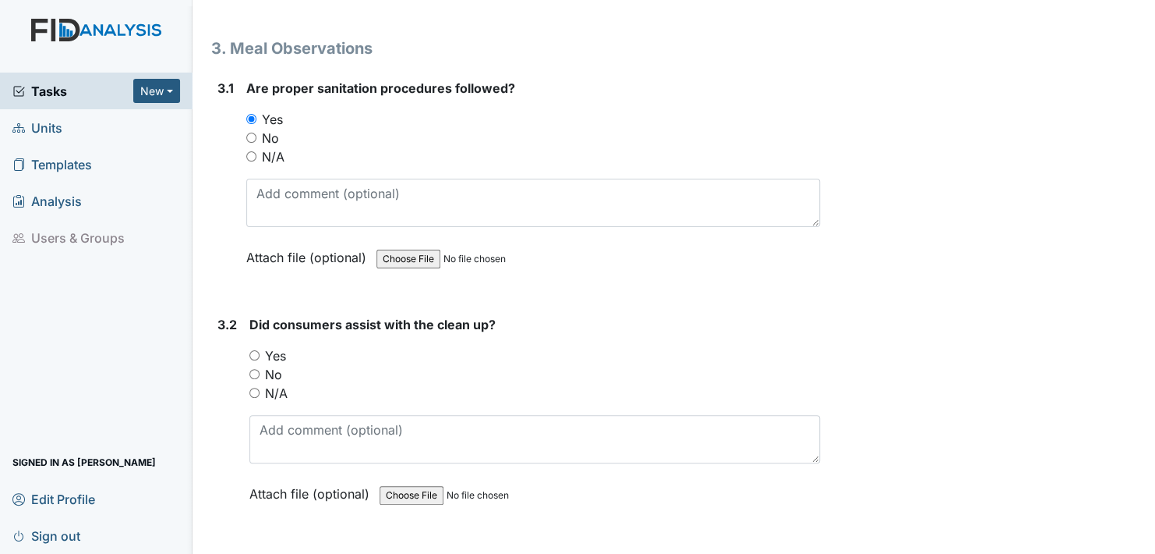
click at [252, 350] on input "Yes" at bounding box center [254, 355] width 10 height 10
radio input "true"
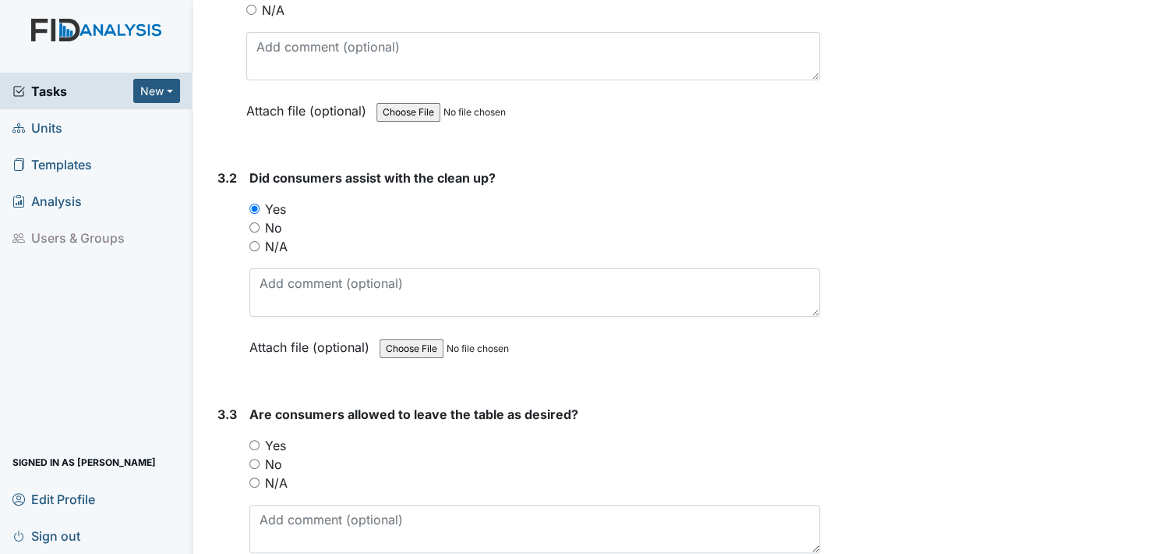
scroll to position [2807, 0]
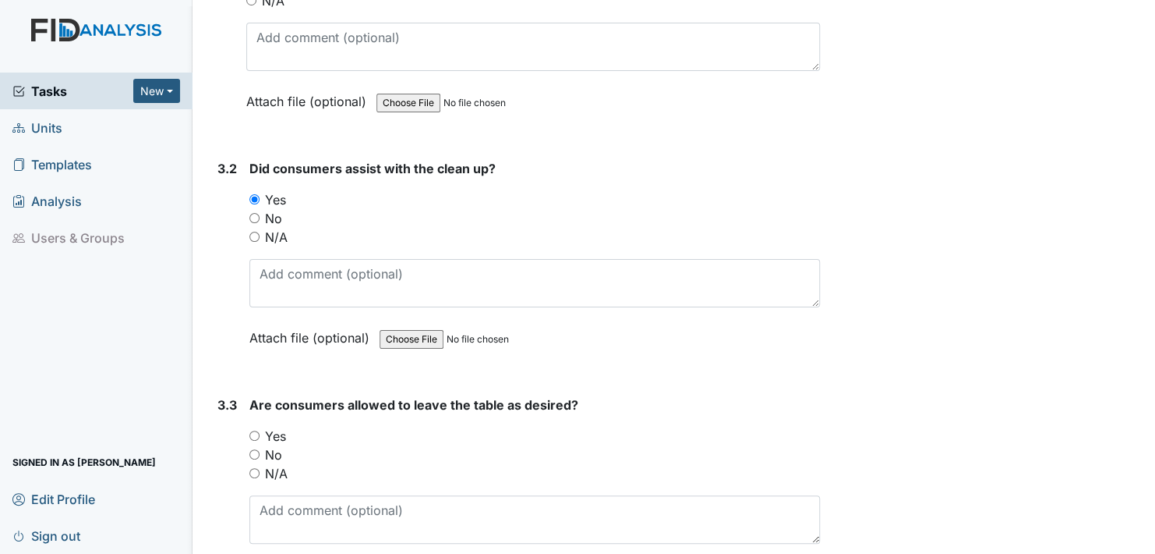
click at [253, 430] on input "Yes" at bounding box center [254, 435] width 10 height 10
radio input "true"
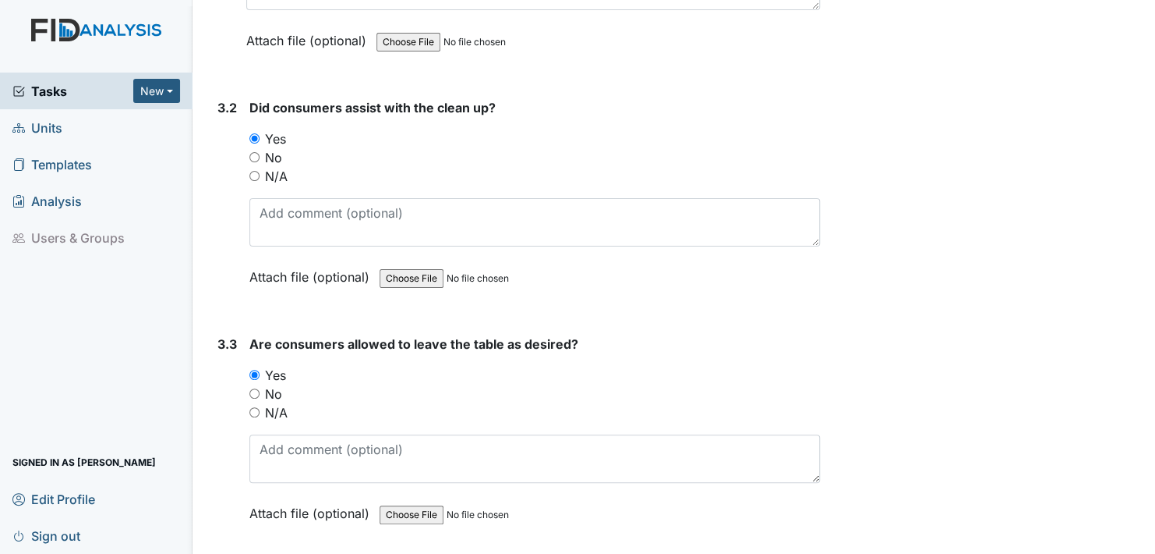
scroll to position [3041, 0]
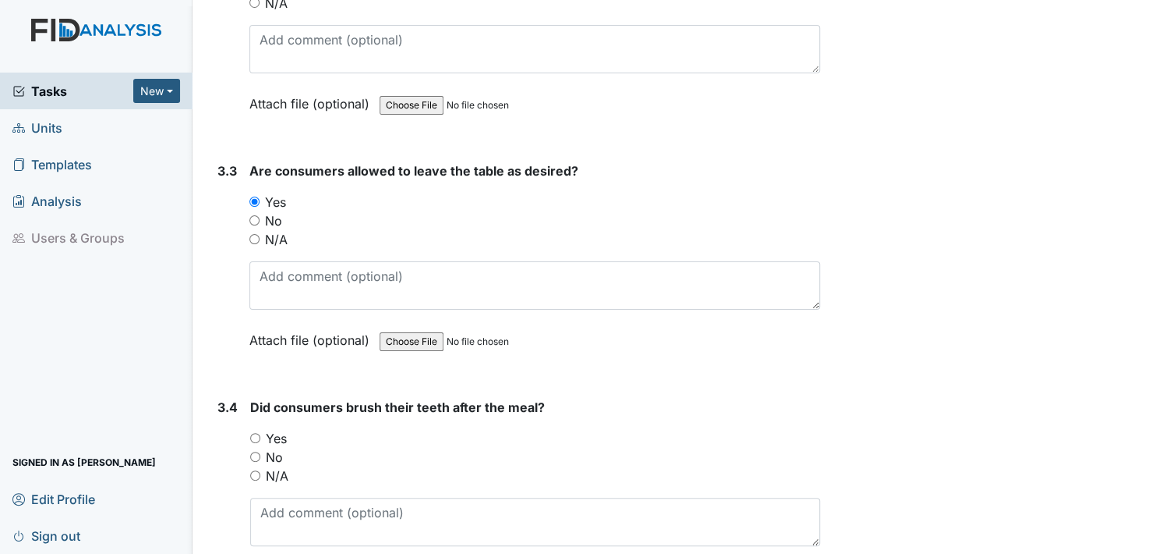
click at [255, 433] on input "Yes" at bounding box center [255, 438] width 10 height 10
radio input "true"
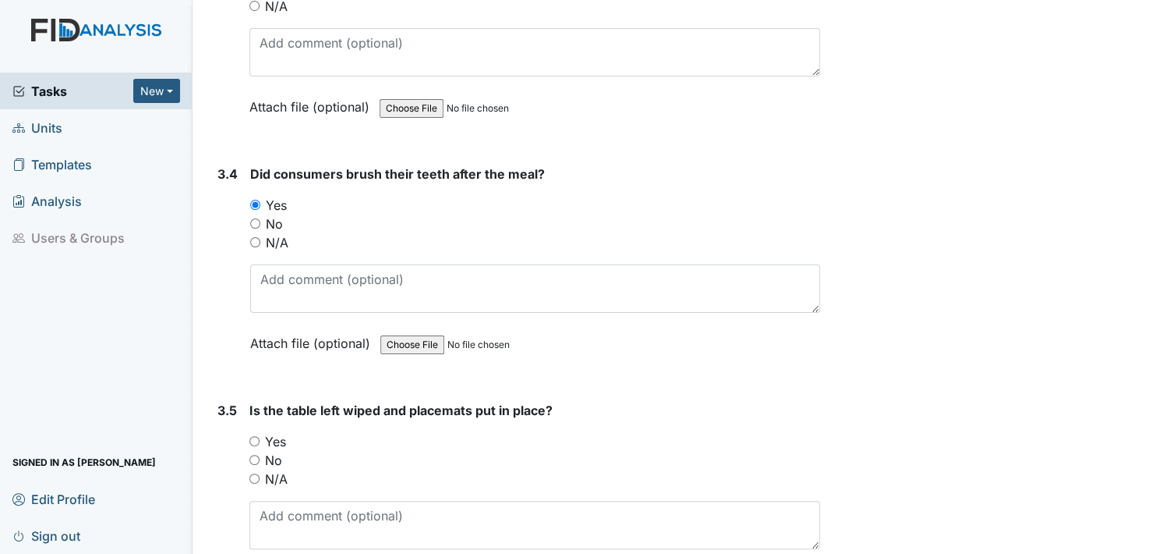
scroll to position [3275, 0]
click at [257, 435] on input "Yes" at bounding box center [254, 440] width 10 height 10
radio input "true"
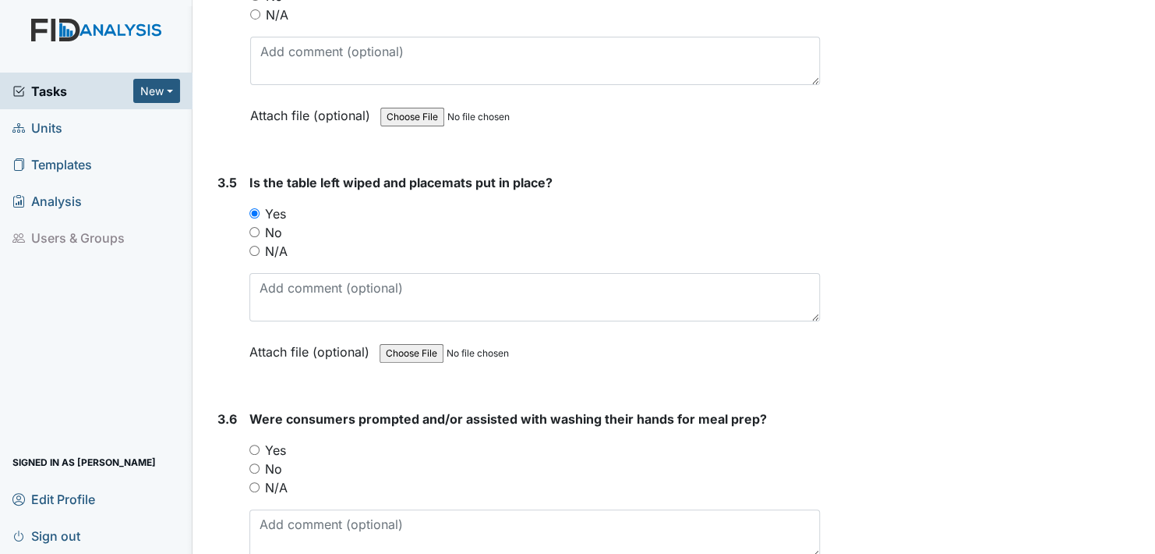
scroll to position [3509, 0]
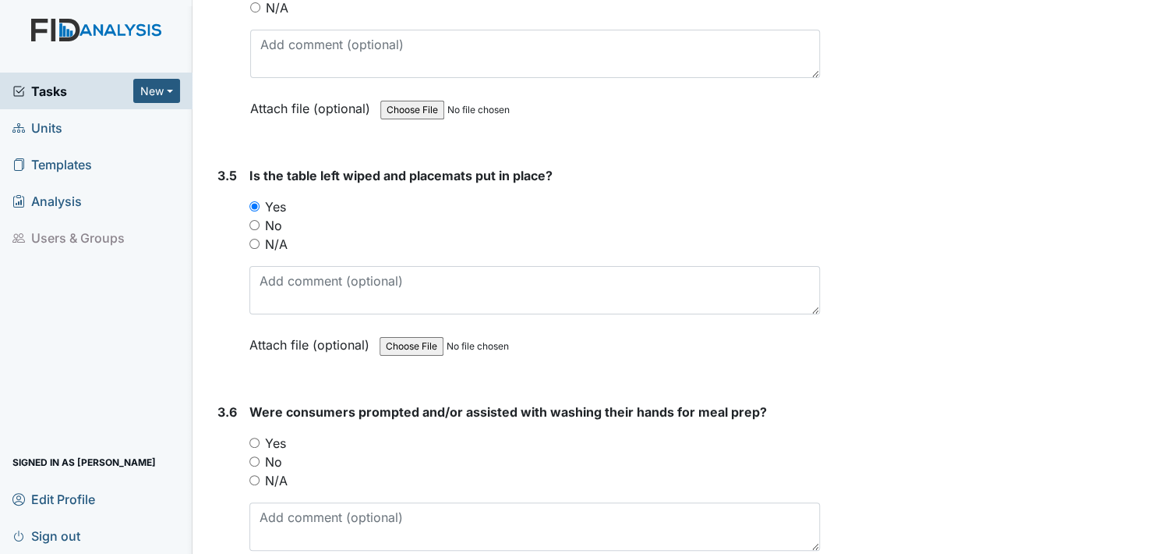
click at [257, 437] on input "Yes" at bounding box center [254, 442] width 10 height 10
radio input "true"
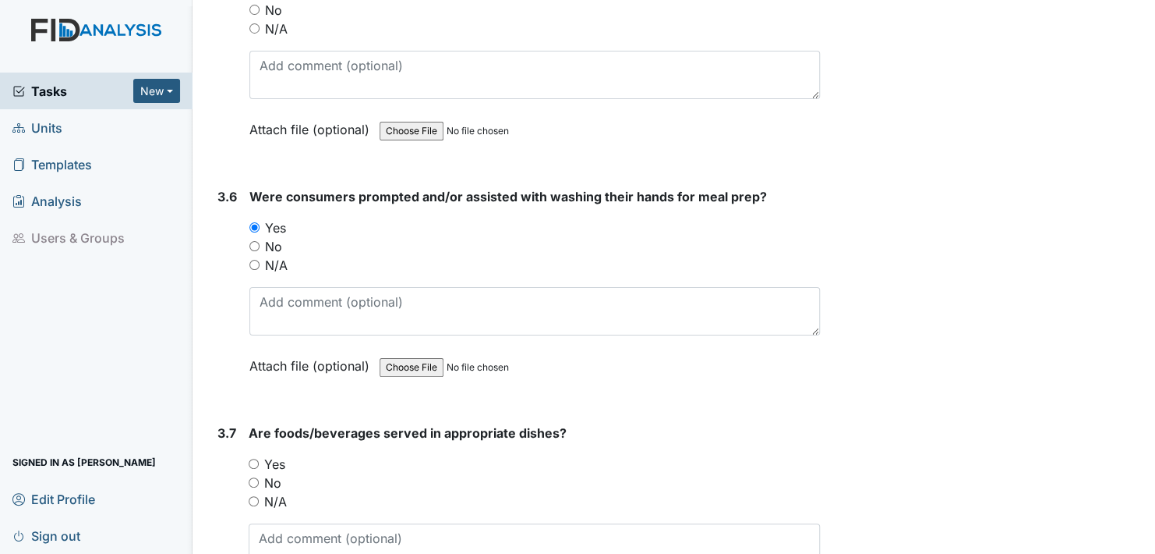
scroll to position [3742, 0]
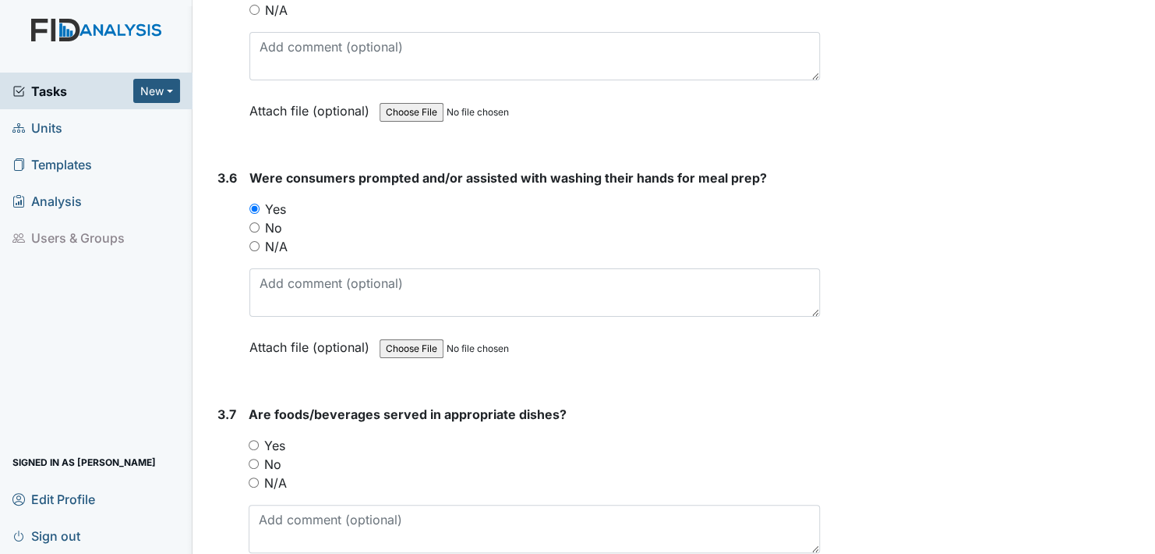
click at [253, 440] on input "Yes" at bounding box center [254, 445] width 10 height 10
radio input "true"
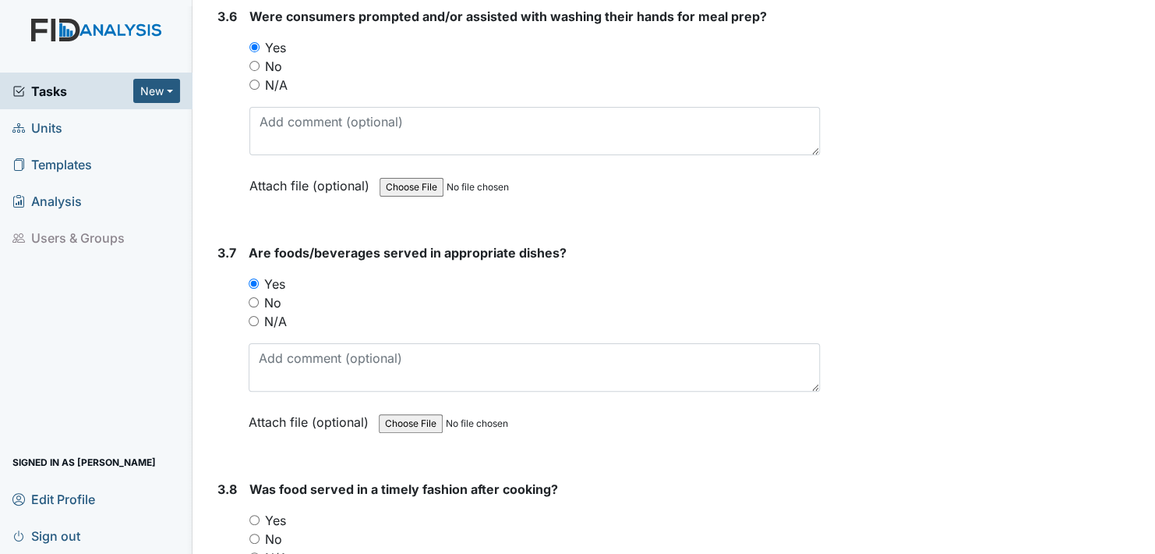
scroll to position [3976, 0]
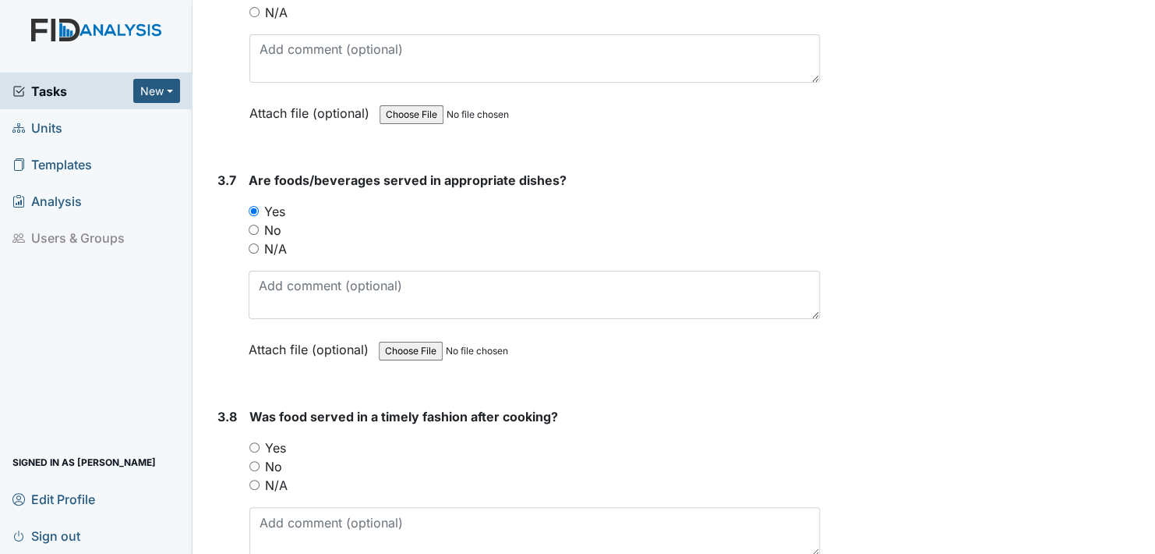
click at [253, 442] on input "Yes" at bounding box center [254, 447] width 10 height 10
radio input "true"
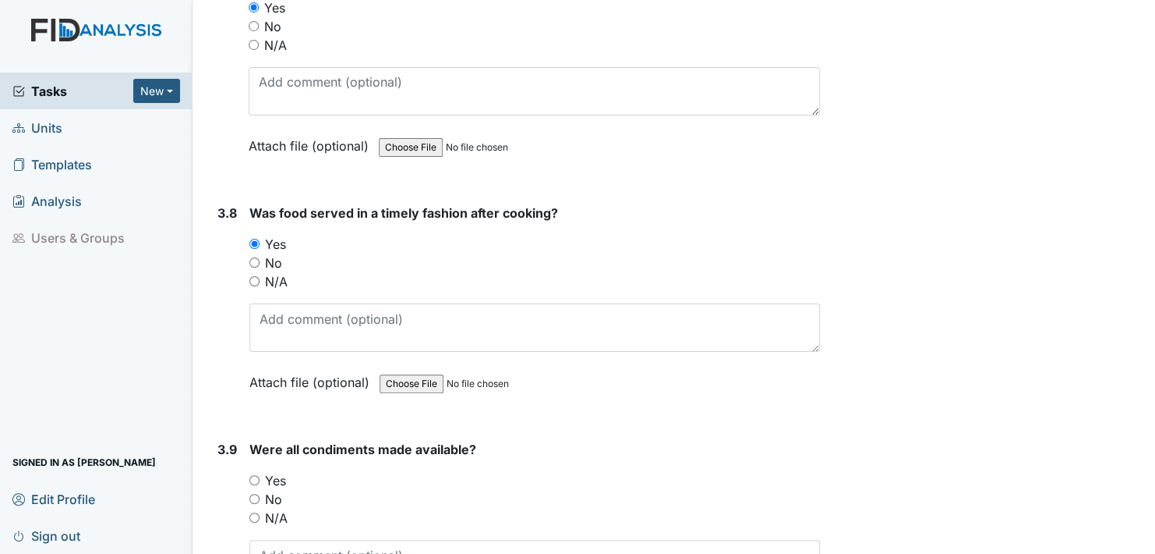
scroll to position [4210, 0]
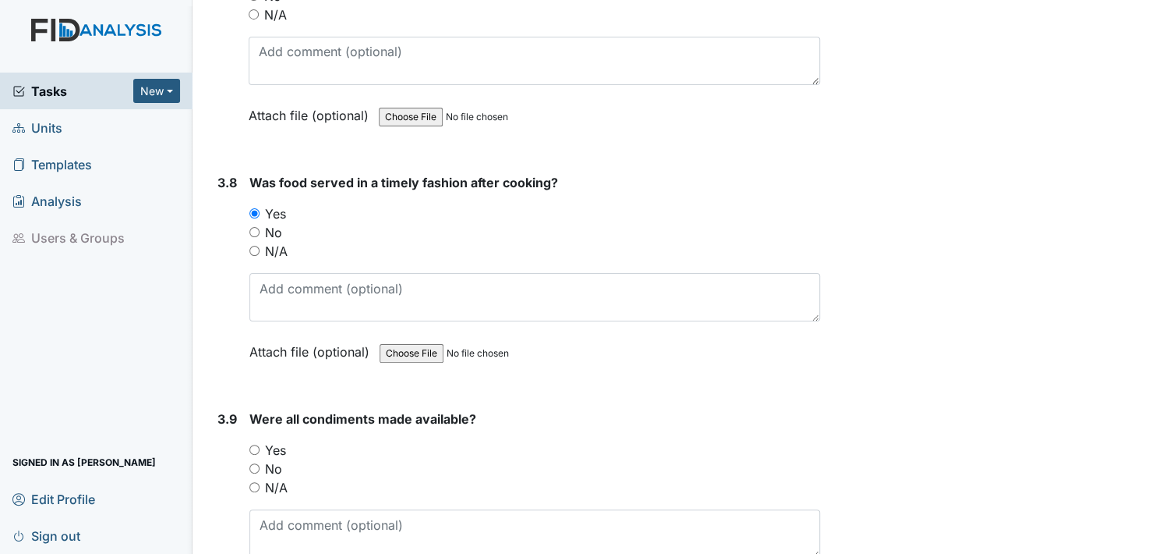
click at [253, 444] on input "Yes" at bounding box center [254, 449] width 10 height 10
radio input "true"
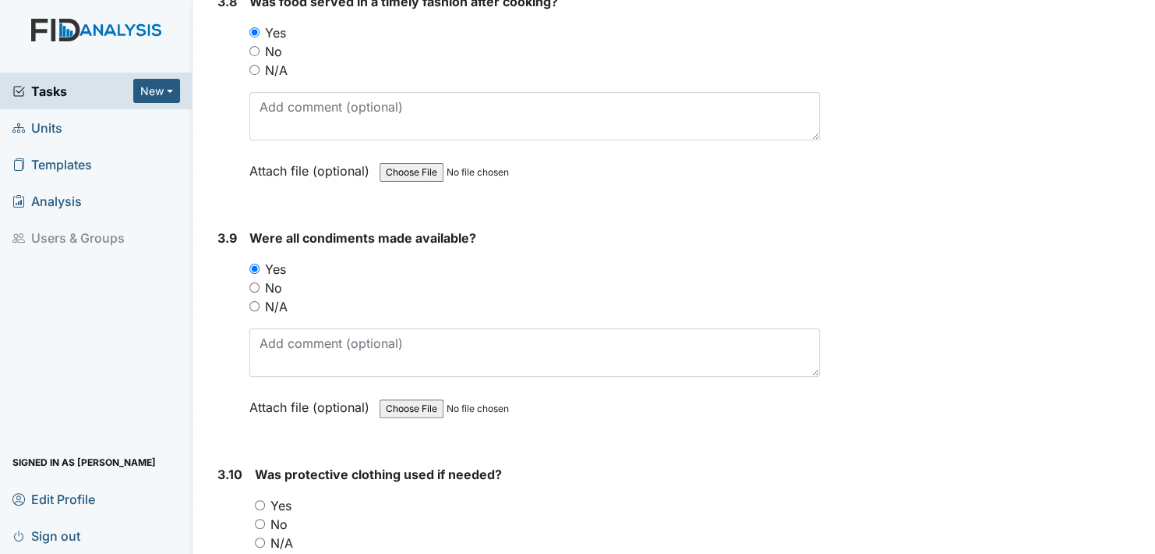
scroll to position [4444, 0]
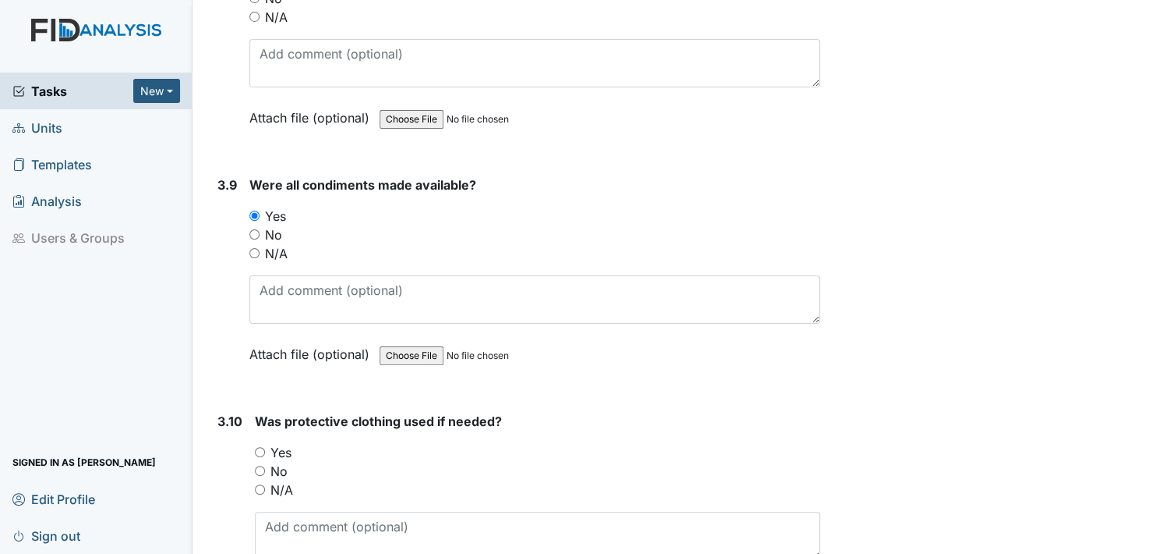
click at [262, 447] on input "Yes" at bounding box center [260, 452] width 10 height 10
radio input "true"
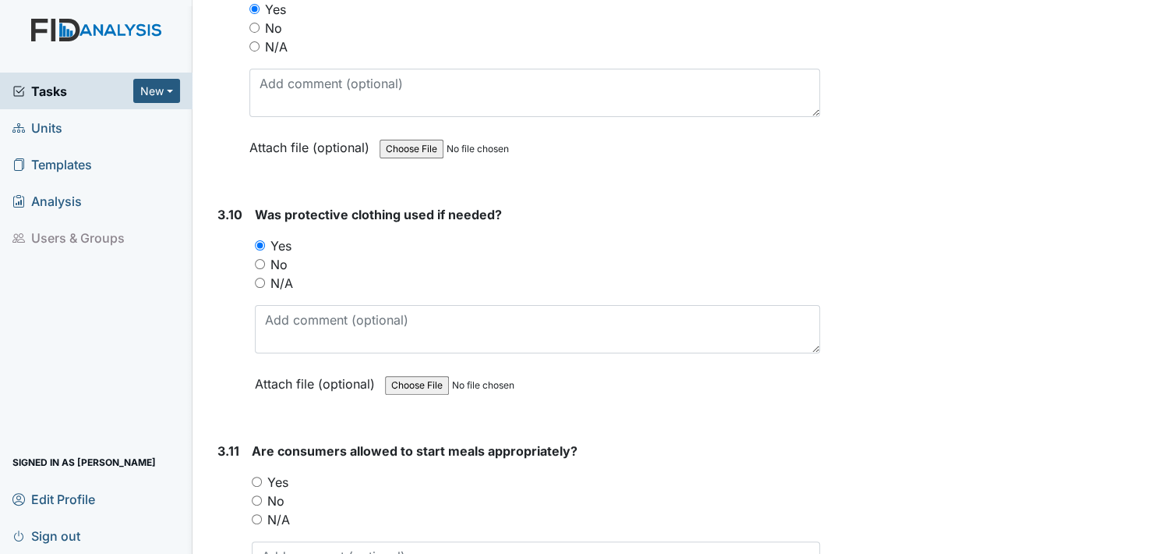
scroll to position [4678, 0]
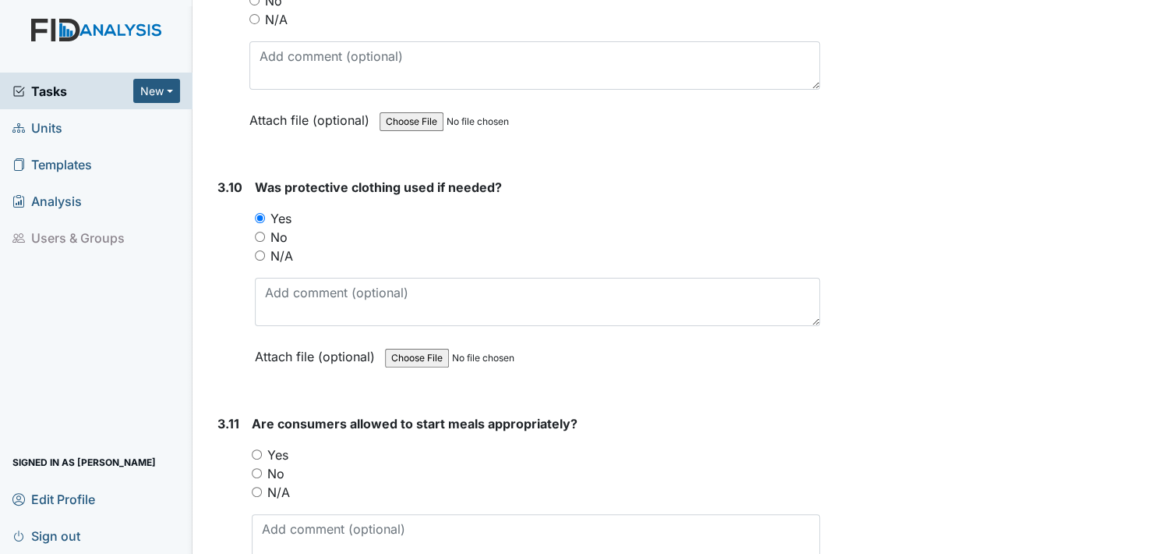
click at [255, 449] on input "Yes" at bounding box center [257, 454] width 10 height 10
radio input "true"
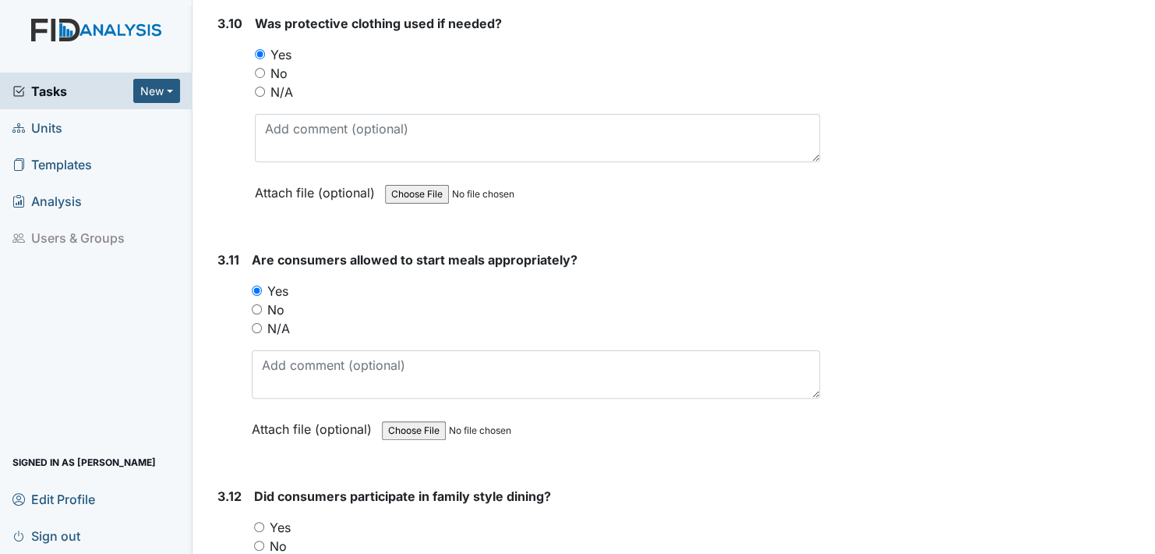
scroll to position [4912, 0]
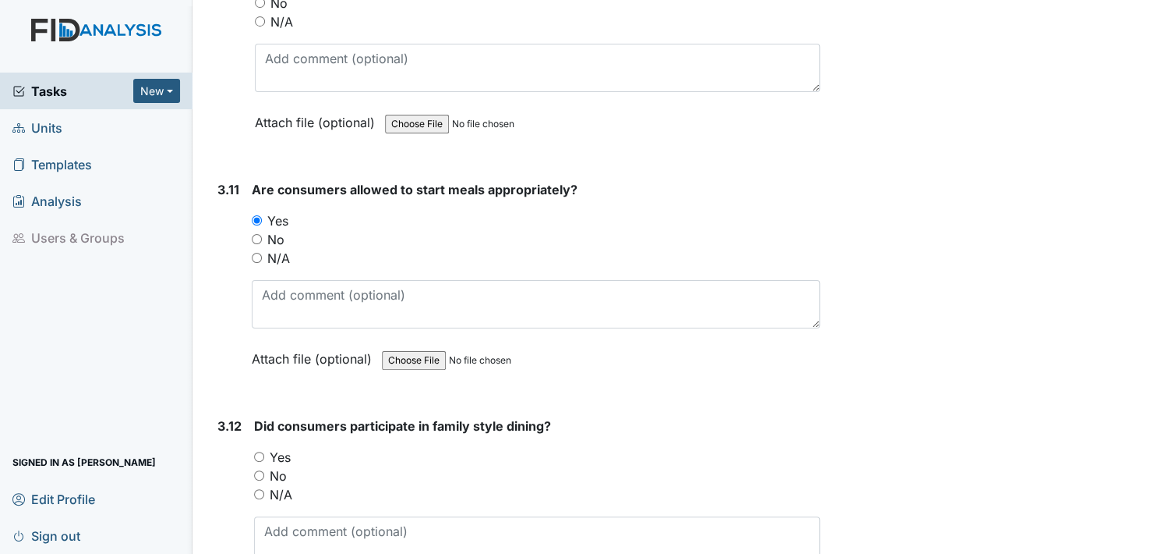
click at [257, 451] on input "Yes" at bounding box center [259, 456] width 10 height 10
radio input "true"
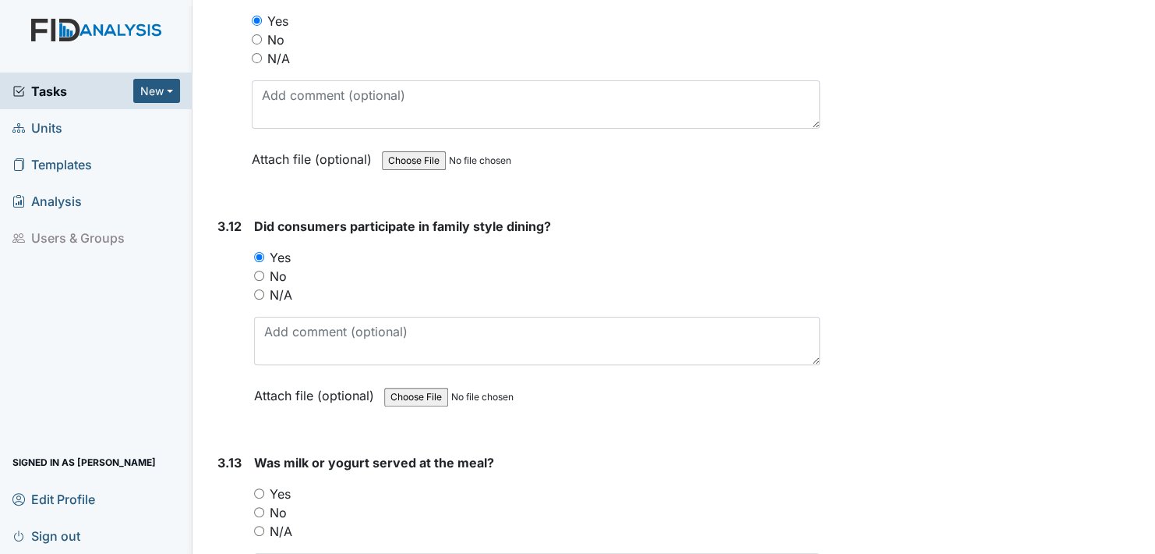
scroll to position [5146, 0]
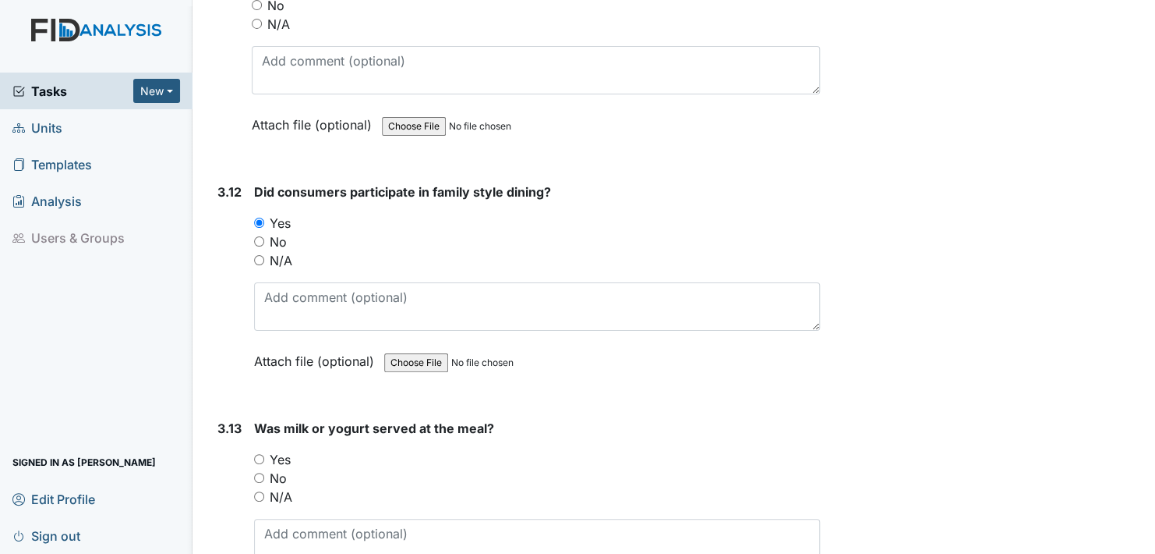
click at [261, 454] on input "Yes" at bounding box center [259, 459] width 10 height 10
radio input "true"
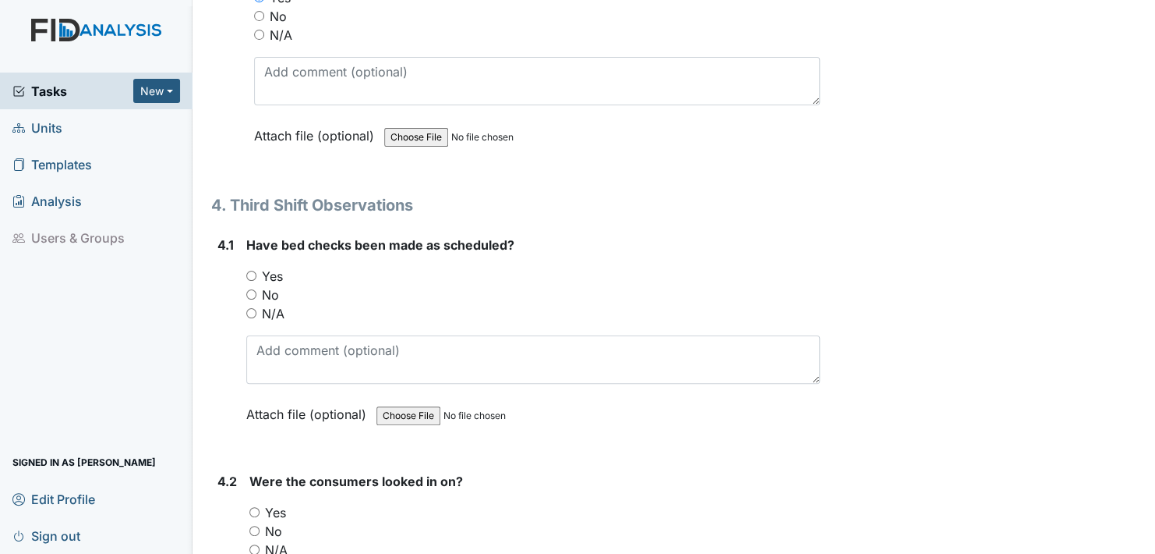
scroll to position [5614, 0]
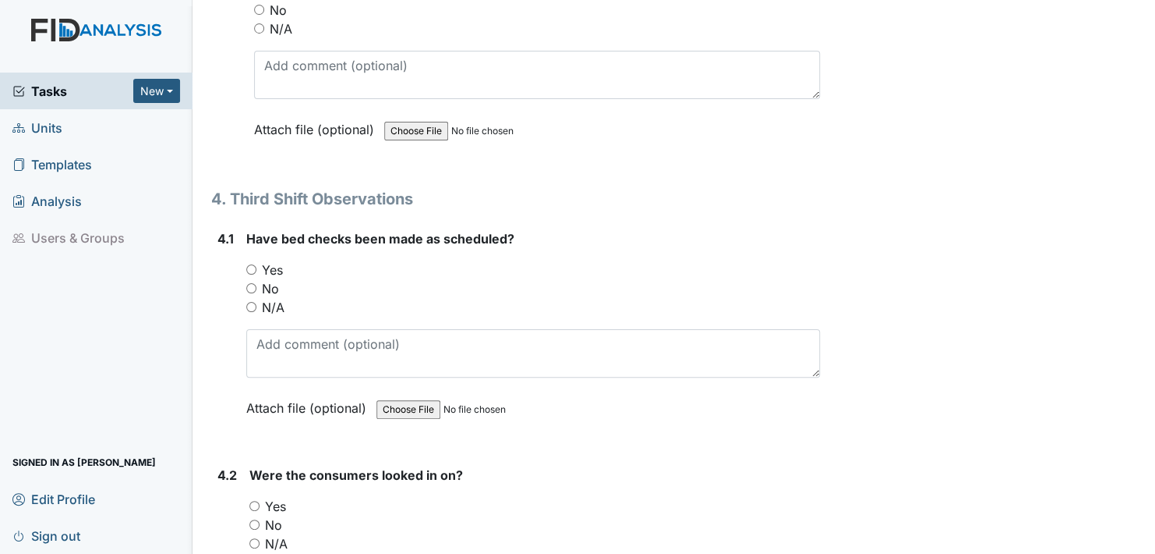
click at [251, 264] on input "Yes" at bounding box center [251, 269] width 10 height 10
radio input "true"
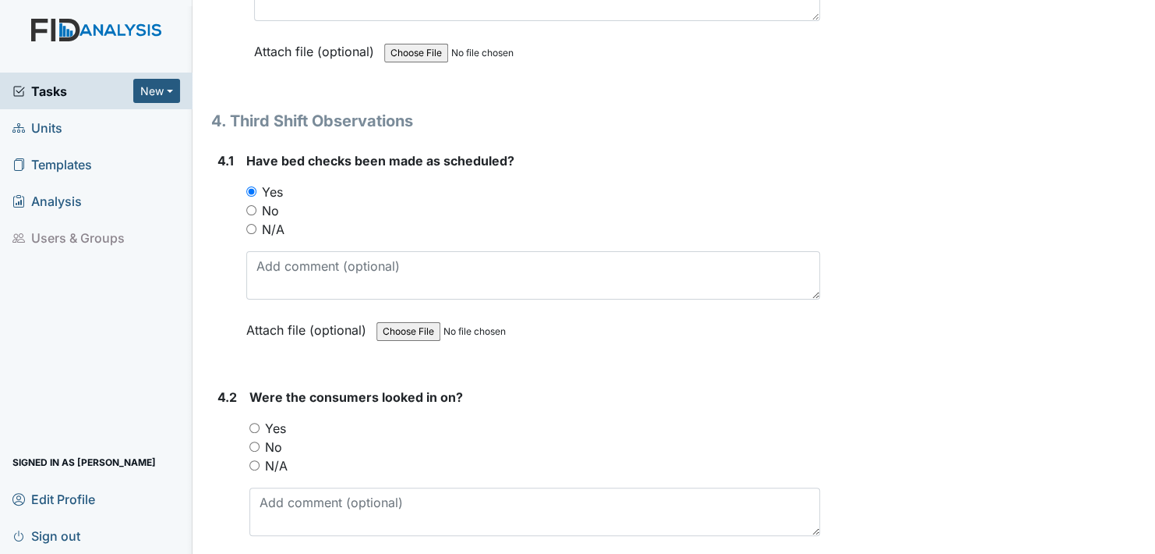
click at [253, 423] on input "Yes" at bounding box center [254, 428] width 10 height 10
radio input "true"
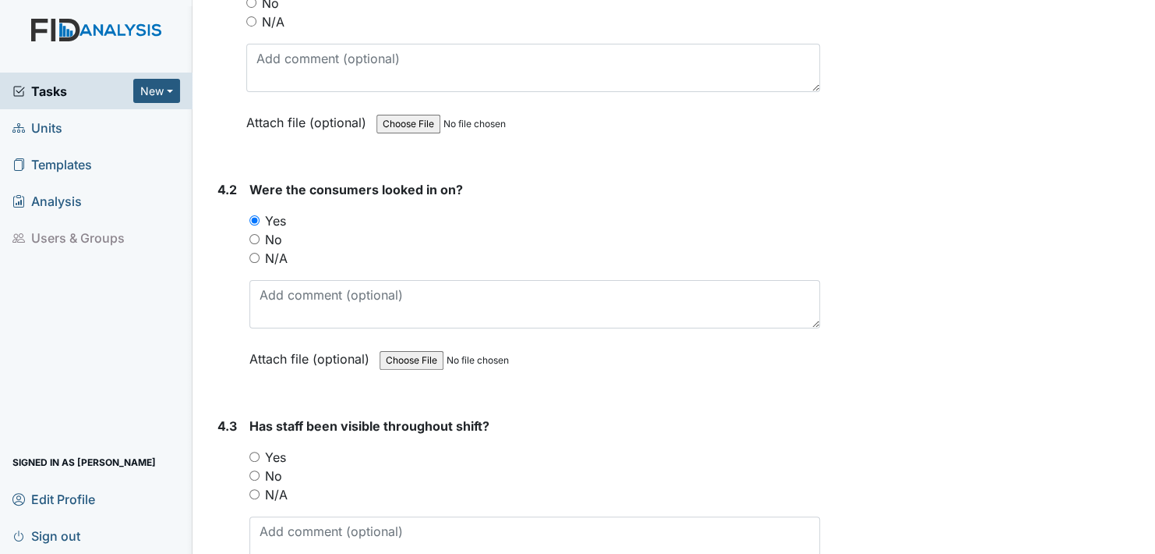
scroll to position [5926, 0]
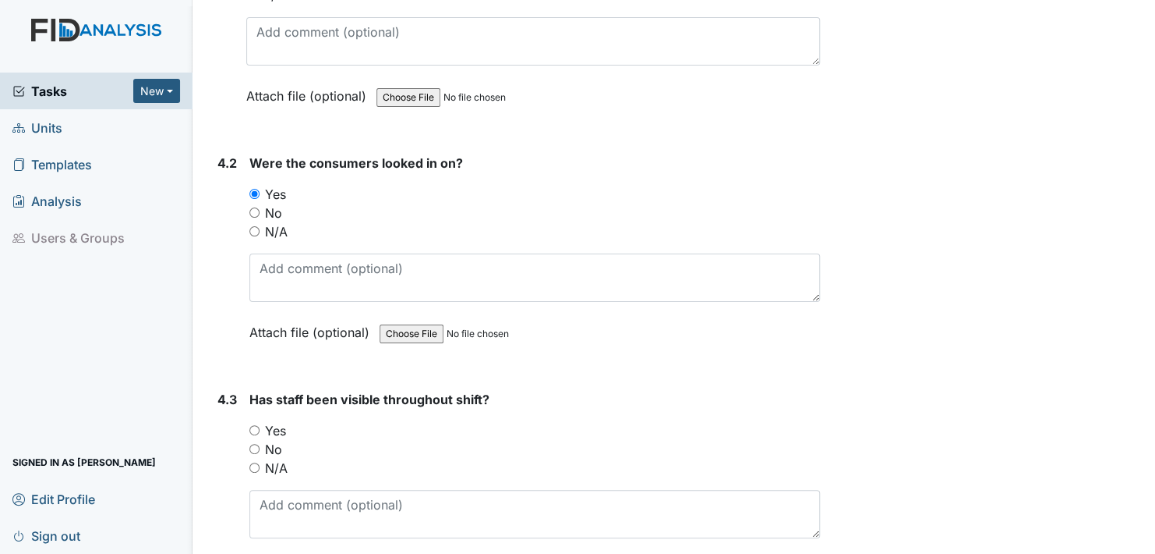
click at [252, 425] on input "Yes" at bounding box center [254, 430] width 10 height 10
radio input "true"
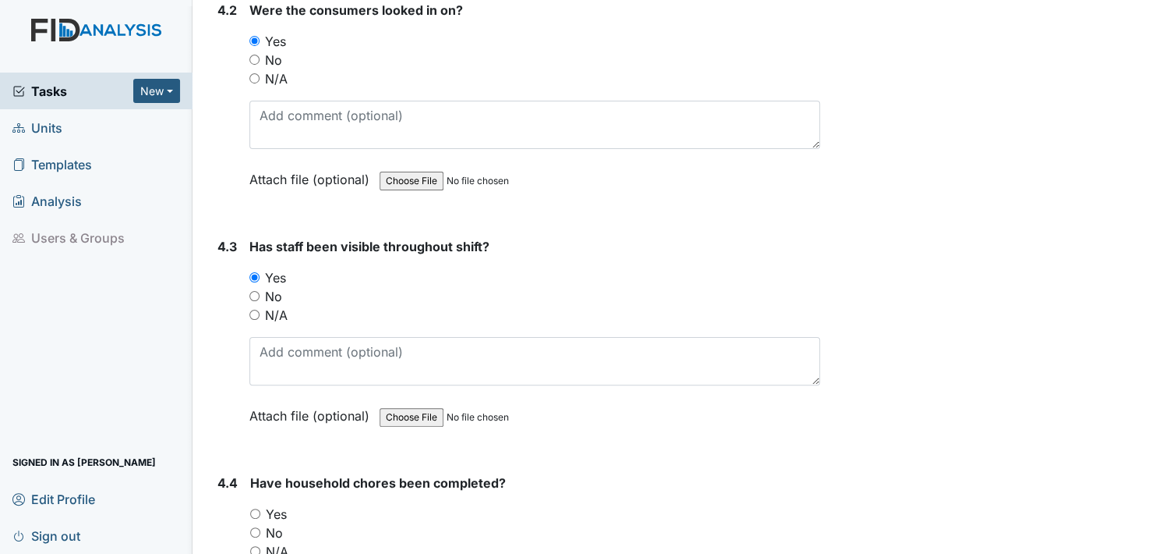
scroll to position [6159, 0]
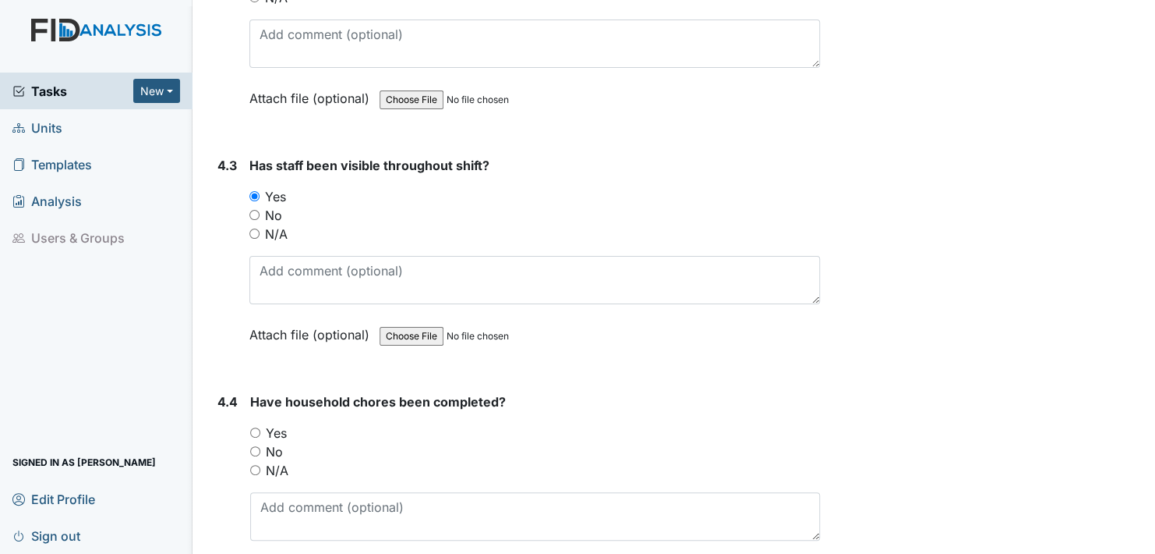
click at [255, 427] on input "Yes" at bounding box center [255, 432] width 10 height 10
radio input "true"
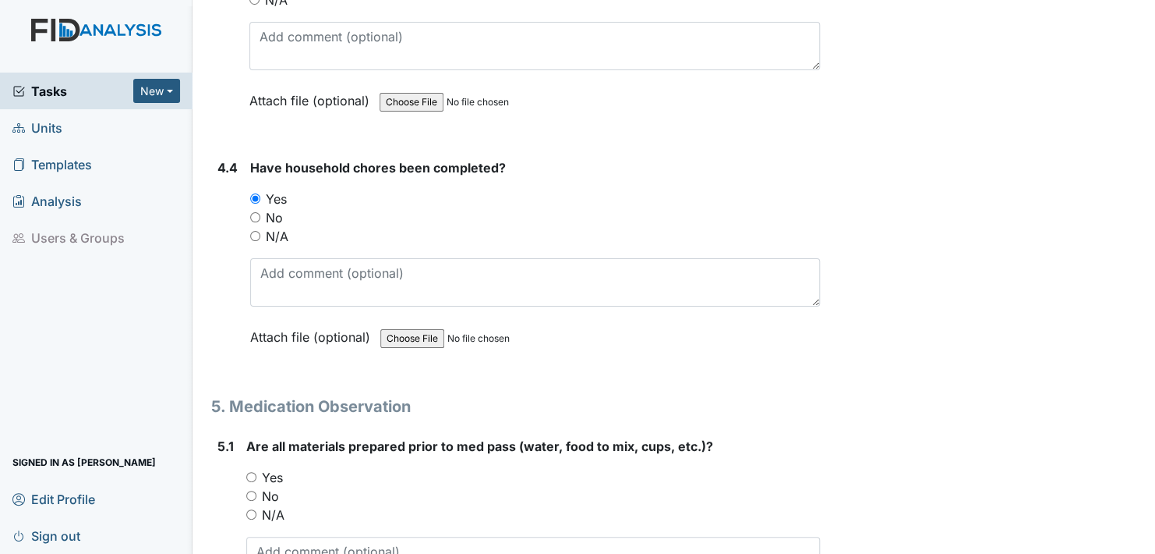
scroll to position [6471, 0]
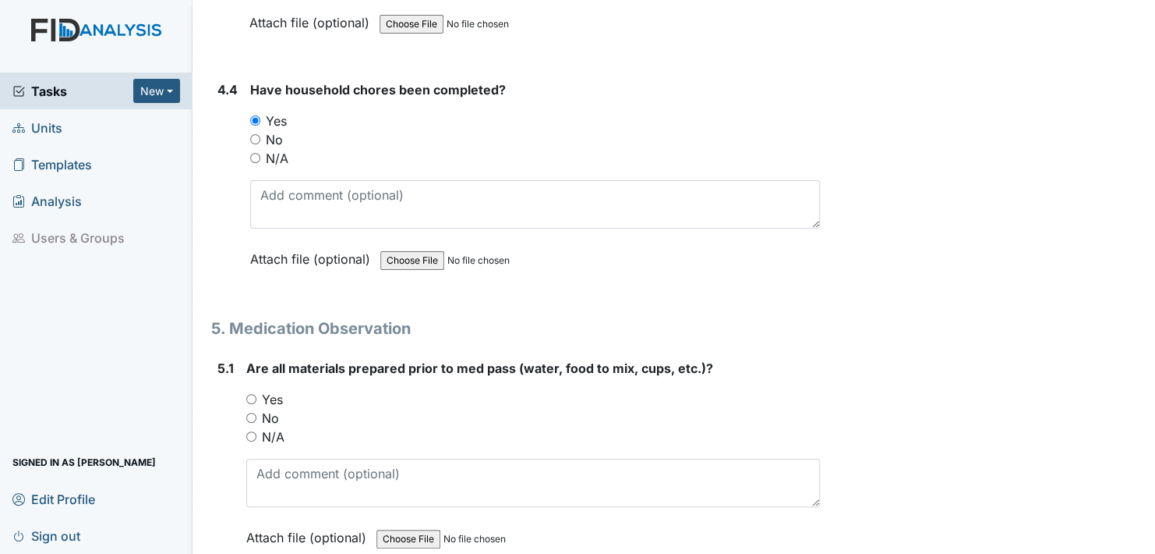
click at [247, 394] on input "Yes" at bounding box center [251, 399] width 10 height 10
radio input "true"
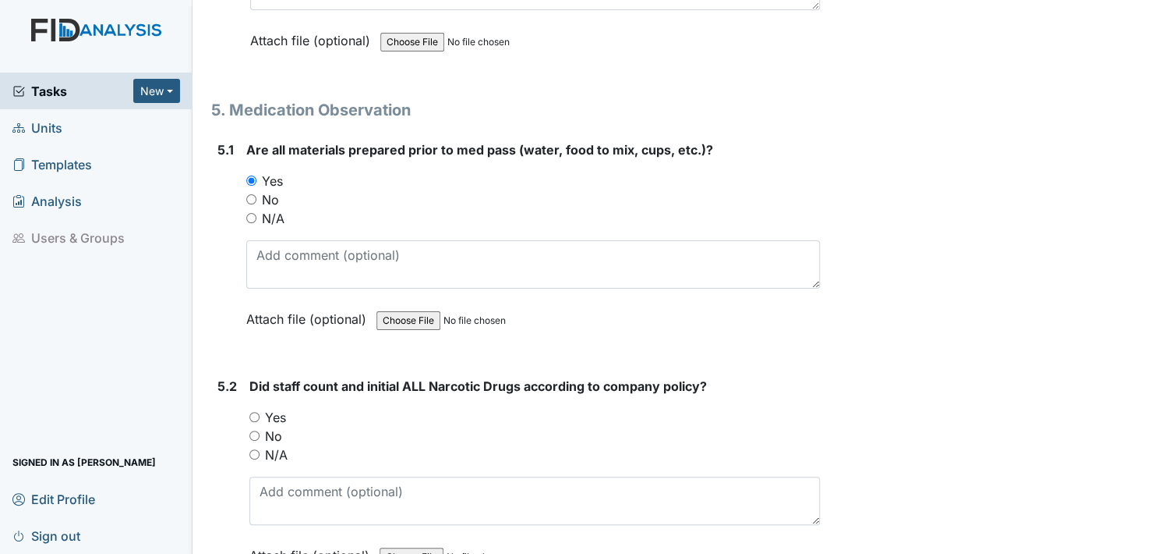
scroll to position [6705, 0]
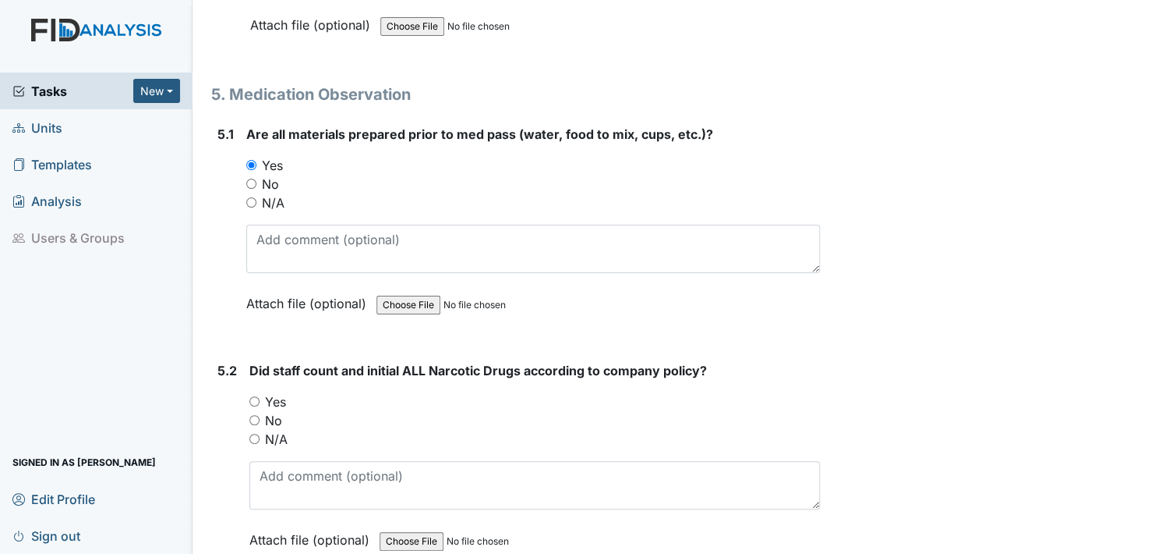
click at [252, 396] on input "Yes" at bounding box center [254, 401] width 10 height 10
radio input "true"
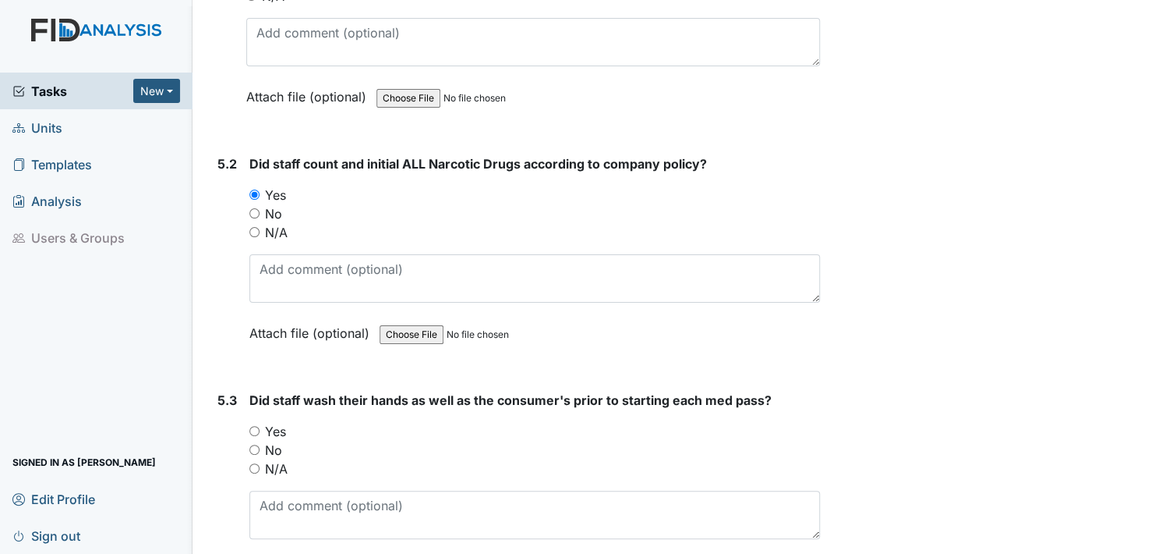
scroll to position [6939, 0]
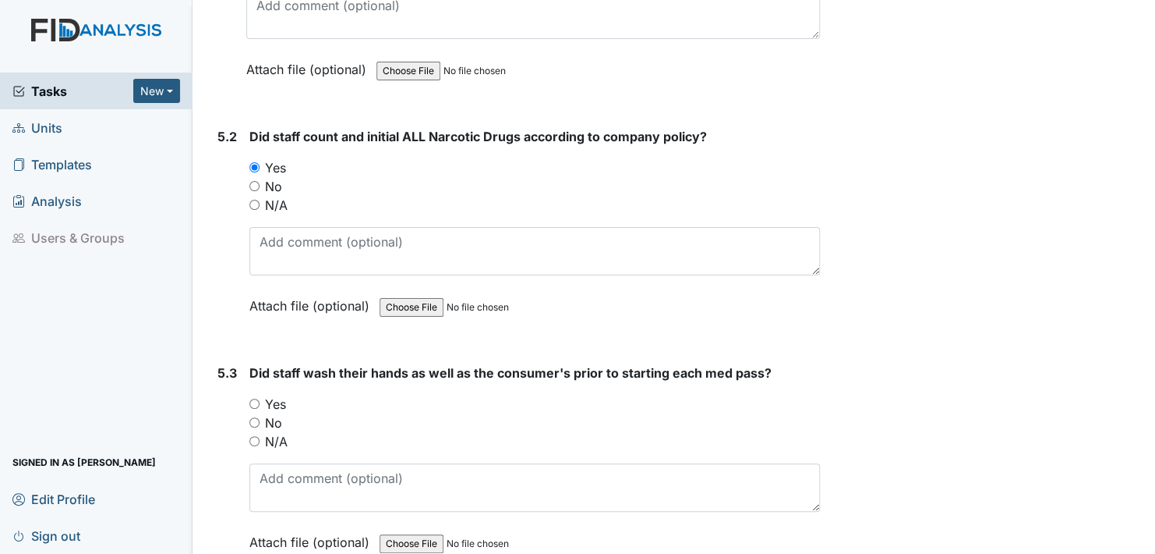
click at [248, 377] on div "5.3 Did staff wash their hands as well as the consumer's prior to starting each…" at bounding box center [515, 468] width 609 height 211
click at [253, 398] on input "Yes" at bounding box center [254, 403] width 10 height 10
radio input "true"
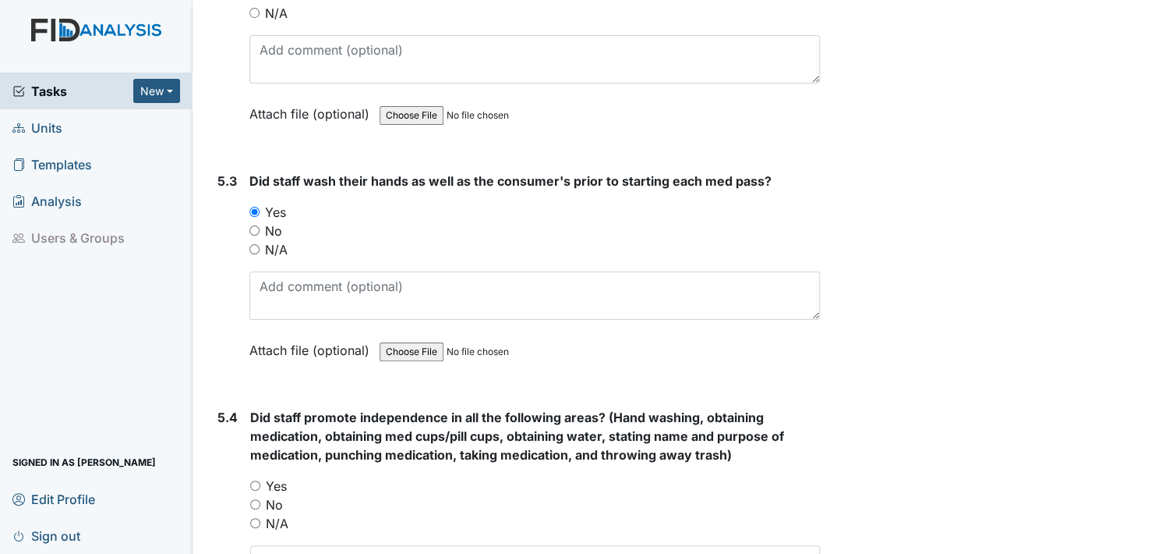
scroll to position [7173, 0]
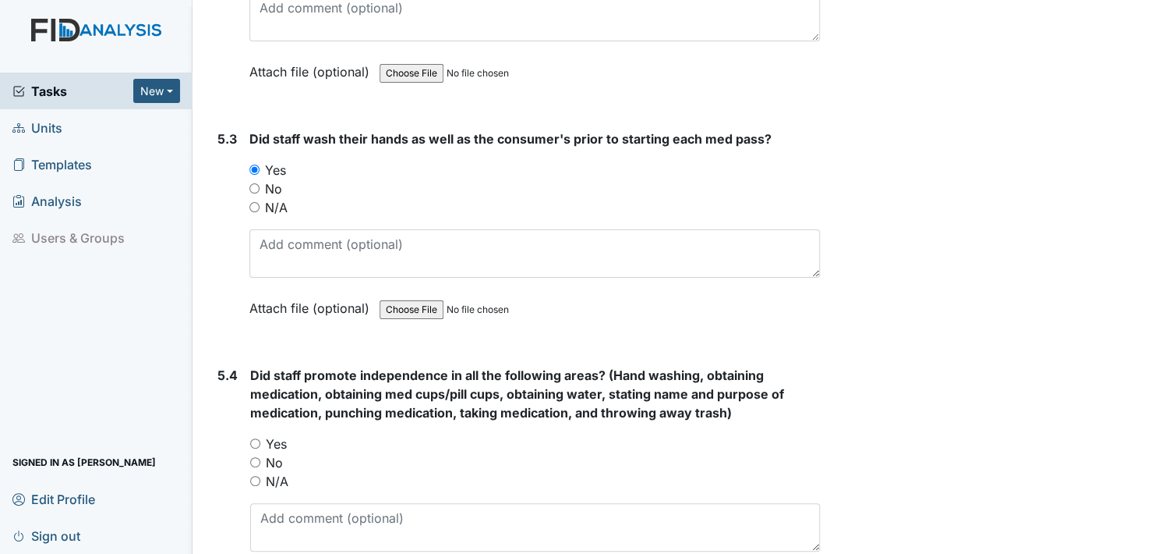
click at [254, 438] on input "Yes" at bounding box center [255, 443] width 10 height 10
radio input "true"
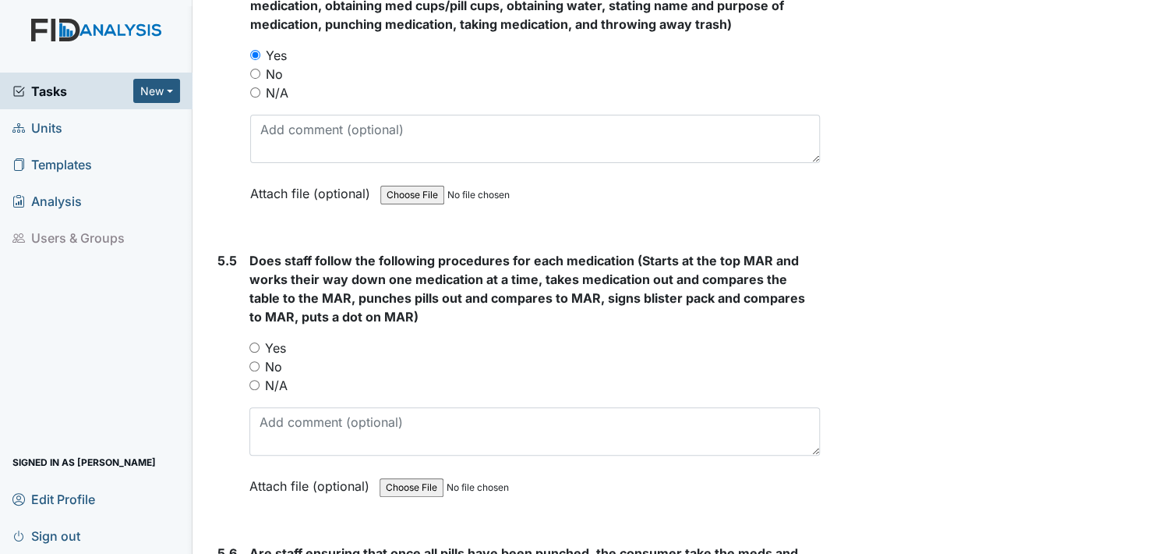
scroll to position [7563, 0]
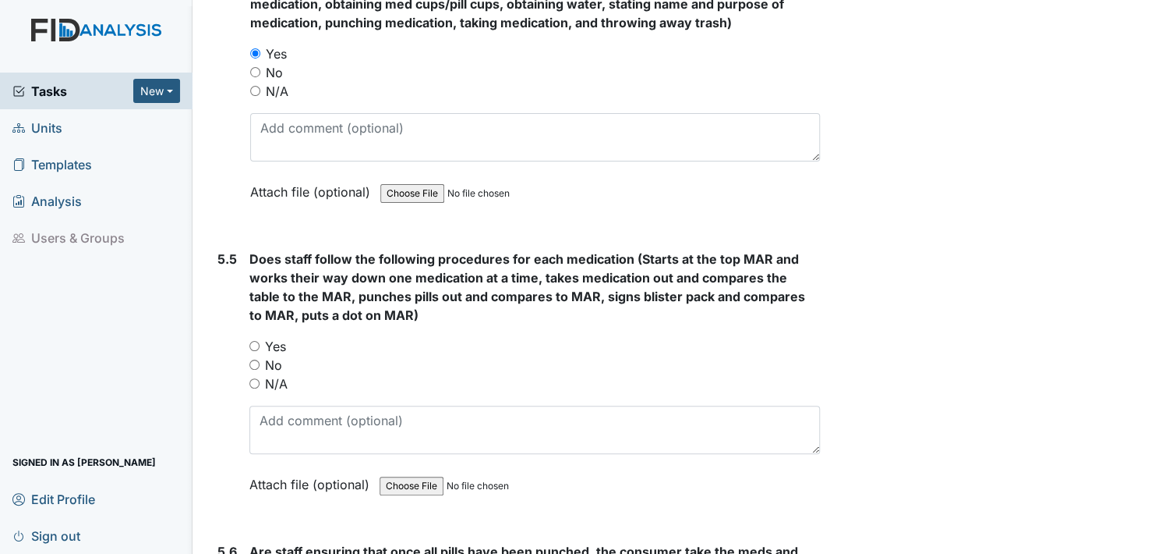
click at [253, 341] on input "Yes" at bounding box center [254, 346] width 10 height 10
radio input "true"
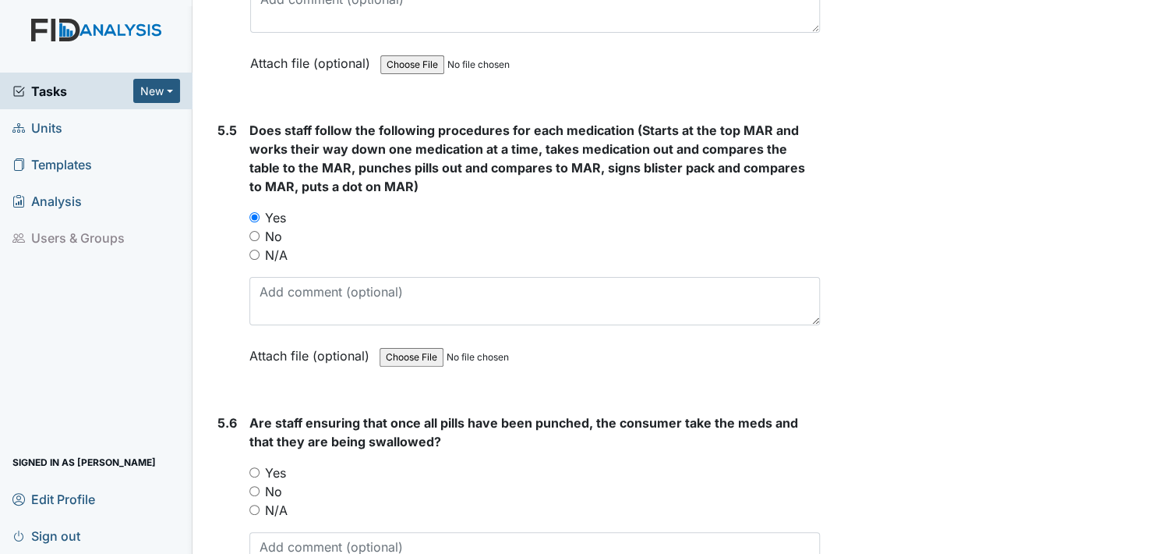
scroll to position [7719, 0]
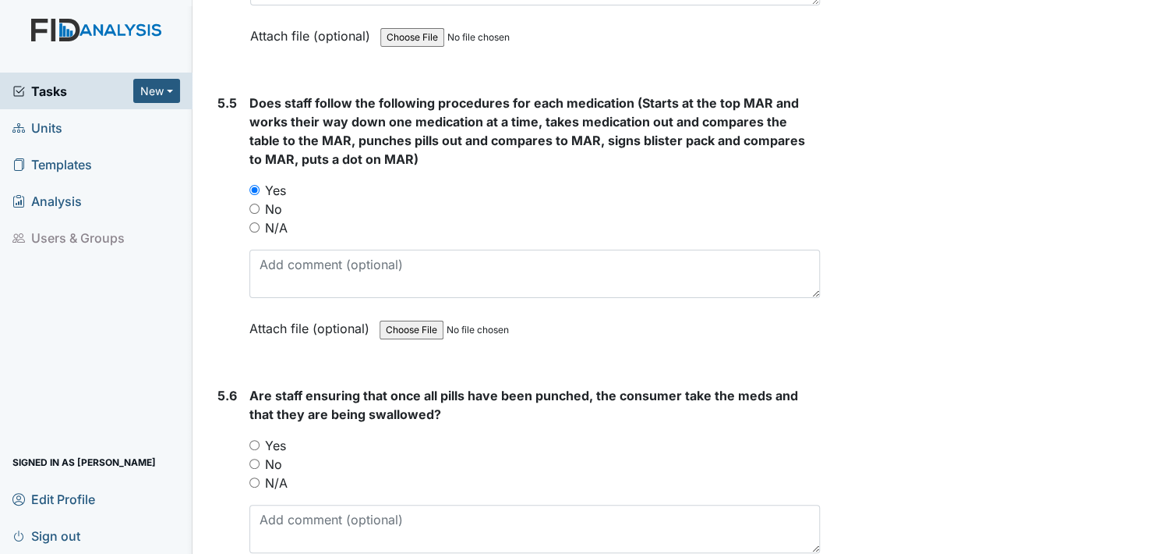
click at [251, 440] on input "Yes" at bounding box center [254, 445] width 10 height 10
radio input "true"
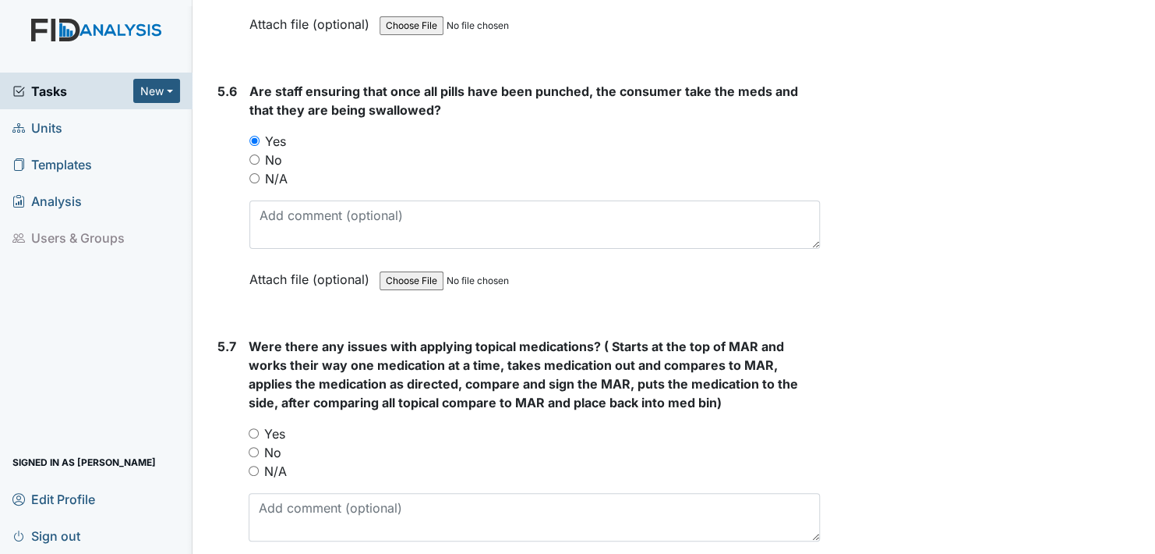
scroll to position [8031, 0]
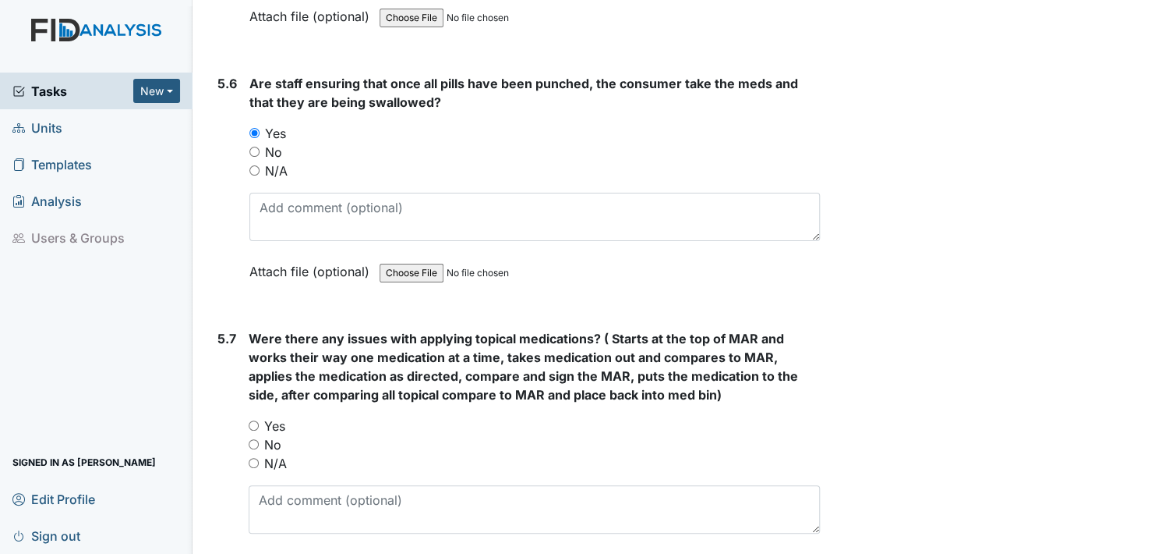
click at [254, 439] on input "No" at bounding box center [254, 444] width 10 height 10
radio input "true"
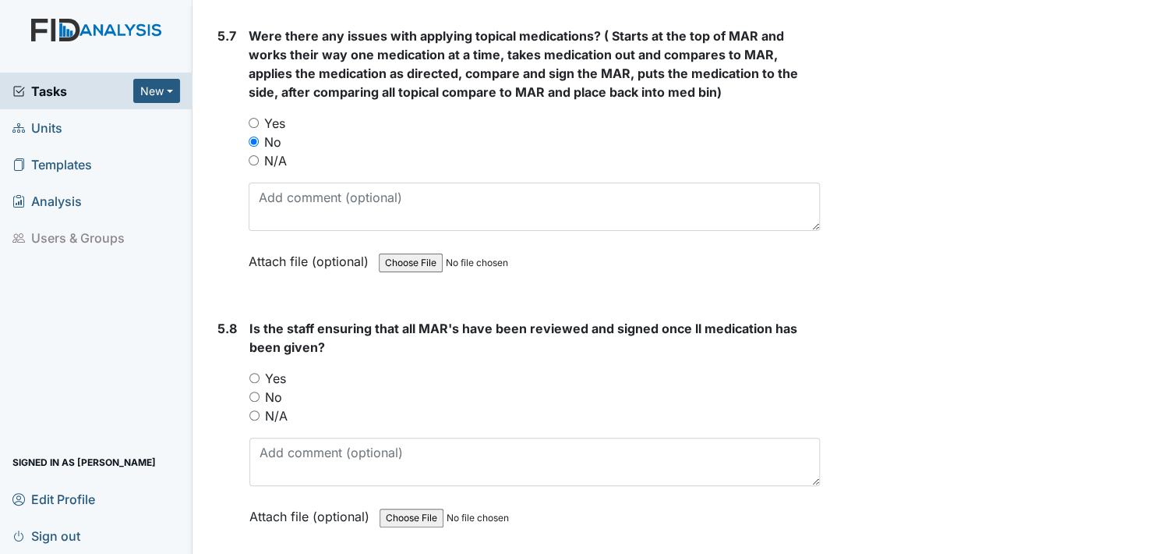
scroll to position [8343, 0]
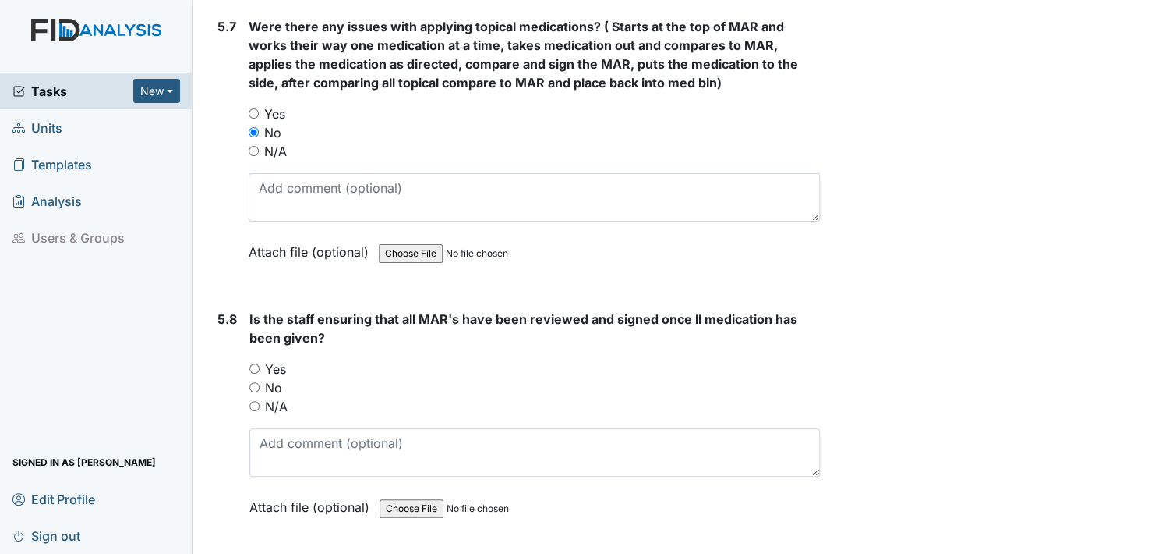
click at [253, 363] on input "Yes" at bounding box center [254, 368] width 10 height 10
radio input "true"
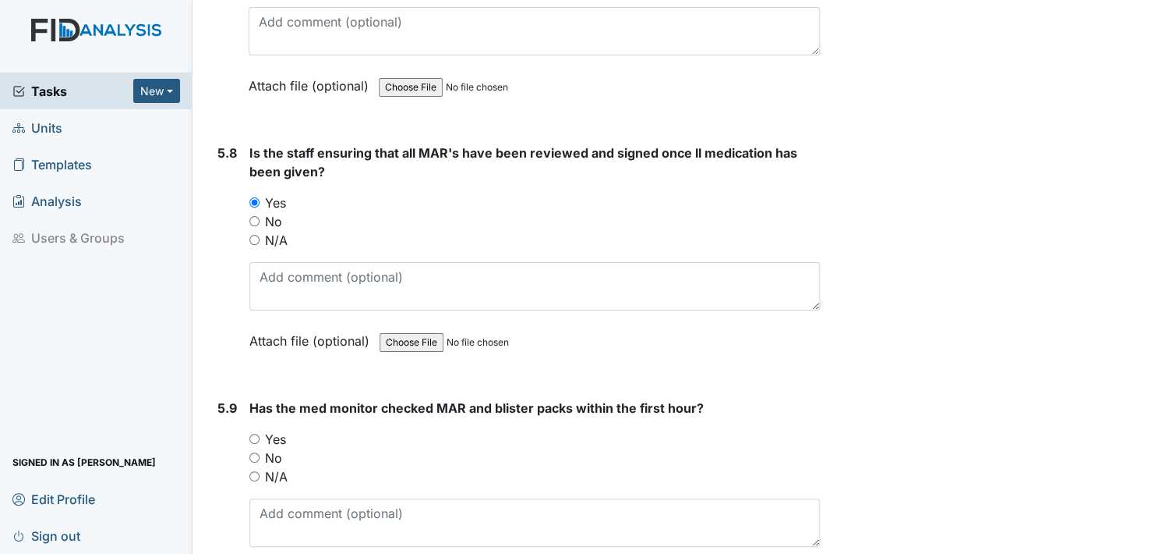
scroll to position [8576, 0]
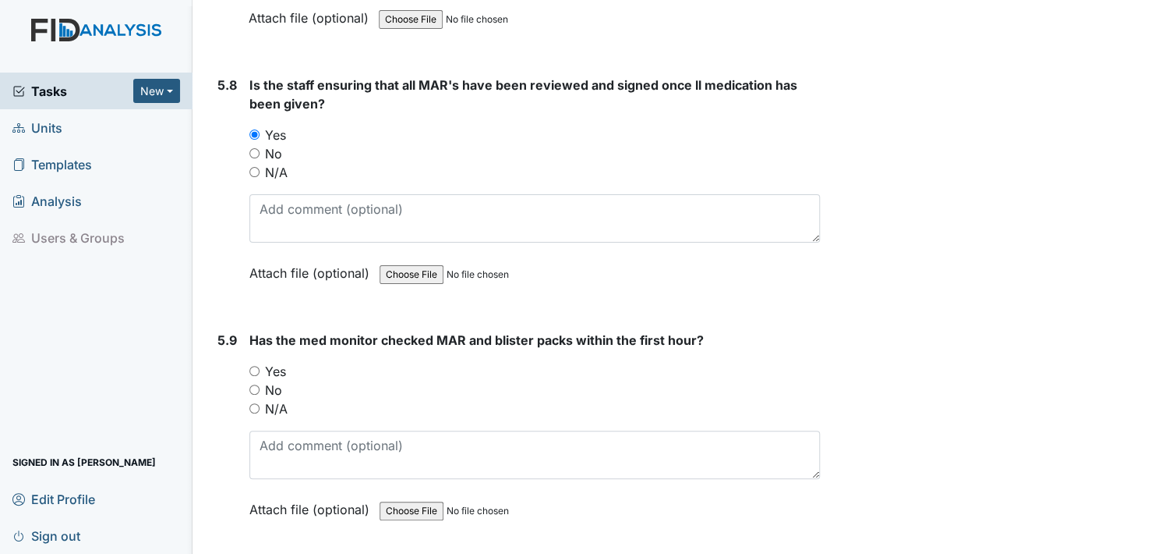
click at [253, 366] on input "Yes" at bounding box center [254, 371] width 10 height 10
radio input "true"
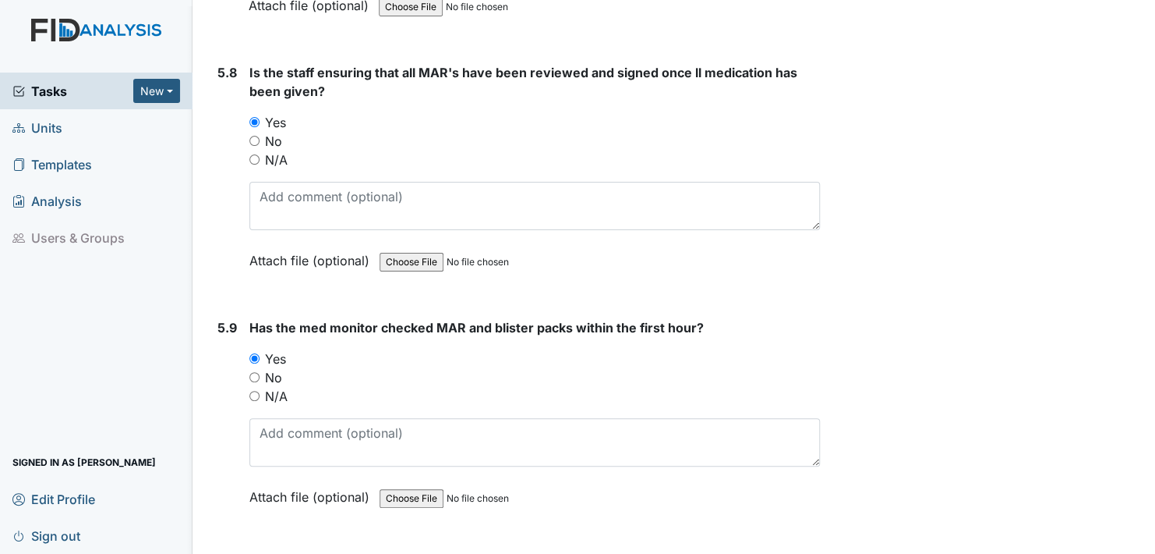
scroll to position [8601, 0]
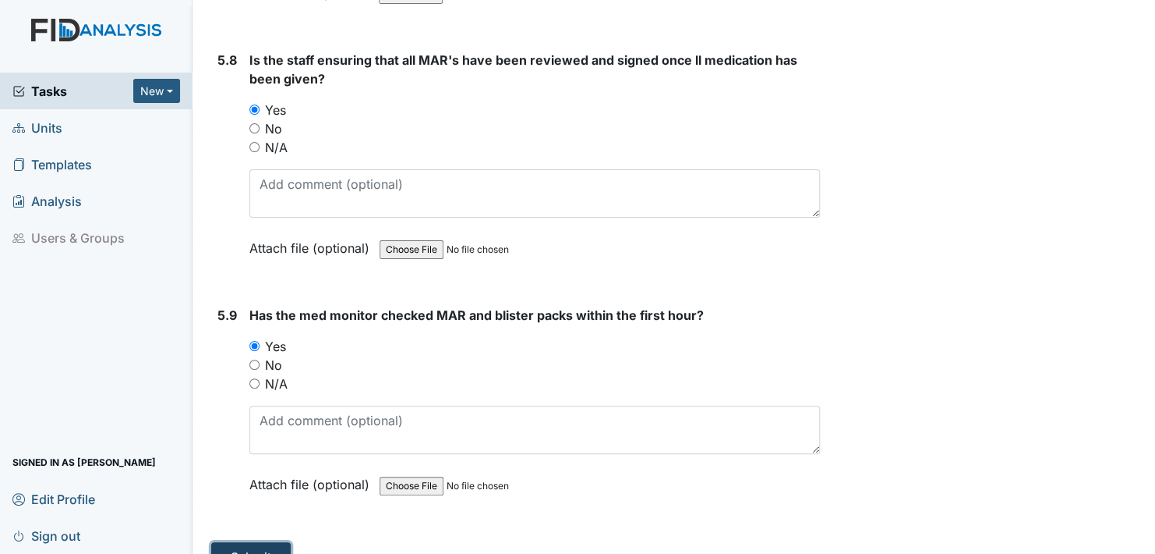
click at [241, 542] on button "Submit" at bounding box center [251, 557] width 80 height 30
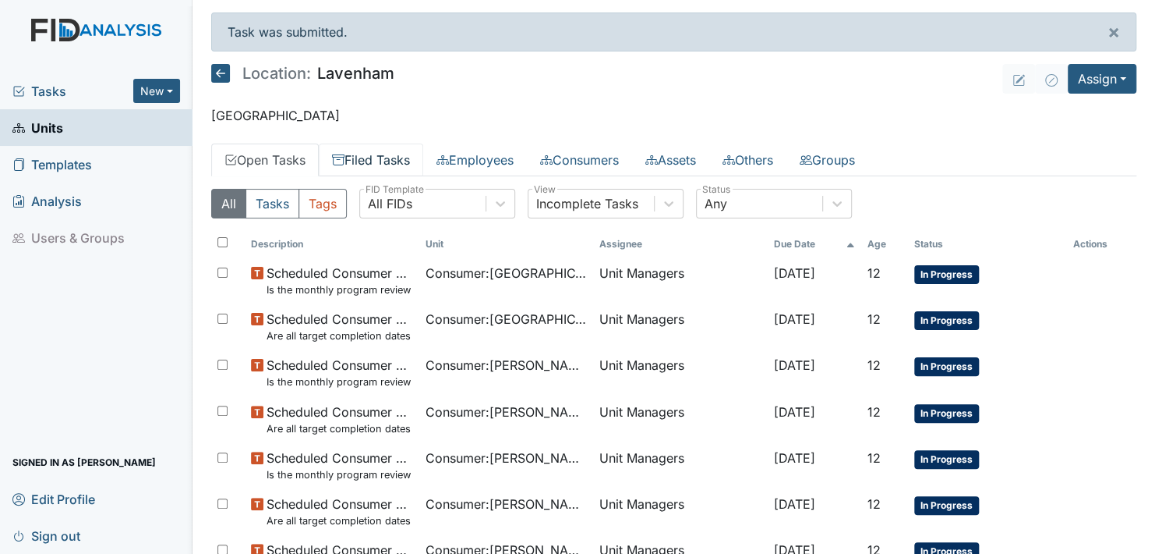
click at [388, 154] on link "Filed Tasks" at bounding box center [371, 159] width 104 height 33
